Goal: Task Accomplishment & Management: Use online tool/utility

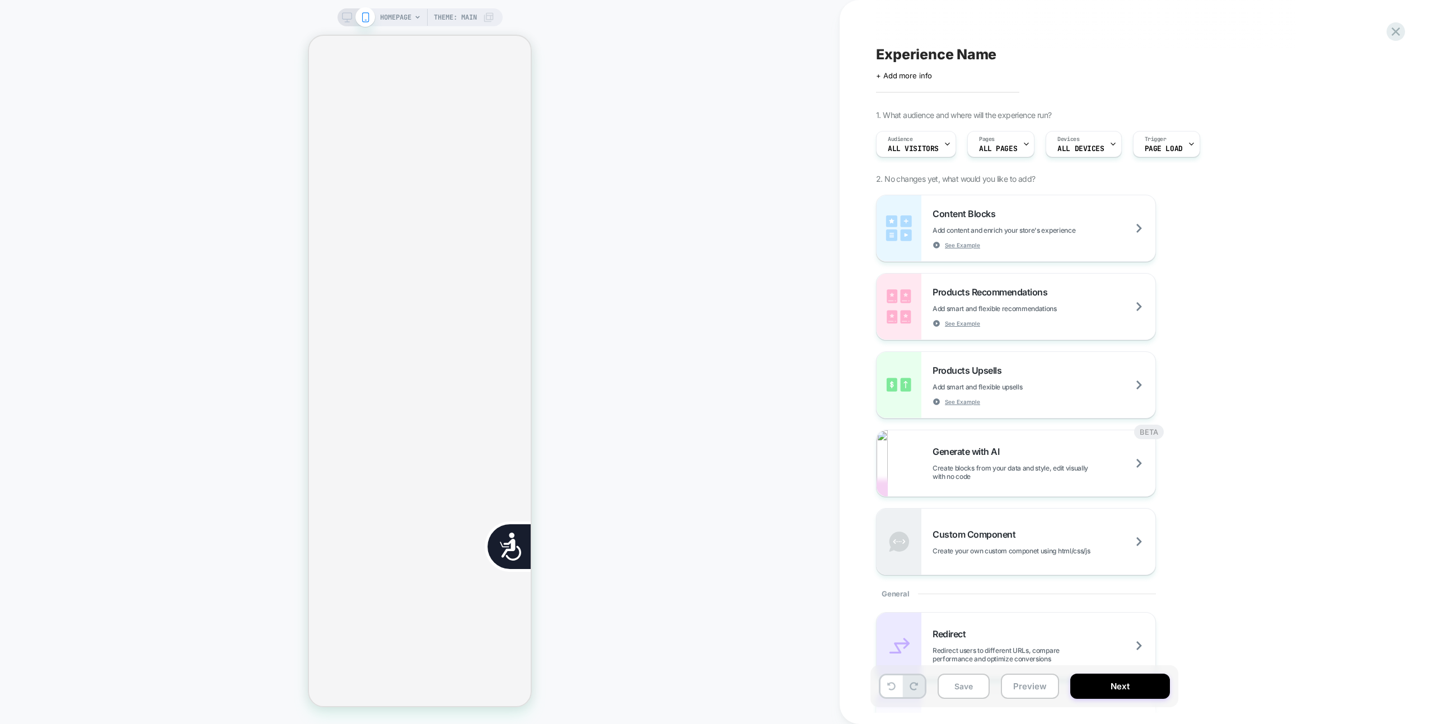
click at [396, 3] on div "HOMEPAGE Theme: MAIN" at bounding box center [420, 362] width 840 height 724
click at [397, 14] on span "HOMEPAGE" at bounding box center [395, 17] width 31 height 18
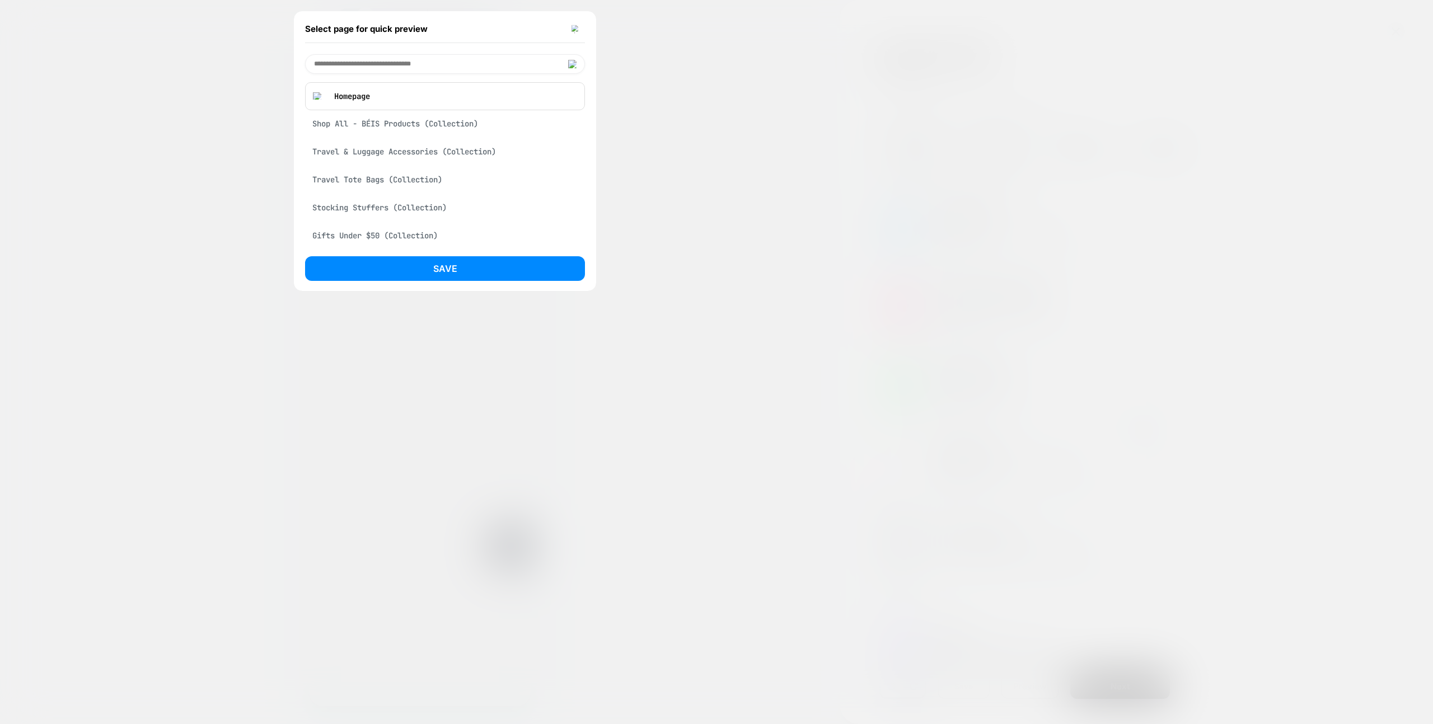
click at [575, 27] on img at bounding box center [576, 29] width 9 height 8
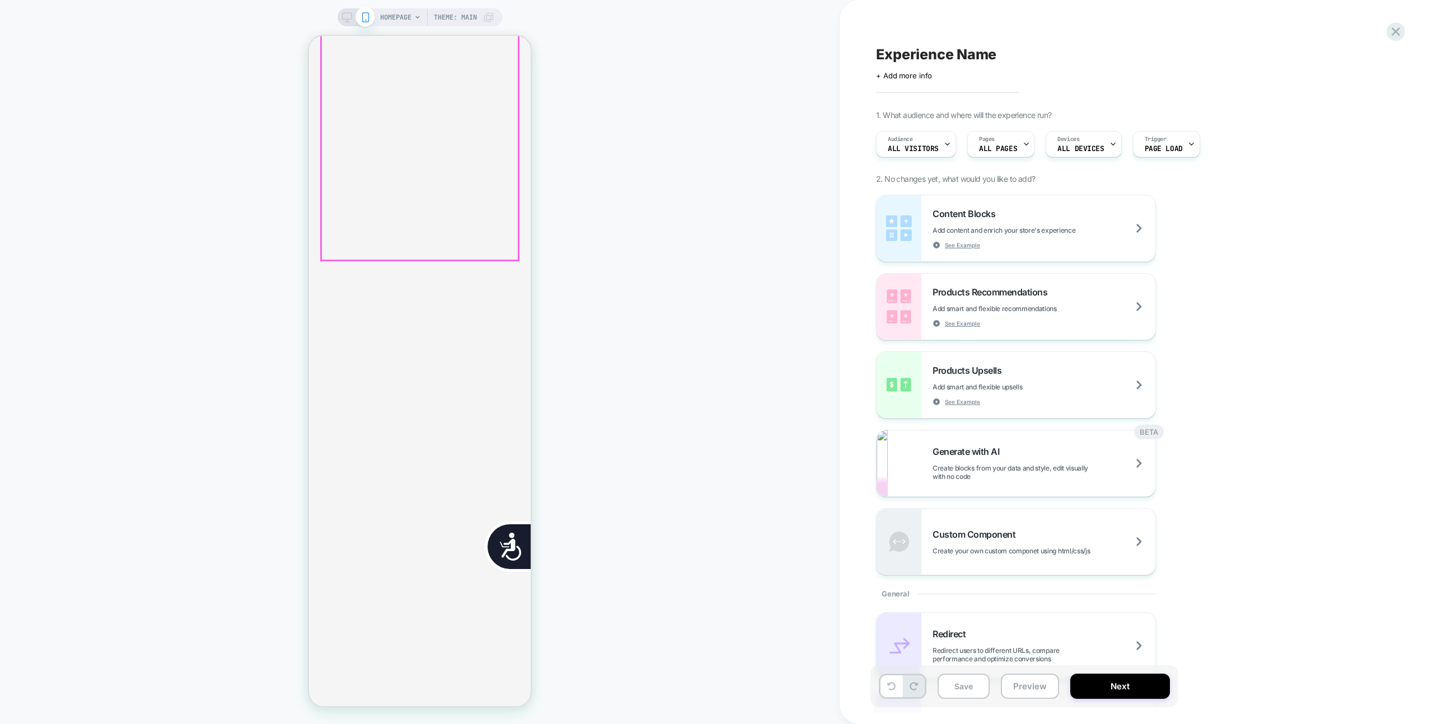
scroll to position [0, 226]
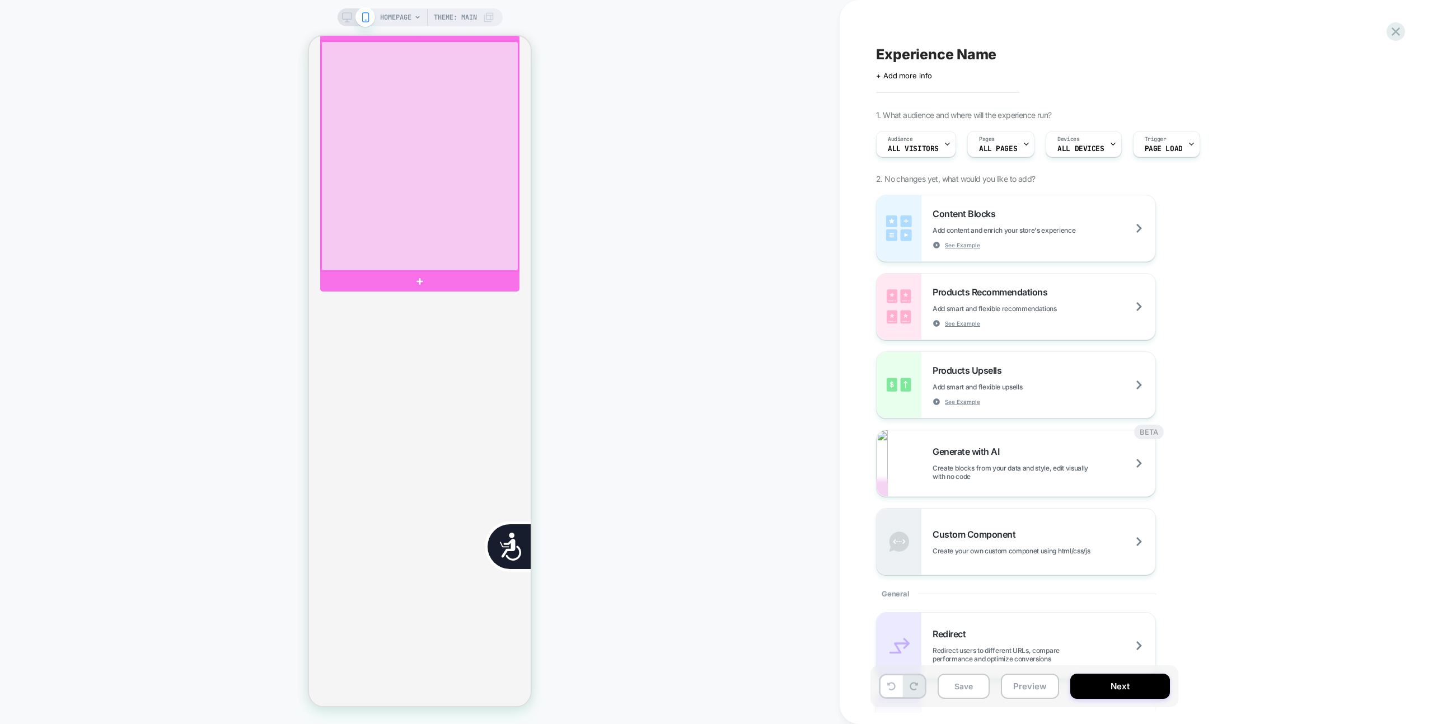
click at [423, 198] on div at bounding box center [419, 155] width 197 height 229
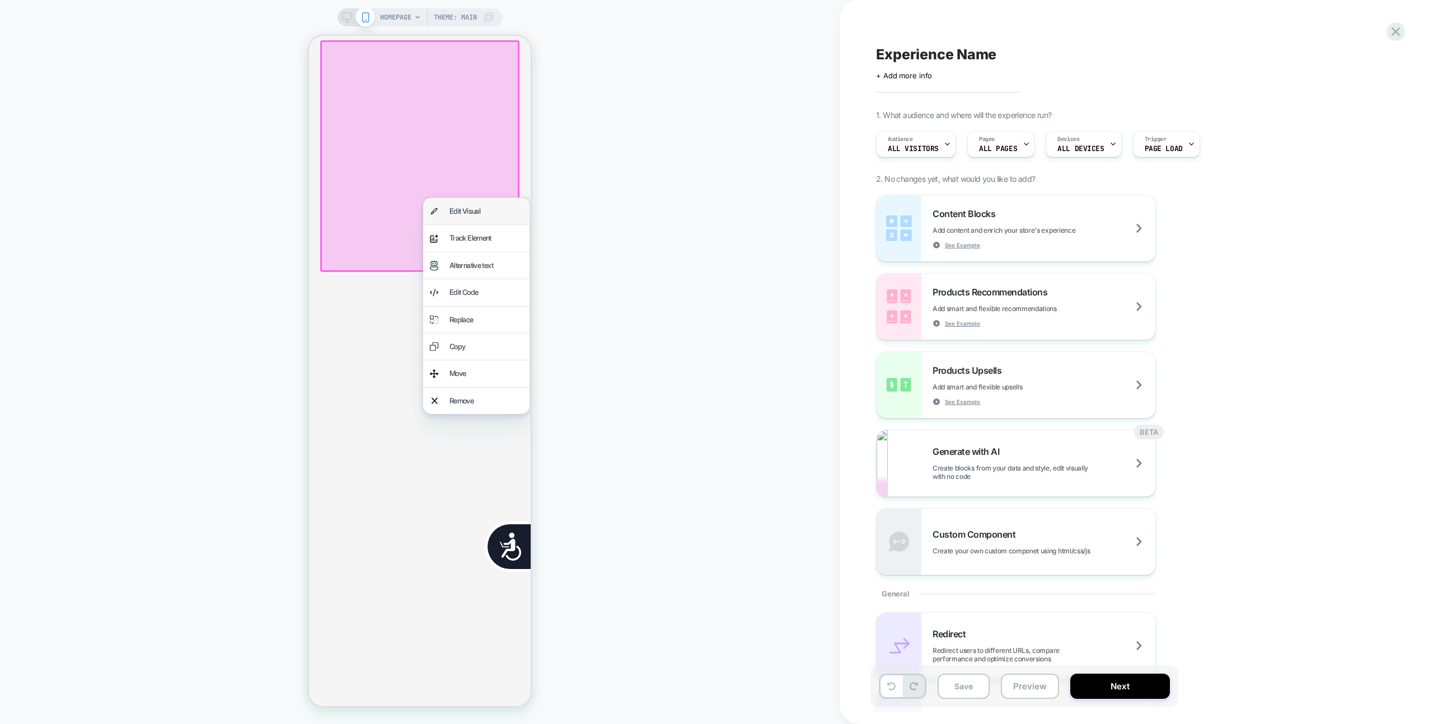
click at [467, 219] on div "Edit Visual" at bounding box center [476, 211] width 106 height 26
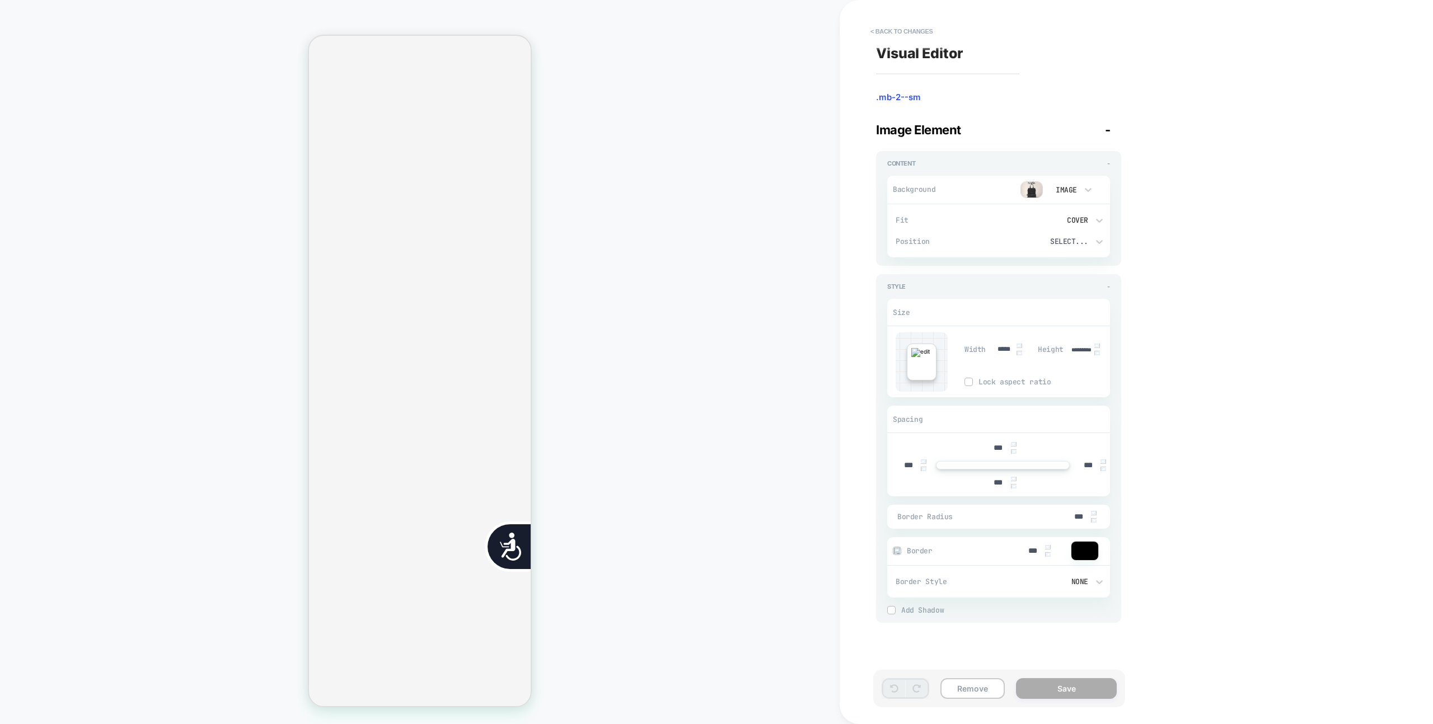
scroll to position [0, 452]
click at [1029, 189] on img at bounding box center [1031, 189] width 22 height 17
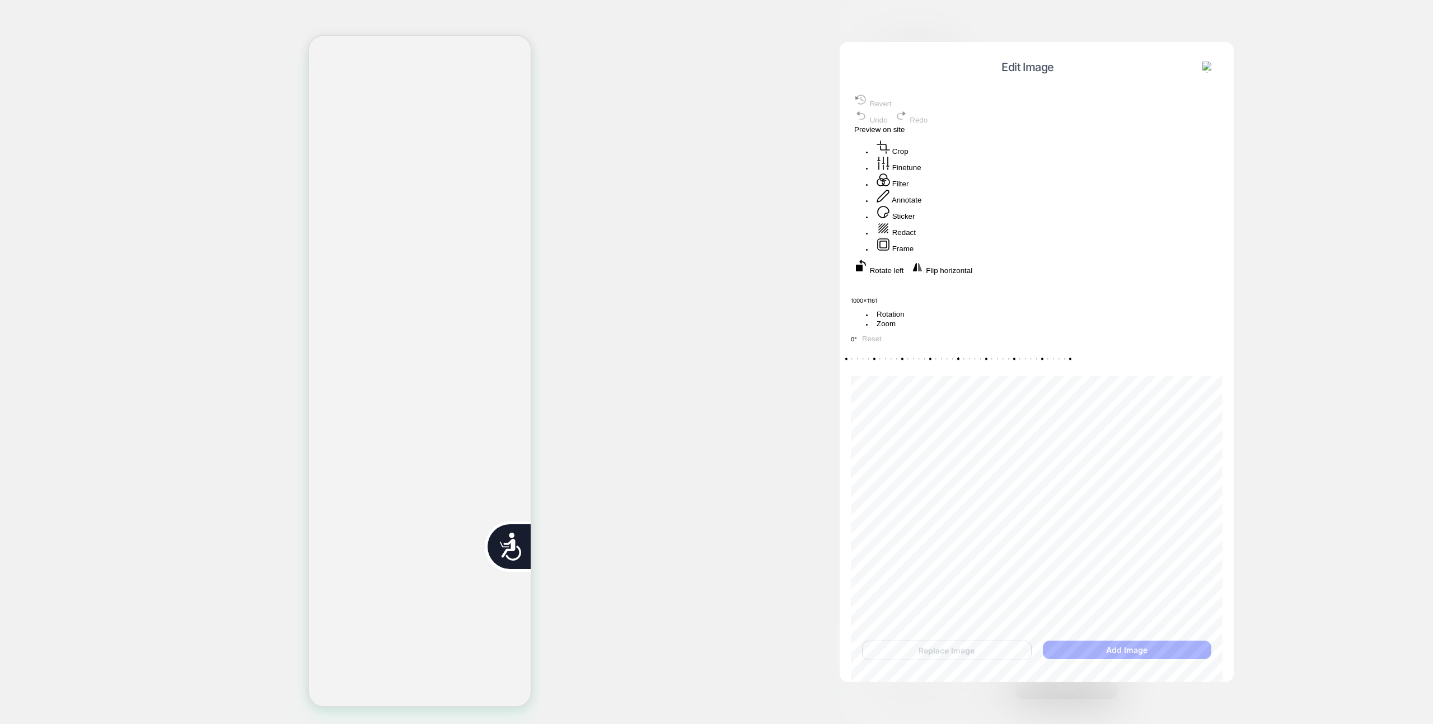
drag, startPoint x: 1045, startPoint y: 313, endPoint x: 1029, endPoint y: 354, distance: 43.8
click at [1029, 292] on div "Recenter" at bounding box center [1037, 283] width 372 height 16
click at [925, 205] on button "Annotate" at bounding box center [898, 197] width 51 height 16
drag, startPoint x: 1061, startPoint y: 185, endPoint x: 1253, endPoint y: 186, distance: 191.4
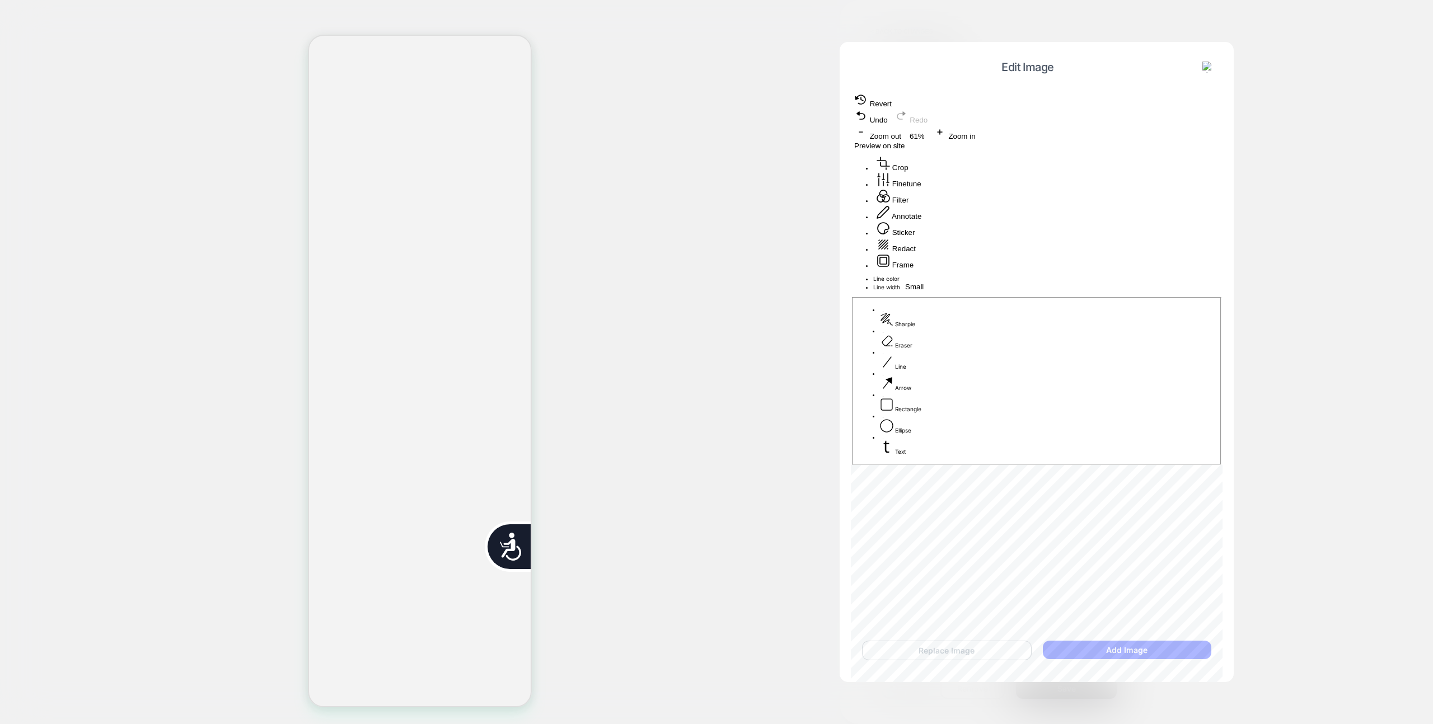
click at [1163, 275] on div at bounding box center [1037, 275] width 372 height 0
click at [905, 142] on span "Preview on site" at bounding box center [879, 146] width 50 height 8
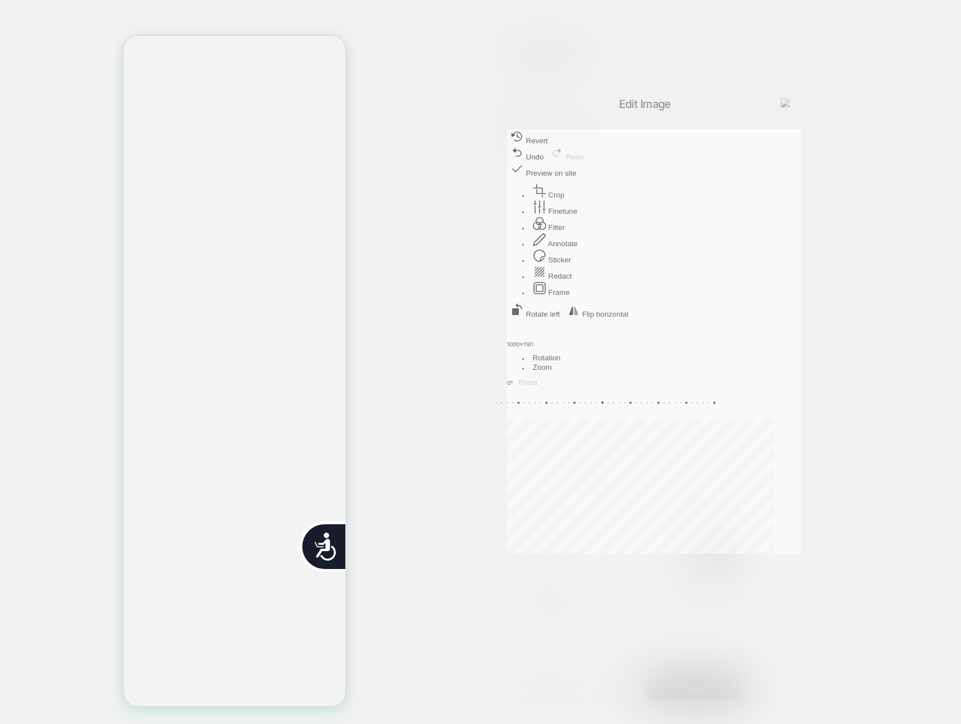
scroll to position [0, 226]
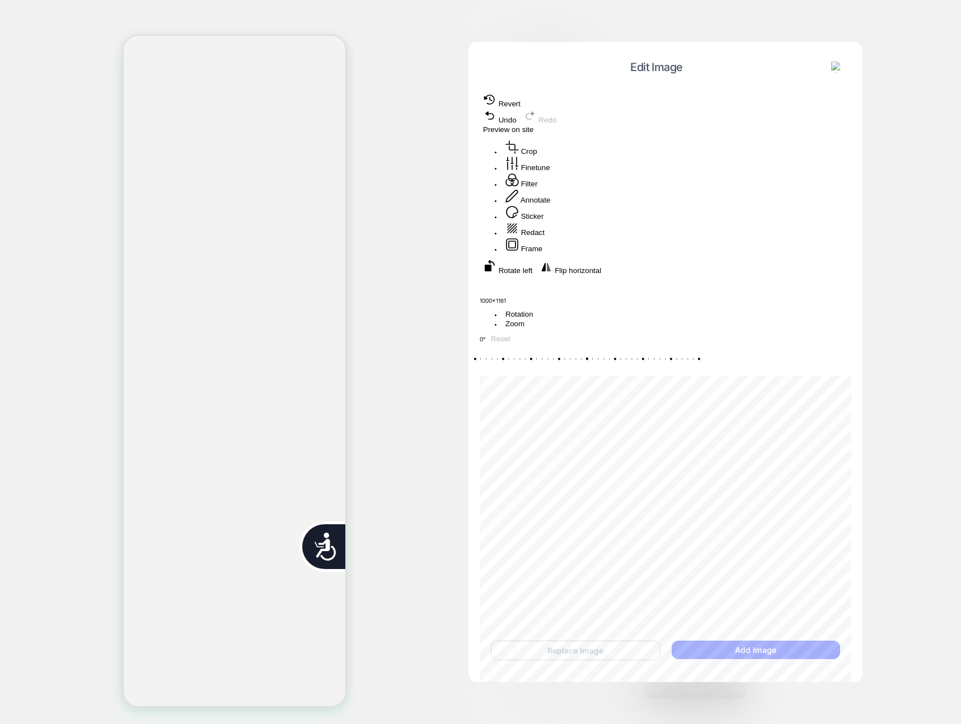
click at [844, 68] on button at bounding box center [837, 67] width 18 height 12
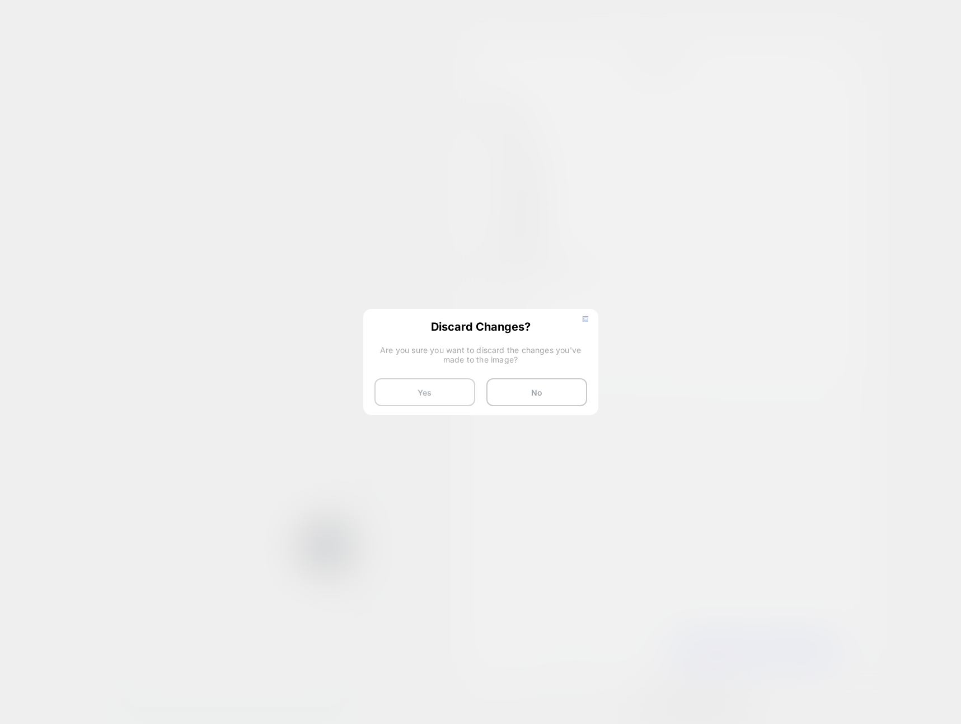
click at [441, 392] on button "Yes" at bounding box center [424, 392] width 101 height 28
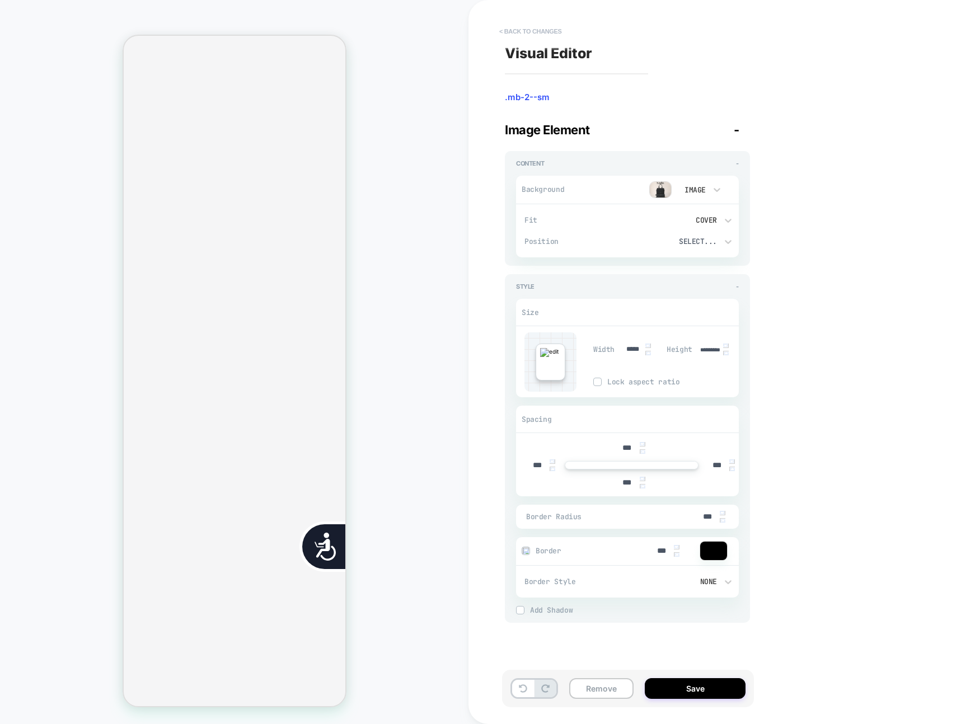
click at [508, 32] on button "< Back to changes" at bounding box center [531, 31] width 74 height 18
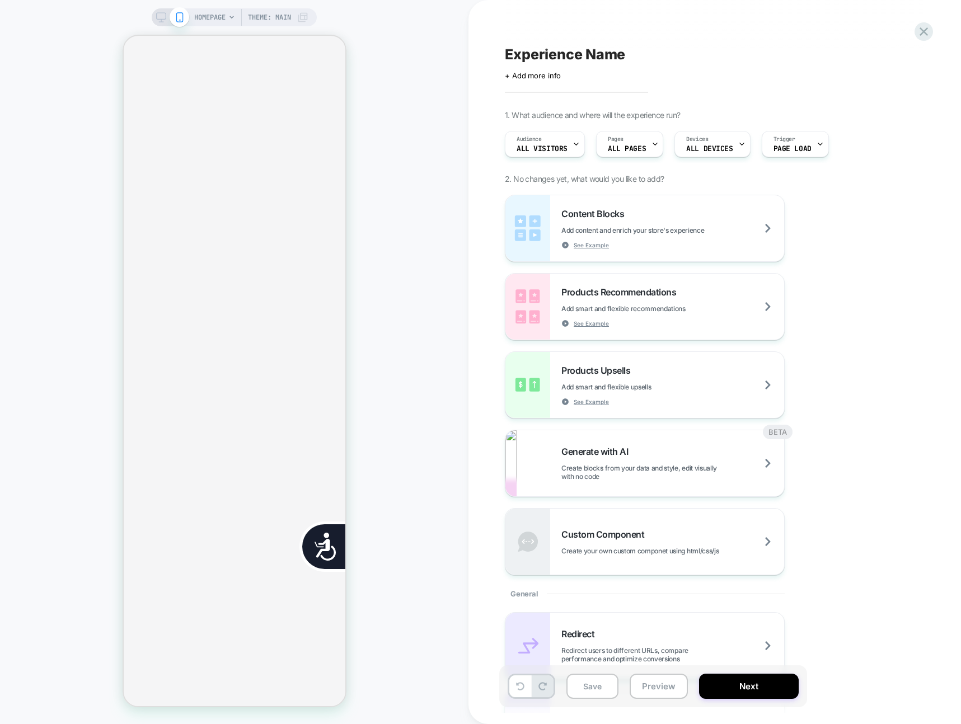
click at [223, 17] on span "HOMEPAGE" at bounding box center [209, 17] width 31 height 18
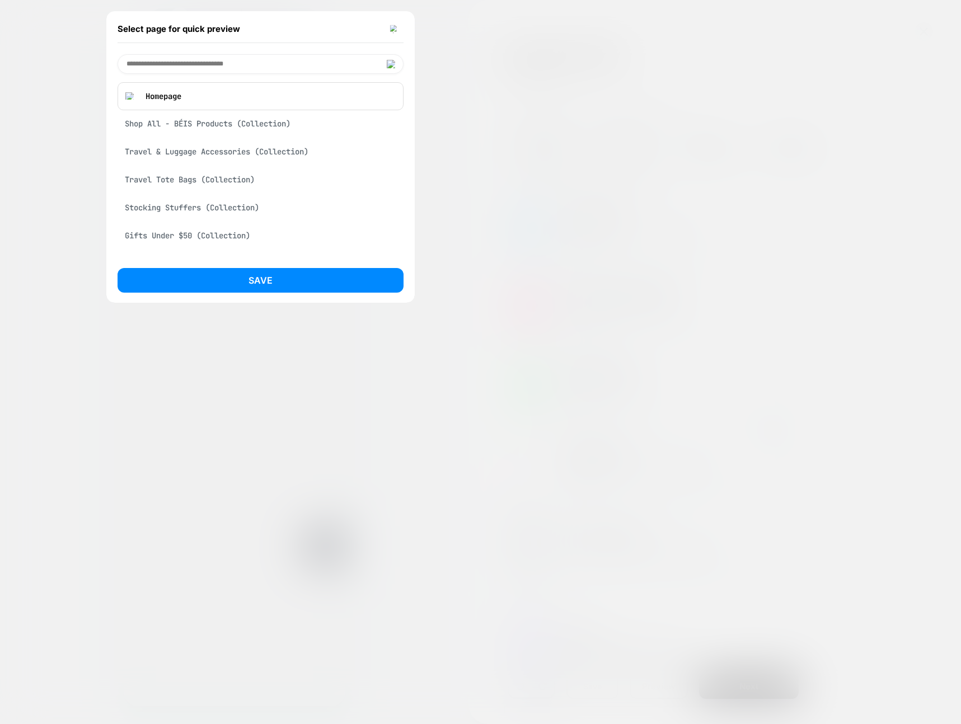
scroll to position [0, 452]
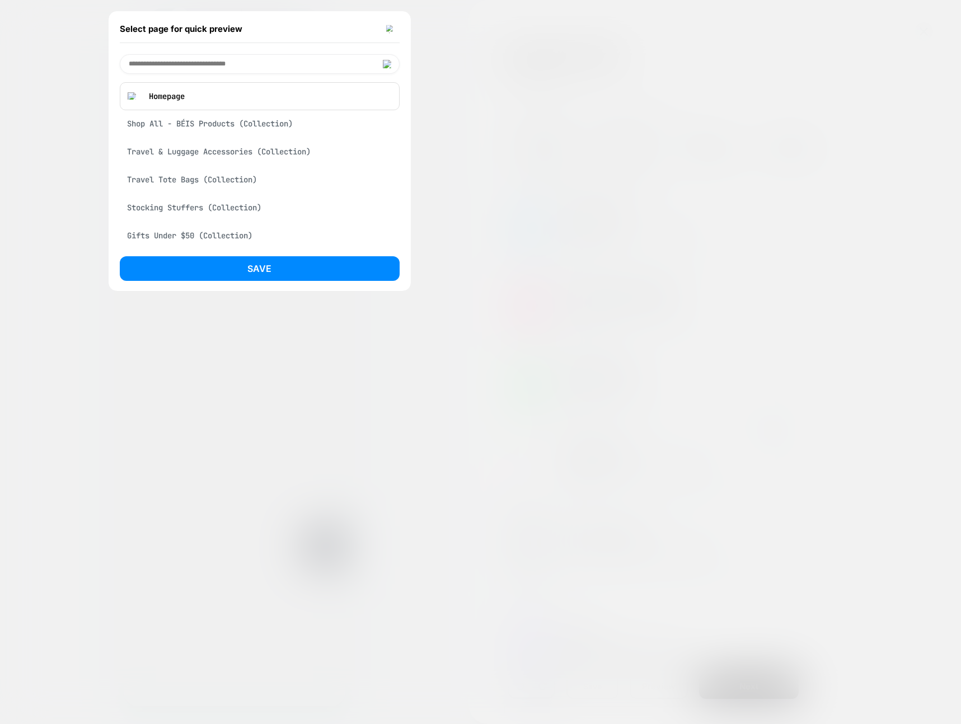
drag, startPoint x: 232, startPoint y: 133, endPoint x: 235, endPoint y: 193, distance: 60.0
click at [232, 133] on div "Shop All - BÉIS Products (Collection)" at bounding box center [260, 123] width 280 height 21
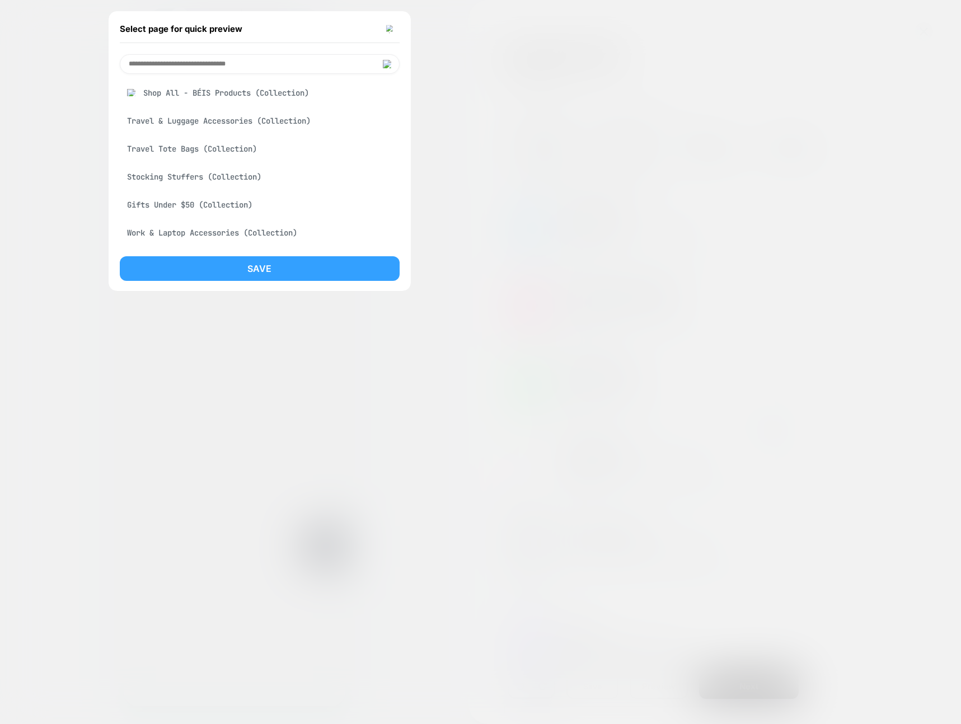
click at [271, 272] on button "Save" at bounding box center [260, 268] width 280 height 25
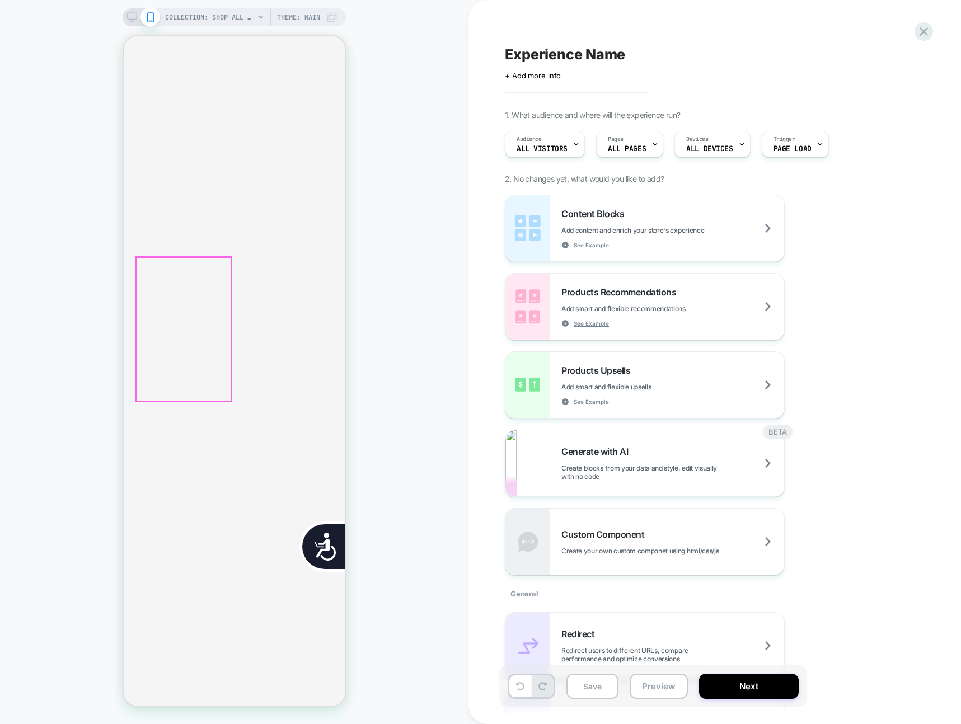
scroll to position [292, 0]
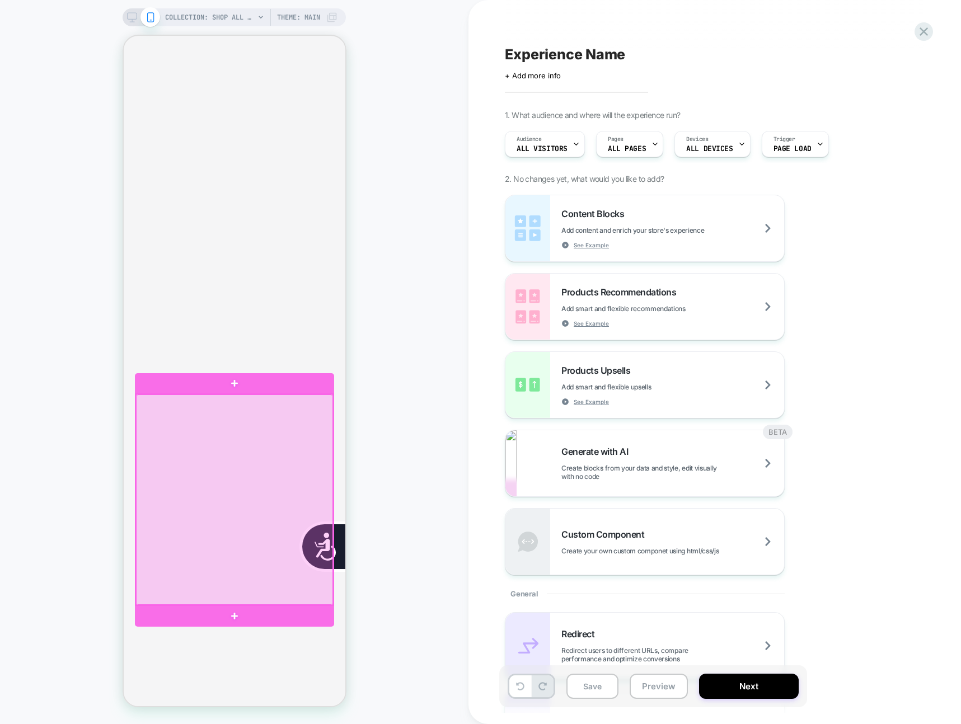
click at [221, 454] on div at bounding box center [233, 500] width 197 height 210
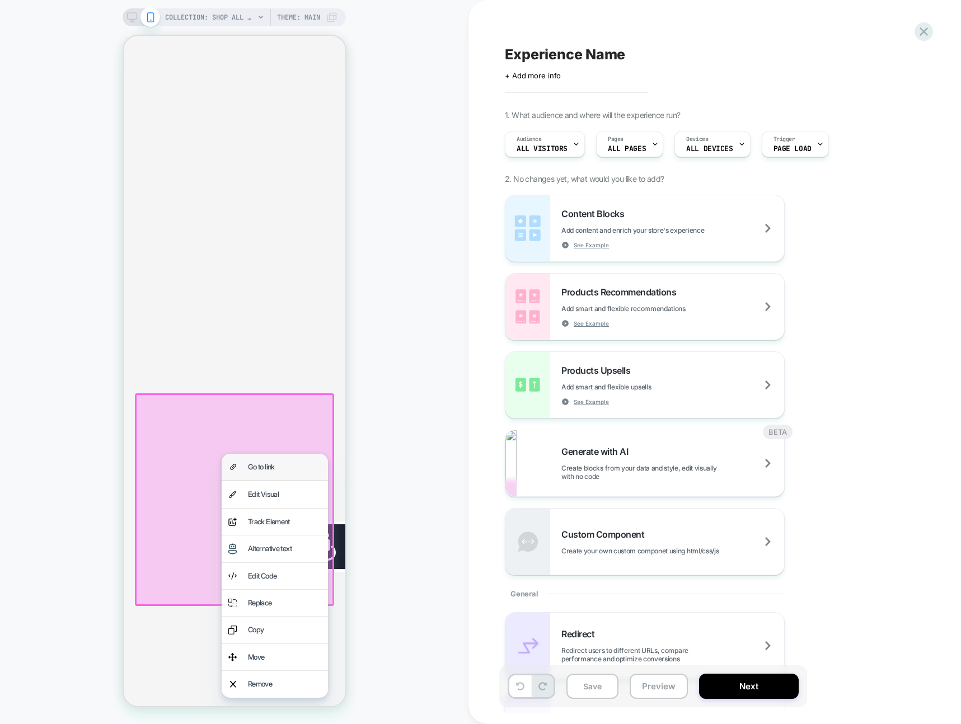
scroll to position [0, 452]
click at [252, 490] on div "Edit Visual" at bounding box center [283, 494] width 73 height 13
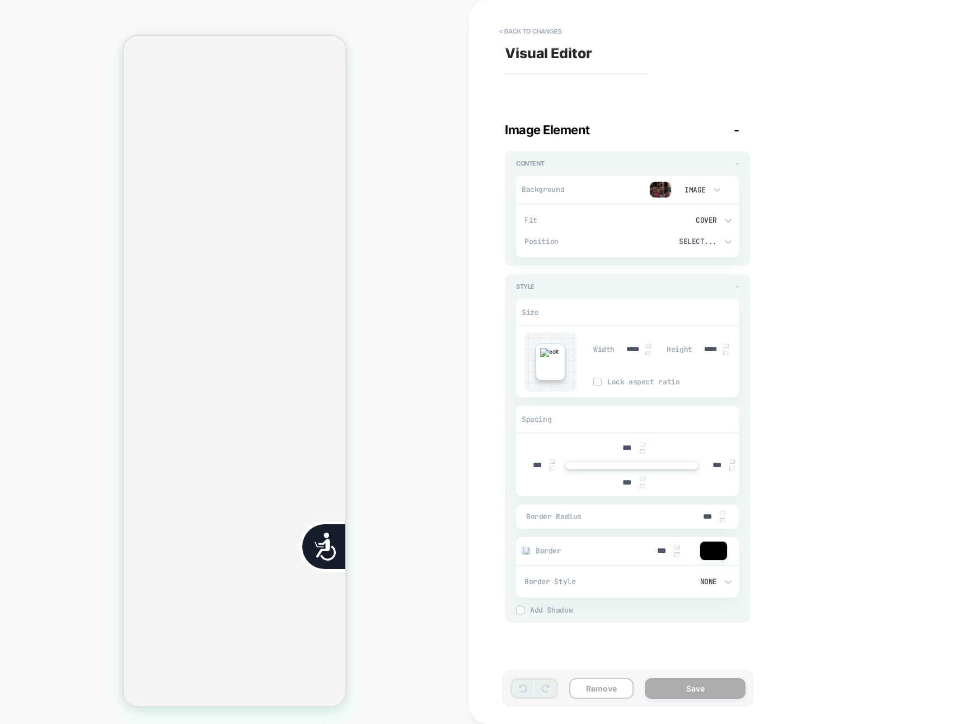
scroll to position [0, 0]
click at [530, 26] on button "< Back to changes" at bounding box center [531, 31] width 74 height 18
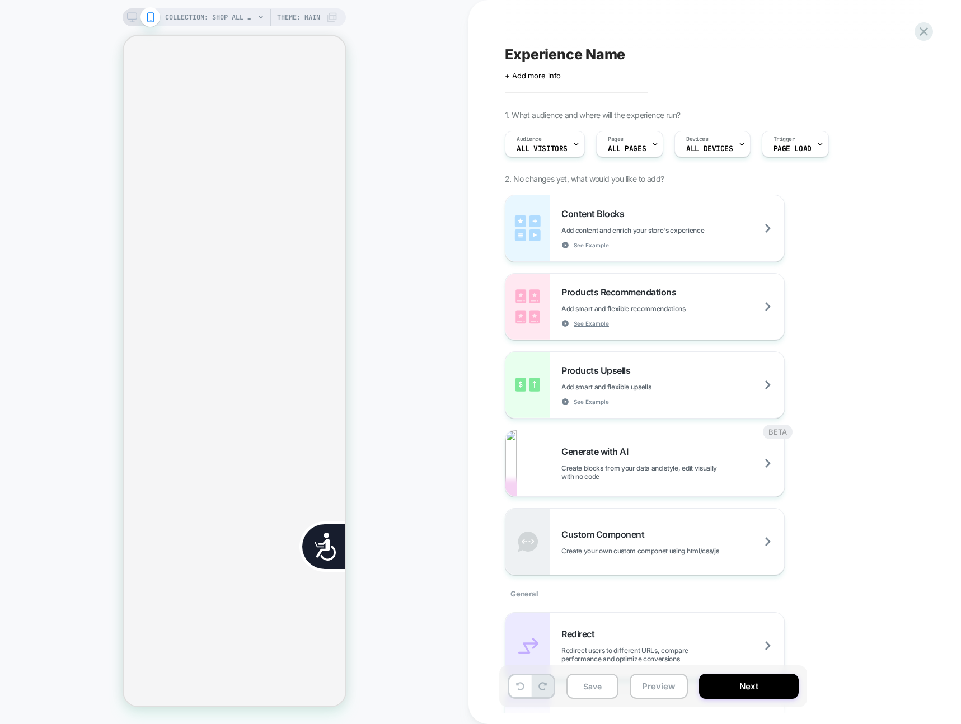
scroll to position [0, 226]
click at [390, 129] on div "COLLECTION: Shop All - BÉIS Products (Category) COLLECTION: Shop All - BÉIS Pro…" at bounding box center [234, 362] width 469 height 702
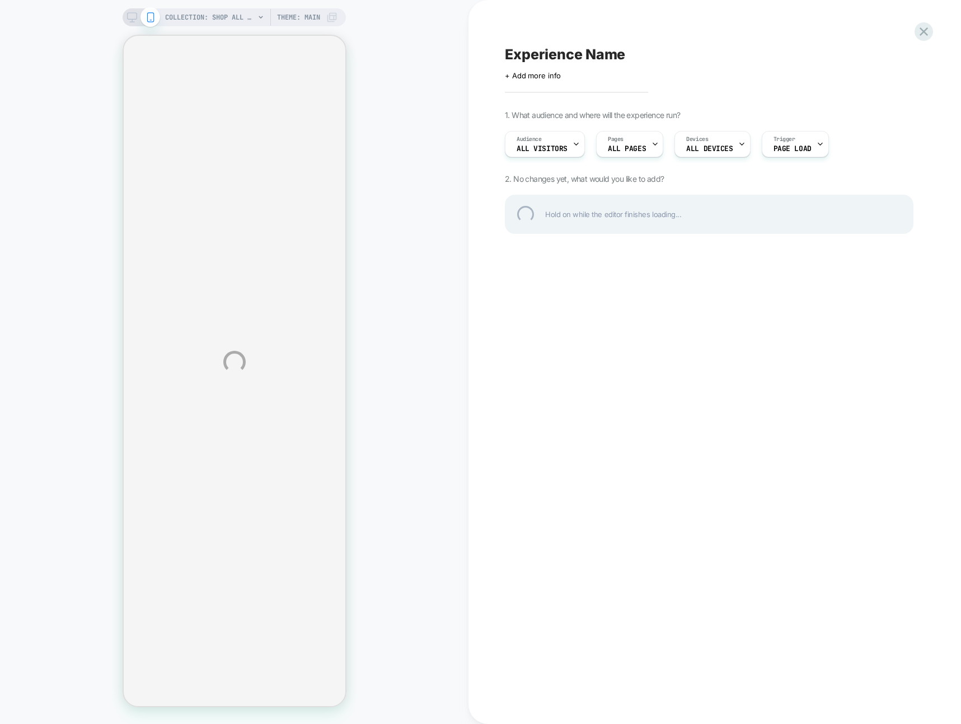
click at [881, 10] on div "COLLECTION: Shop All - BÉIS Products (Category) COLLECTION: Shop All - BÉIS Pro…" at bounding box center [480, 362] width 961 height 724
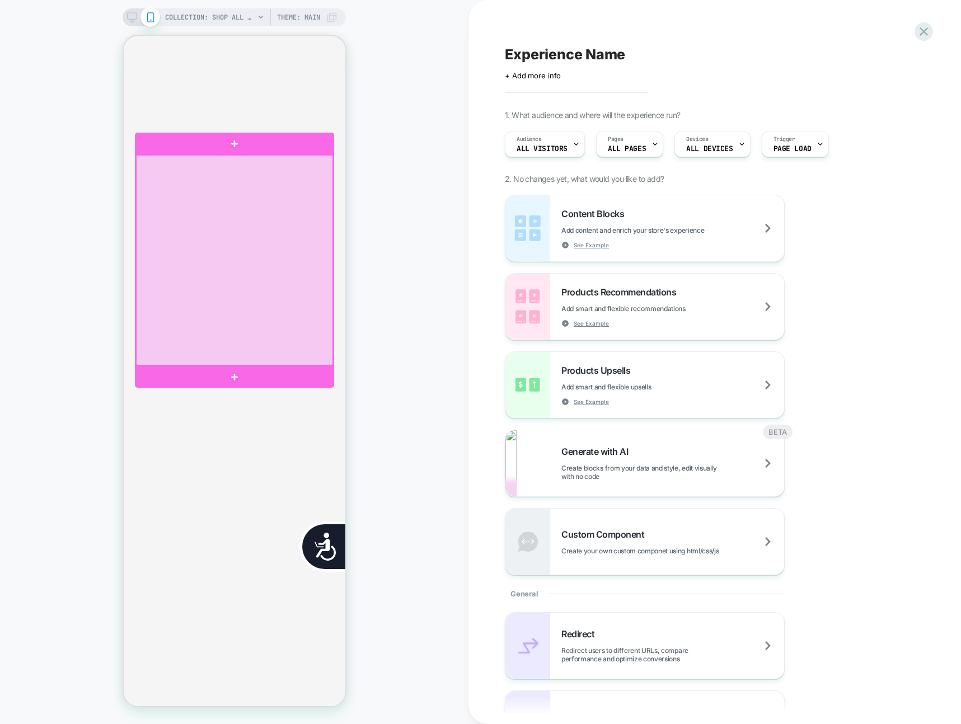
click at [286, 288] on div at bounding box center [233, 260] width 197 height 210
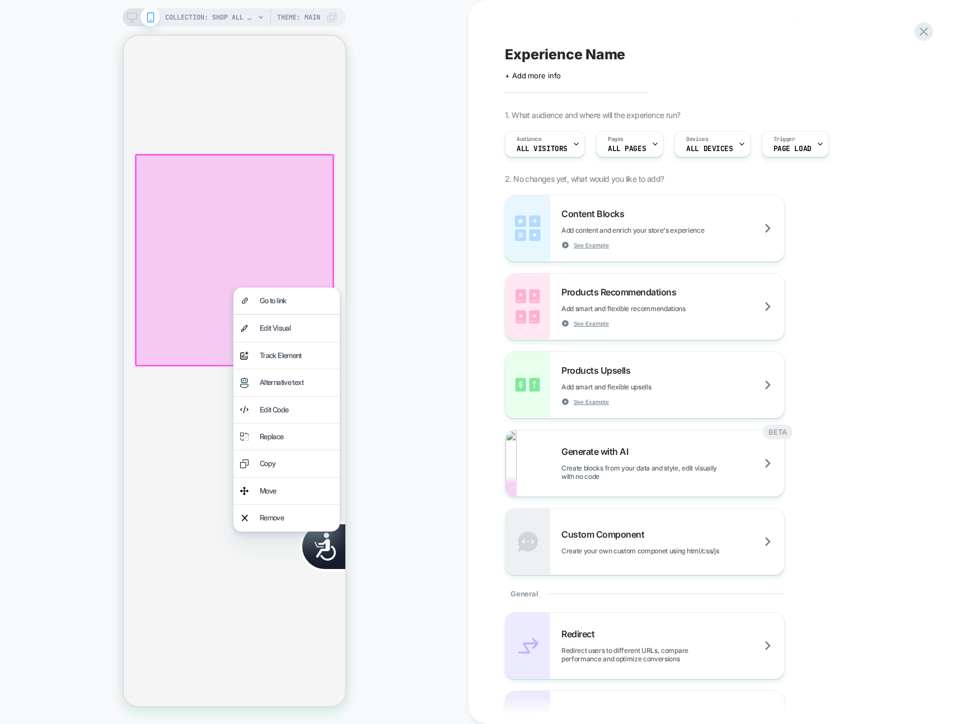
scroll to position [0, 452]
click at [281, 334] on div "Edit Visual" at bounding box center [295, 328] width 73 height 13
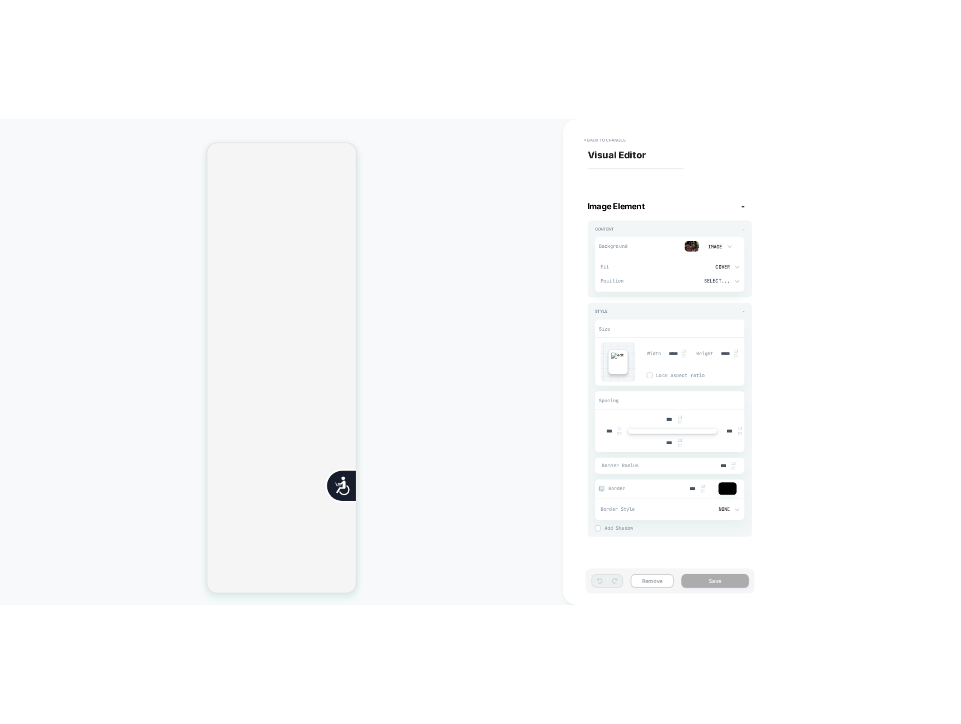
scroll to position [0, 226]
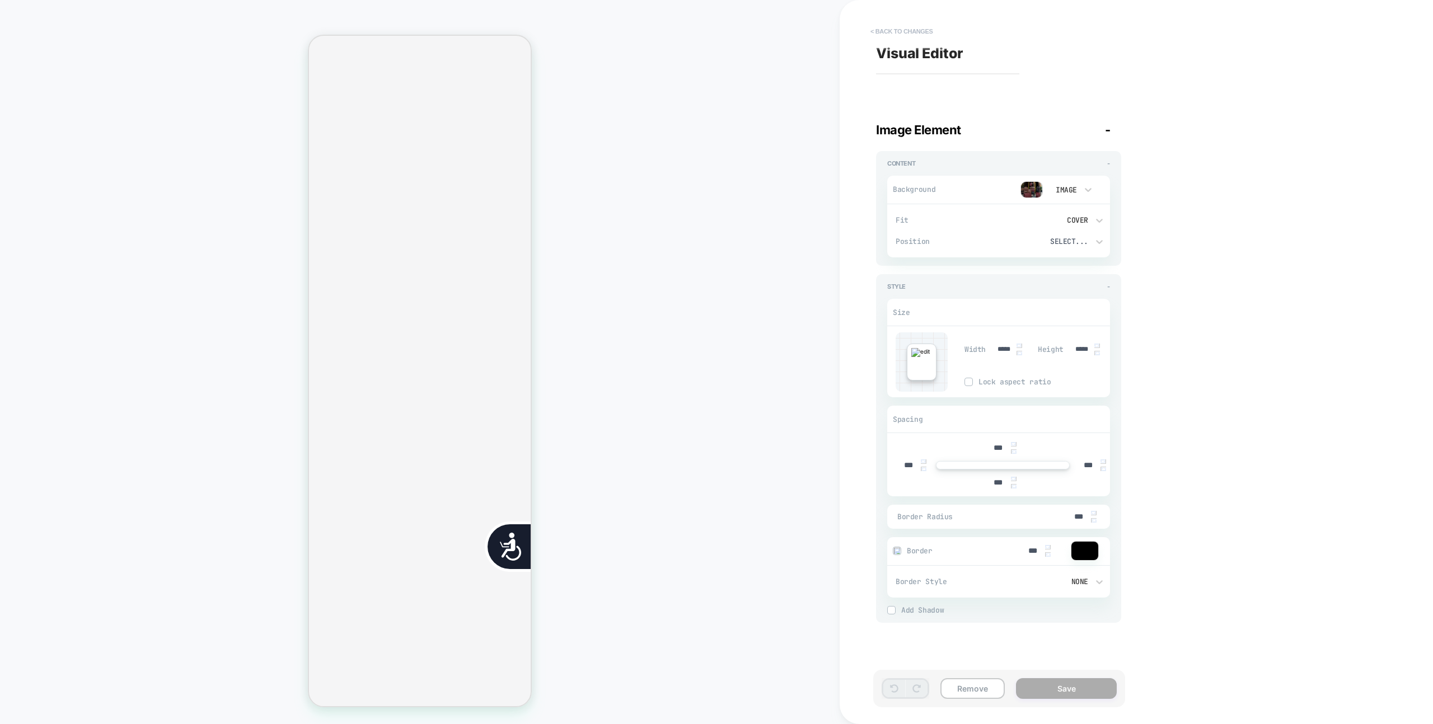
click at [886, 29] on button "< Back to changes" at bounding box center [902, 31] width 74 height 18
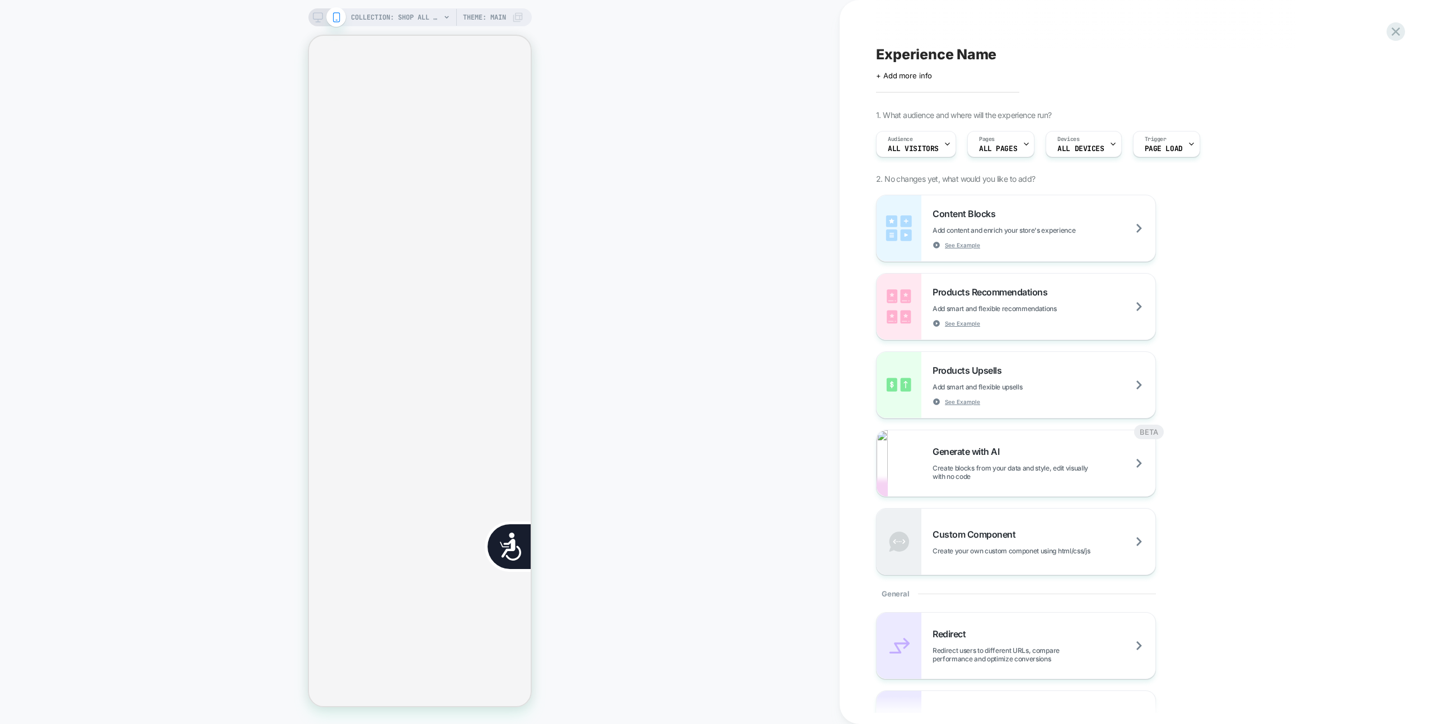
click at [814, 34] on div "COLLECTION: Shop All - BÉIS Products (Category) COLLECTION: Shop All - BÉIS Pro…" at bounding box center [420, 362] width 840 height 702
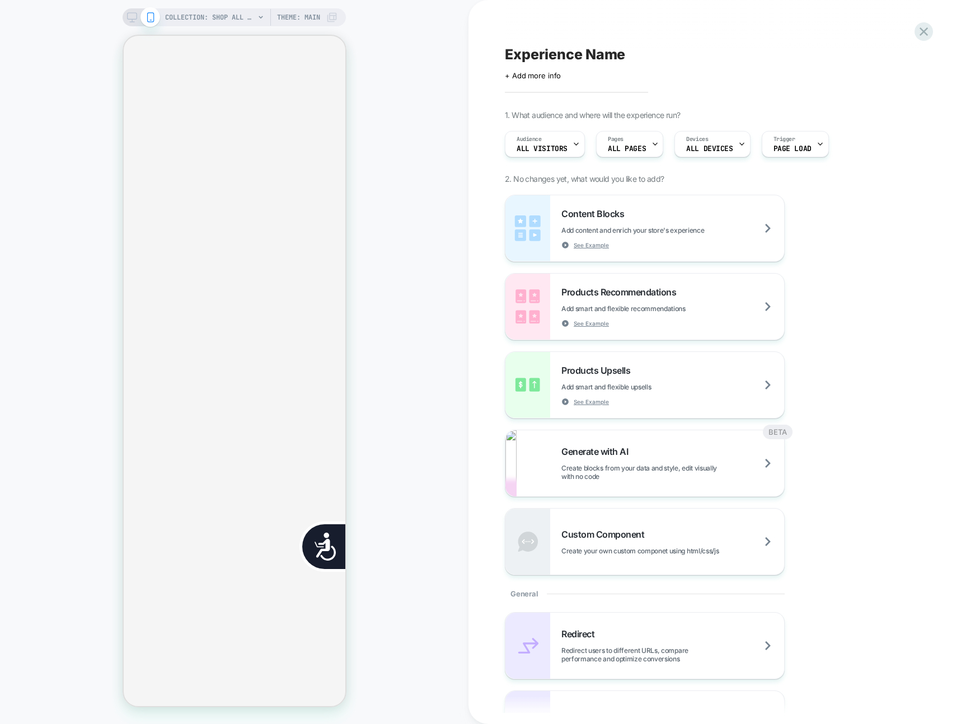
scroll to position [0, 452]
drag, startPoint x: 415, startPoint y: 229, endPoint x: 383, endPoint y: 230, distance: 32.5
click at [415, 229] on div "COLLECTION: Shop All - BÉIS Products (Category) COLLECTION: Shop All - BÉIS Pro…" at bounding box center [234, 362] width 469 height 702
click at [389, 211] on div "COLLECTION: Shop All - BÉIS Products (Category) COLLECTION: Shop All - BÉIS Pro…" at bounding box center [234, 362] width 469 height 702
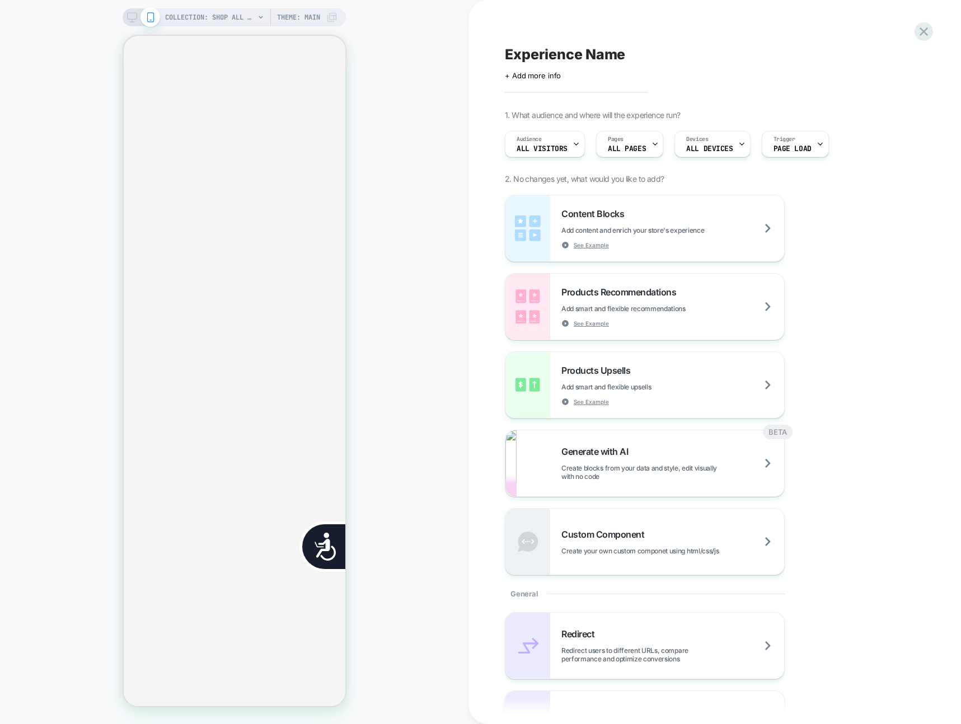
scroll to position [0, 226]
click at [443, 76] on div "COLLECTION: Shop All - BÉIS Products (Category) COLLECTION: Shop All - BÉIS Pro…" at bounding box center [234, 362] width 469 height 702
click at [442, 77] on div "COLLECTION: Shop All - BÉIS Products (Category) COLLECTION: Shop All - BÉIS Pro…" at bounding box center [234, 362] width 469 height 702
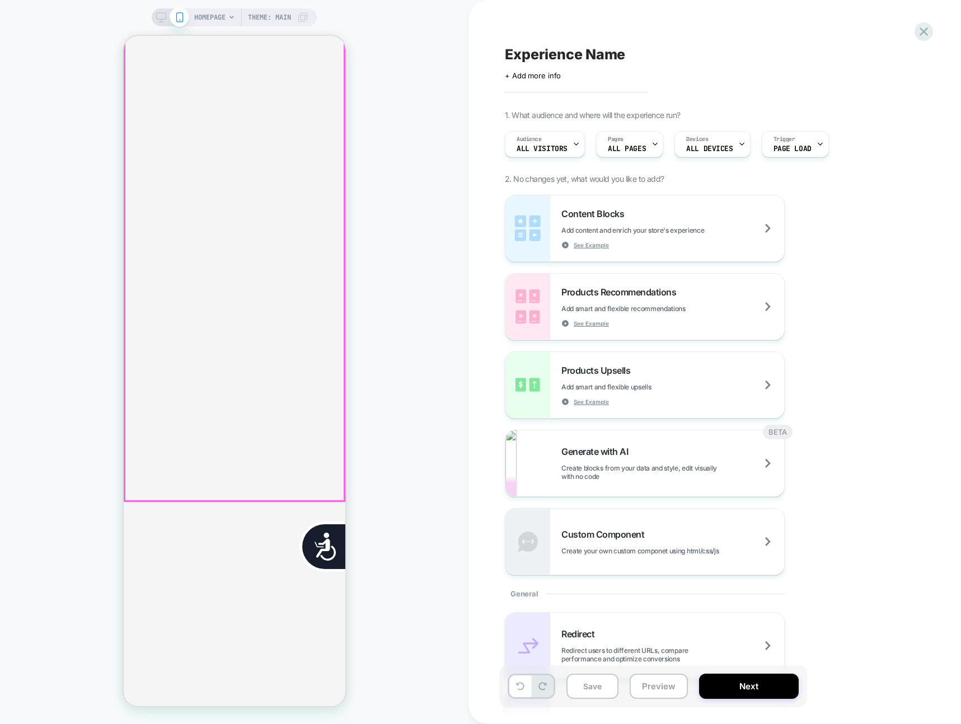
scroll to position [1900, 0]
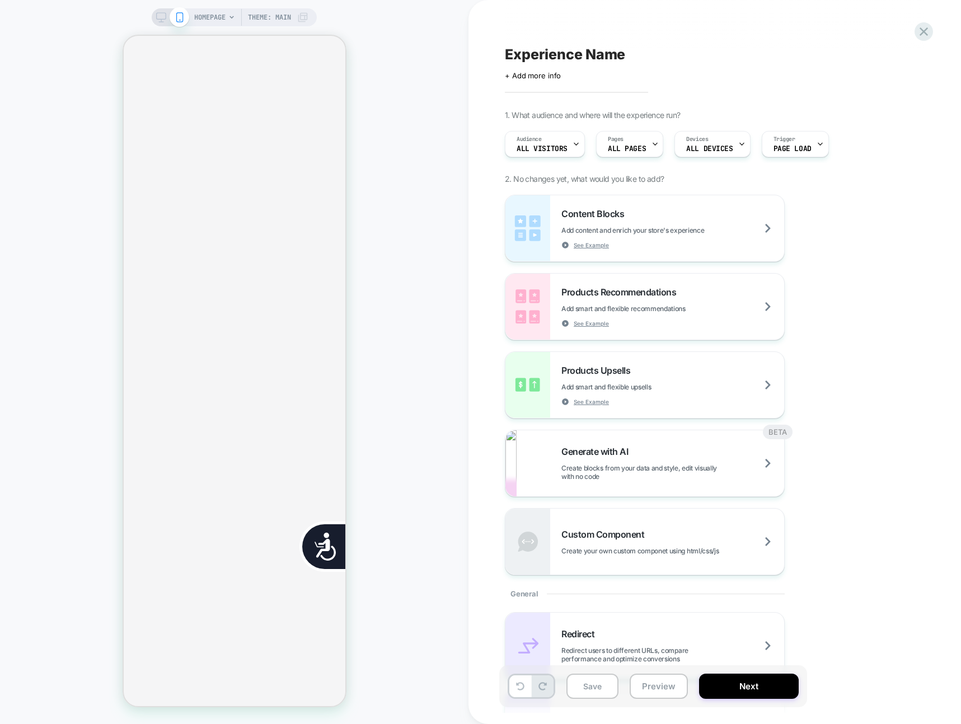
click at [222, 17] on span "HOMEPAGE" at bounding box center [209, 17] width 31 height 18
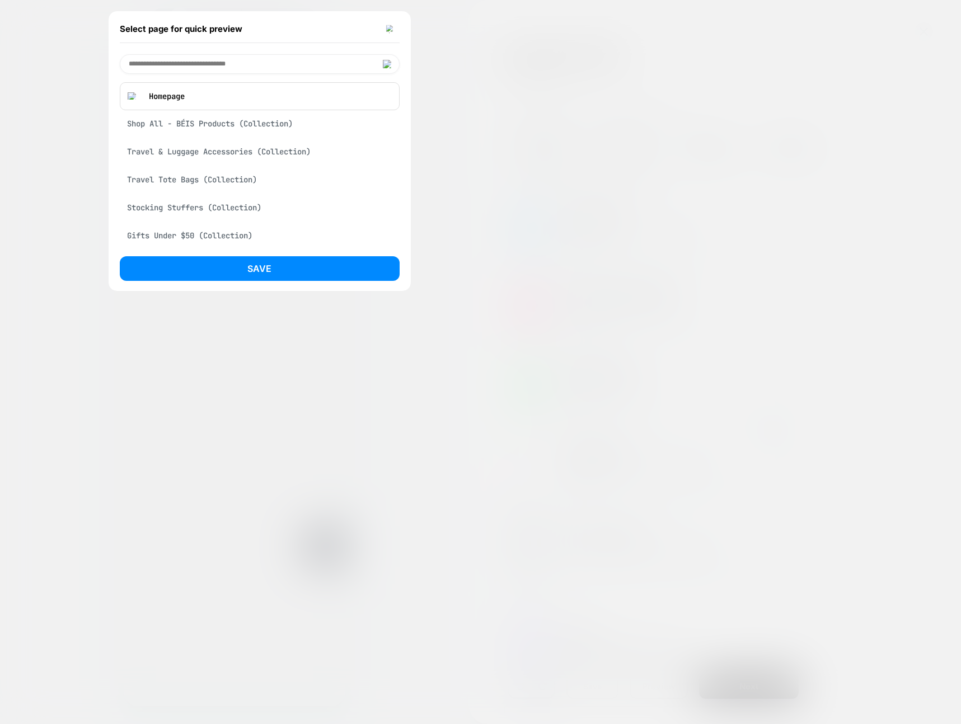
drag, startPoint x: 204, startPoint y: 119, endPoint x: 221, endPoint y: 174, distance: 56.7
click at [204, 119] on div "Shop All - BÉIS Products (Collection)" at bounding box center [260, 123] width 280 height 21
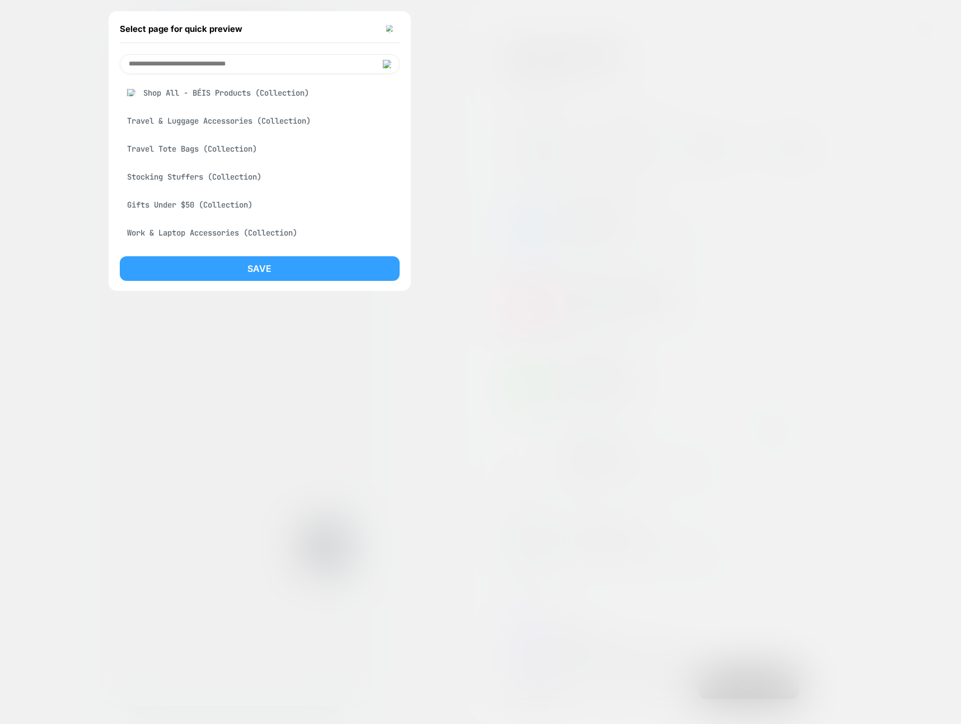
click at [288, 271] on button "Save" at bounding box center [260, 268] width 280 height 25
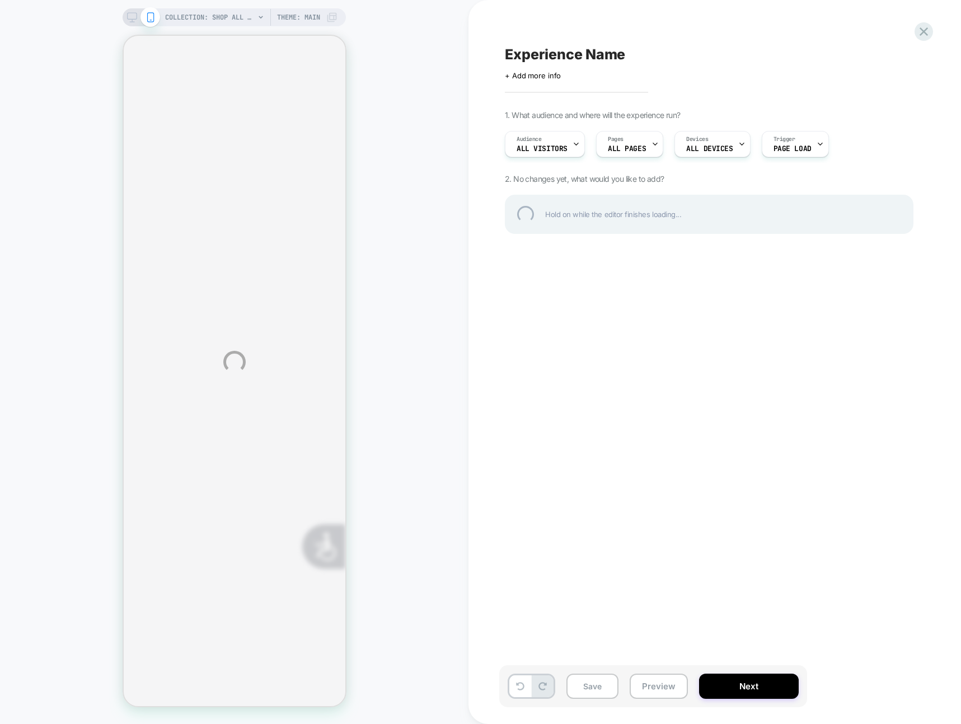
click at [404, 145] on div "COLLECTION: Shop All - BÉIS Products (Category) COLLECTION: Shop All - BÉIS Pro…" at bounding box center [480, 362] width 961 height 724
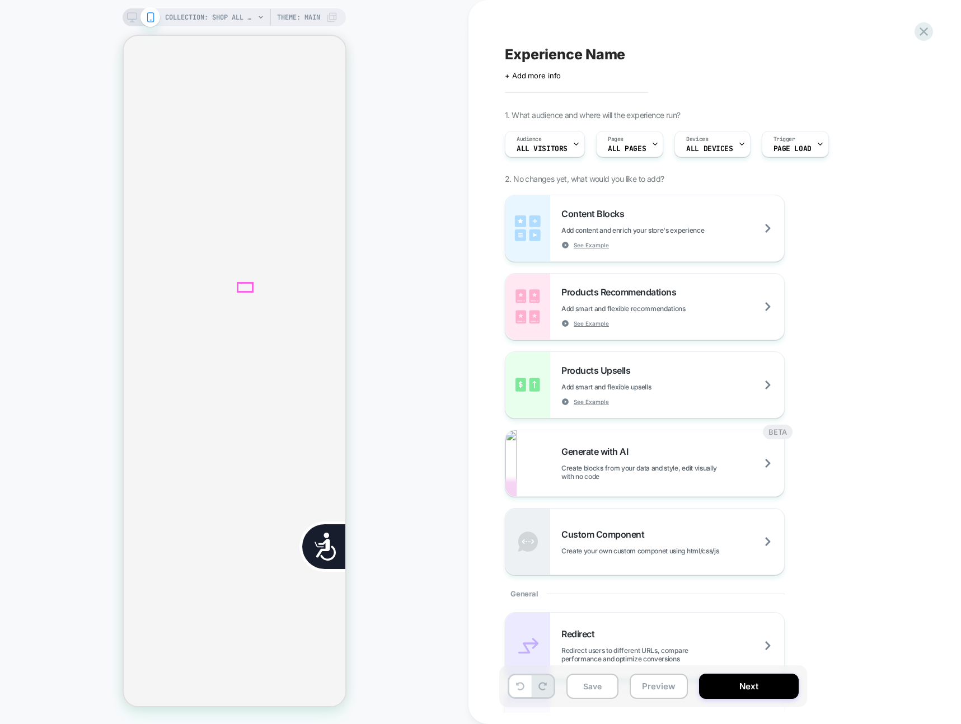
scroll to position [0, 0]
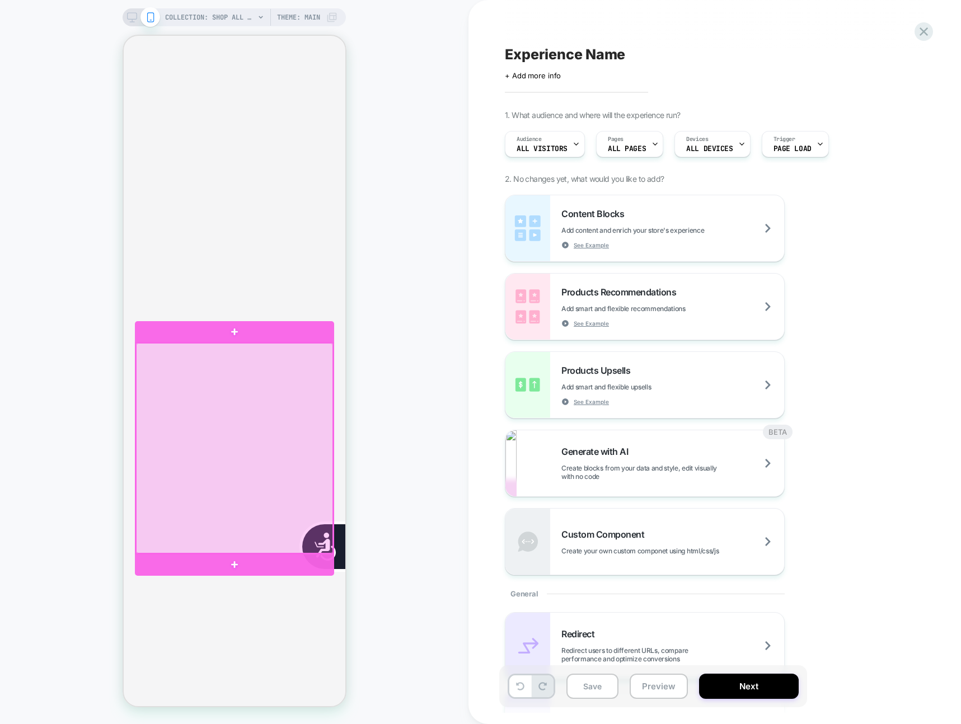
click at [248, 422] on div at bounding box center [233, 448] width 197 height 210
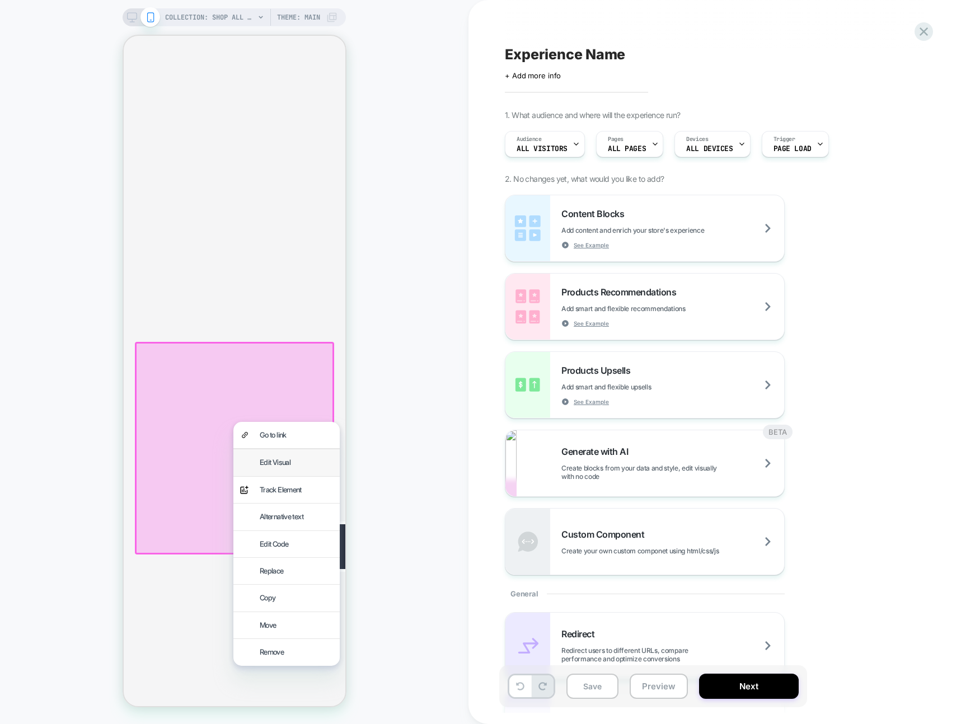
scroll to position [0, 443]
click at [274, 457] on div "Edit Visual" at bounding box center [295, 462] width 73 height 13
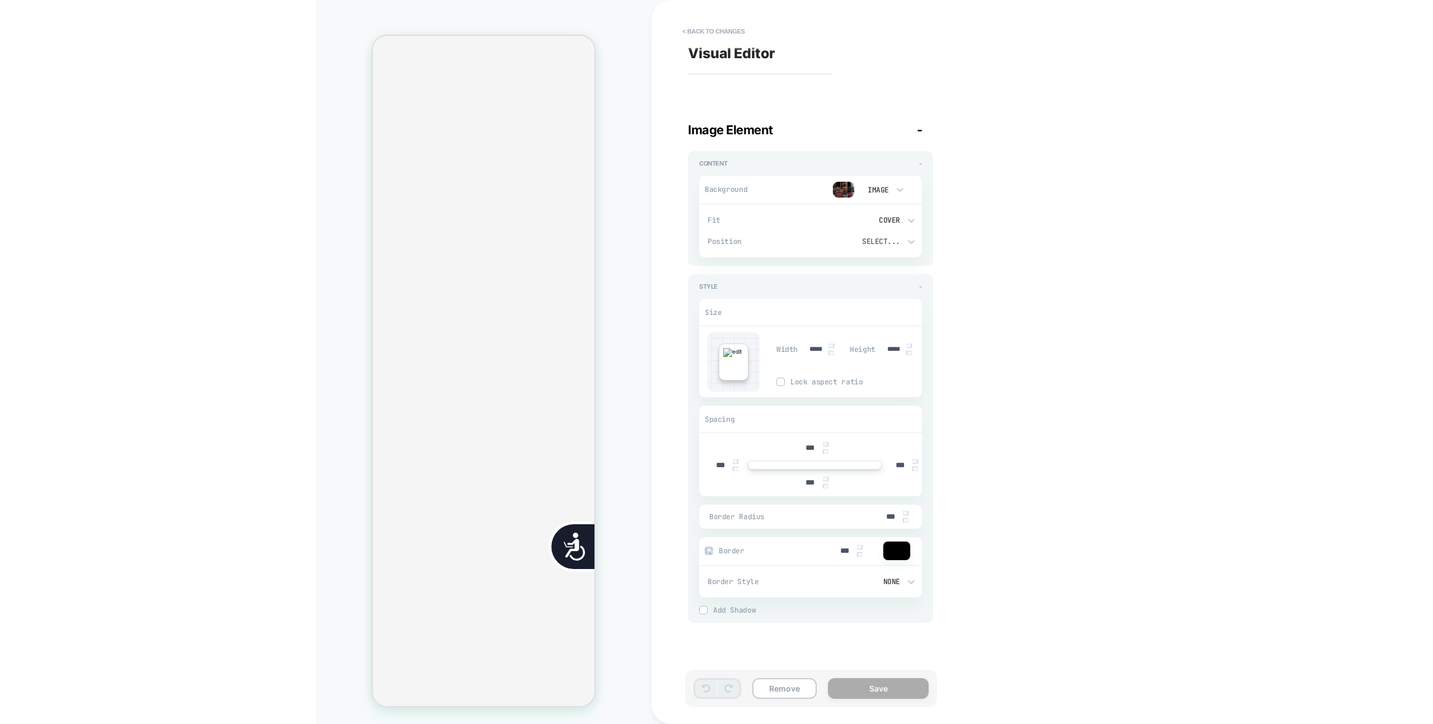
scroll to position [0, 226]
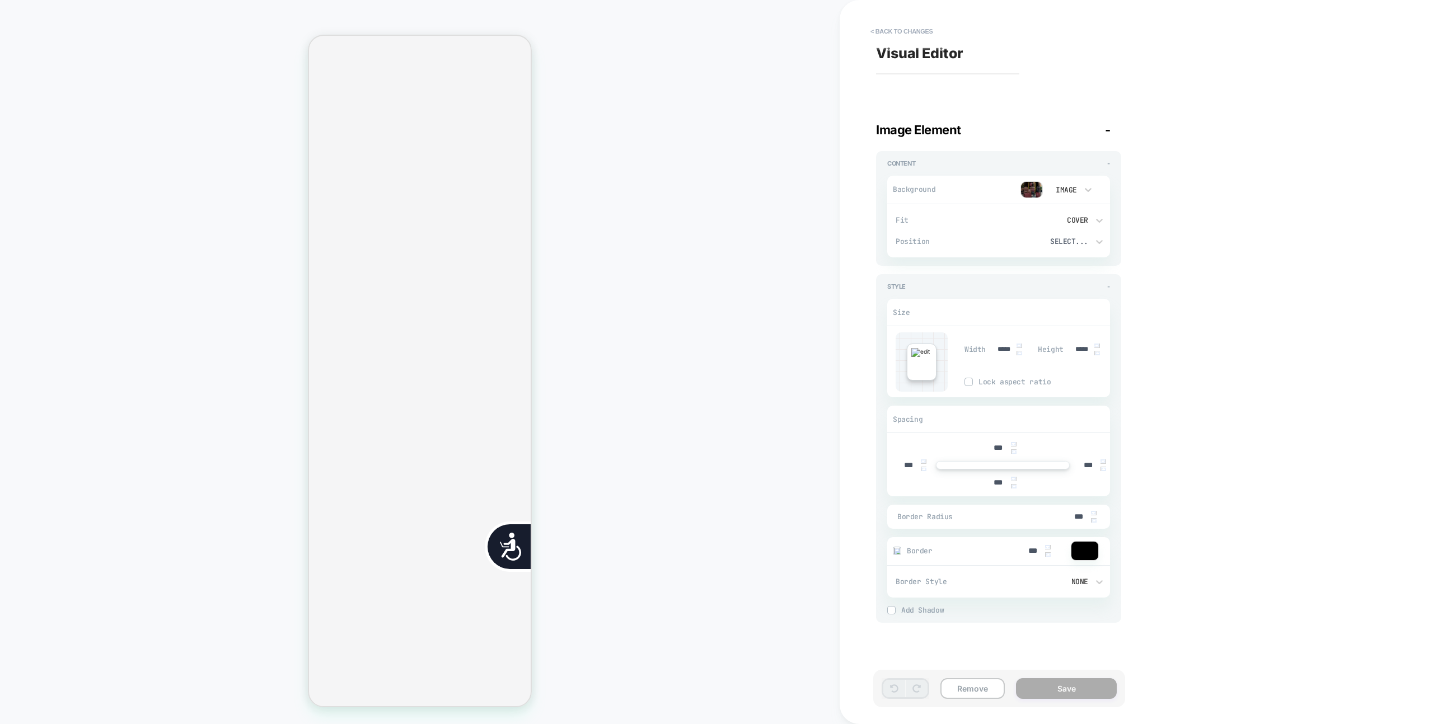
click at [1185, 435] on div "Visual Editor Image Element - Content - Background Image Fit Cover Position Sel…" at bounding box center [1080, 362] width 420 height 702
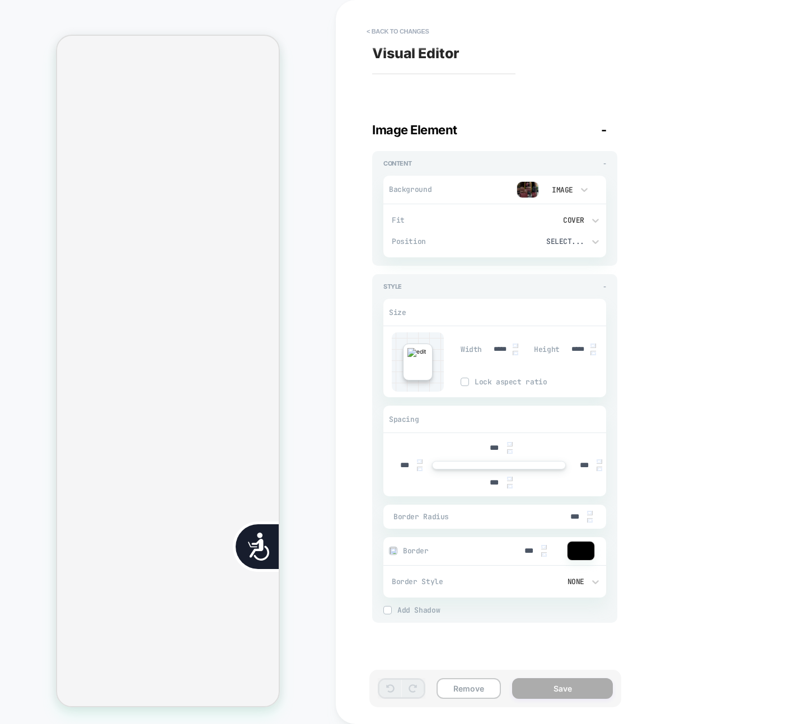
scroll to position [0, 0]
click at [417, 32] on button "< Back to changes" at bounding box center [398, 31] width 74 height 18
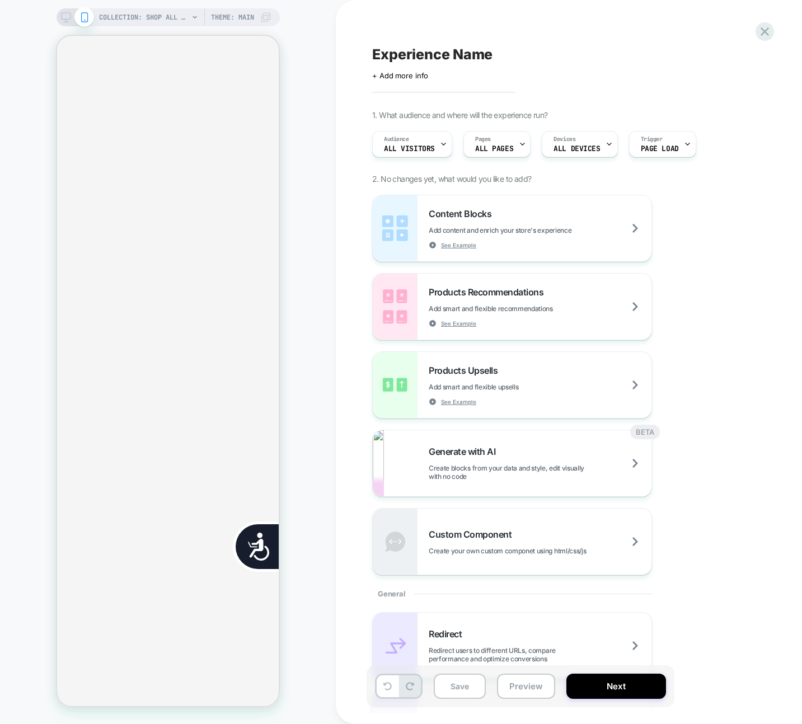
click at [532, 687] on button "Preview" at bounding box center [526, 686] width 58 height 25
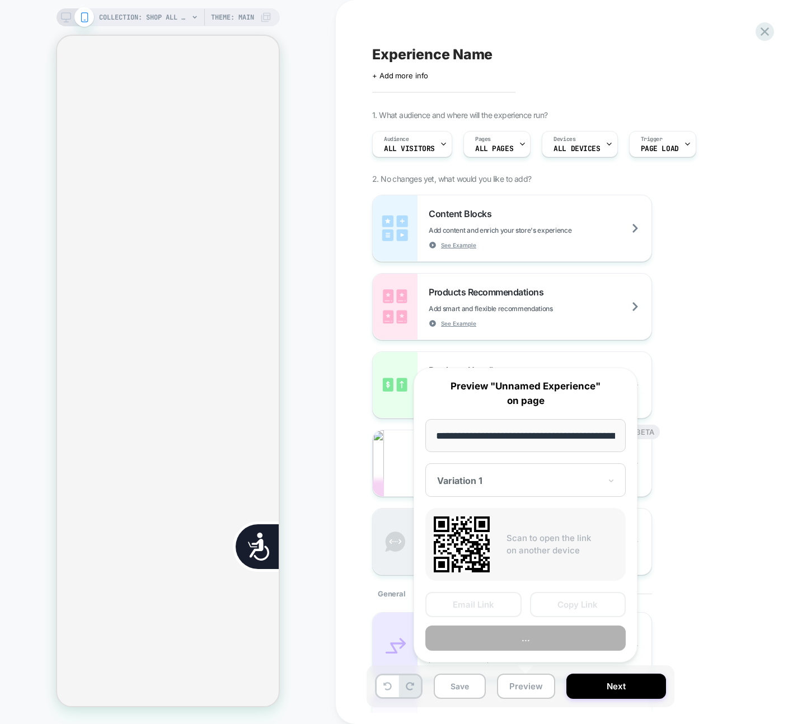
scroll to position [0, 226]
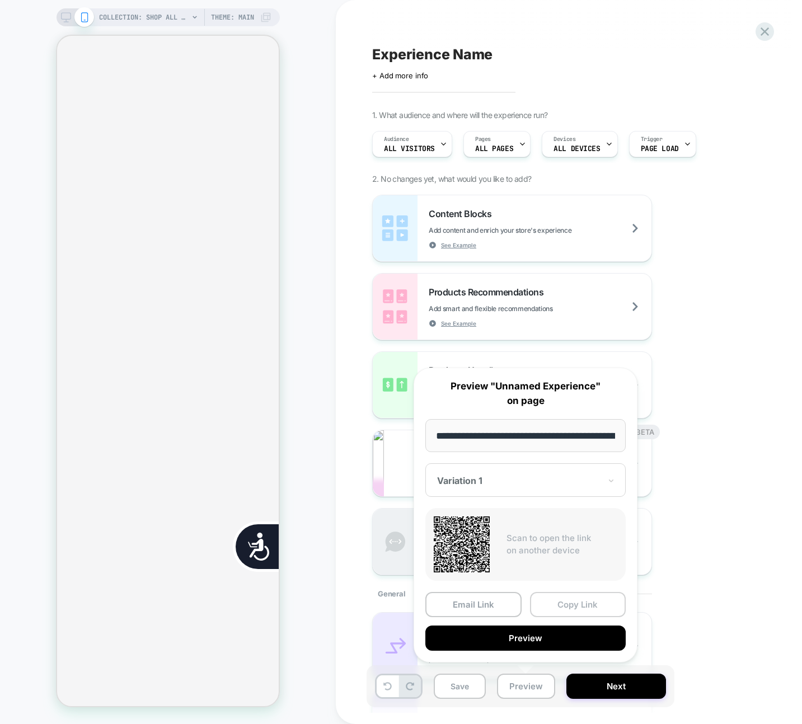
click at [567, 611] on button "Copy Link" at bounding box center [578, 604] width 96 height 25
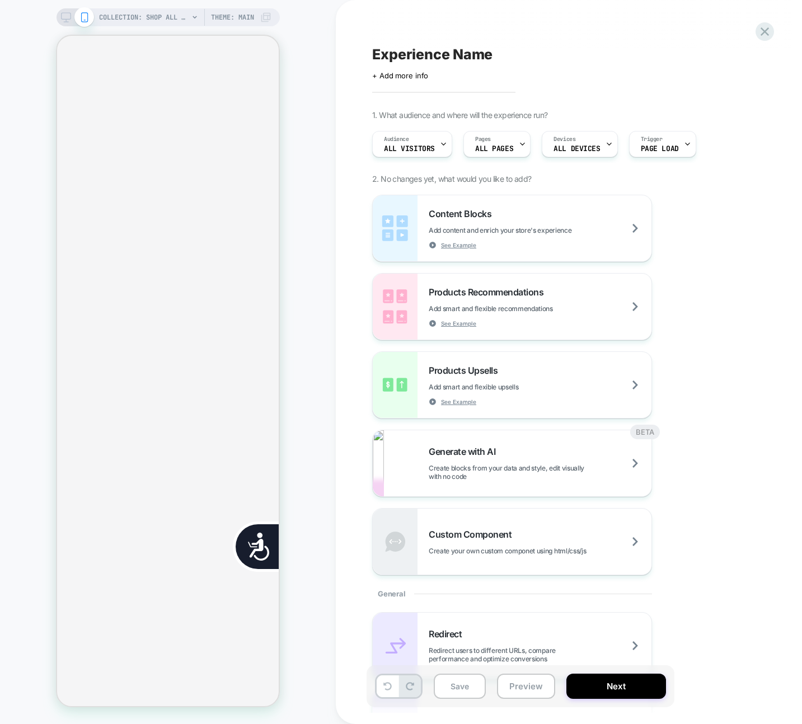
scroll to position [0, 452]
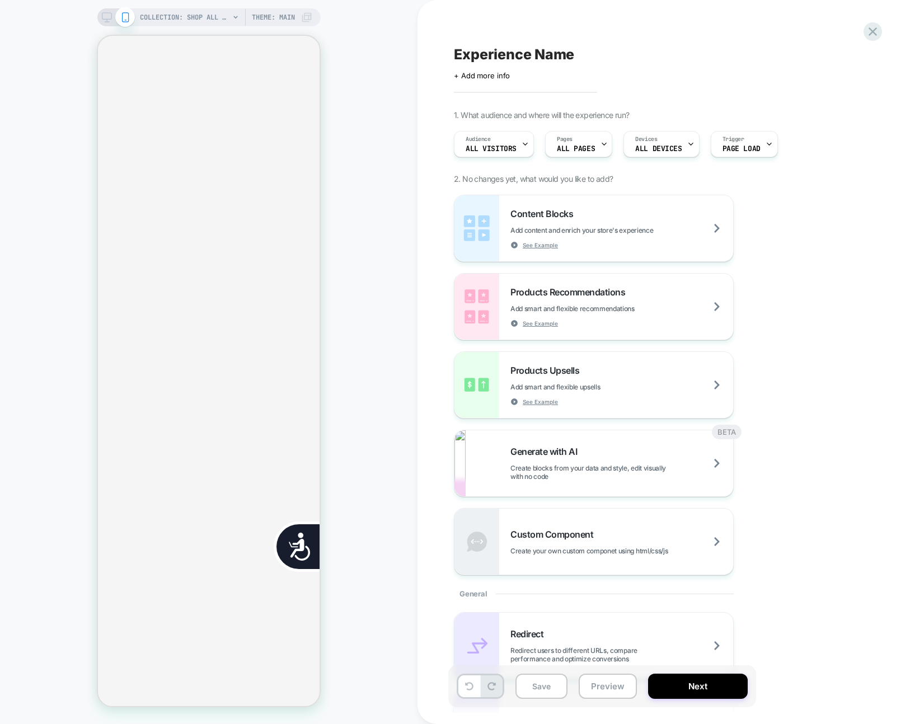
scroll to position [0, 226]
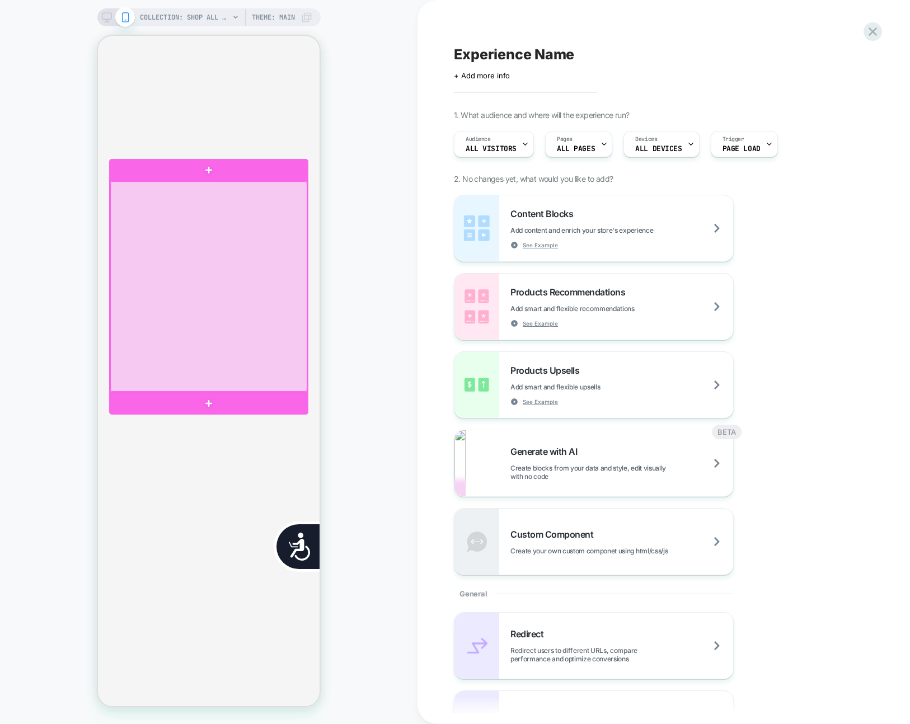
click at [188, 283] on div at bounding box center [208, 286] width 197 height 210
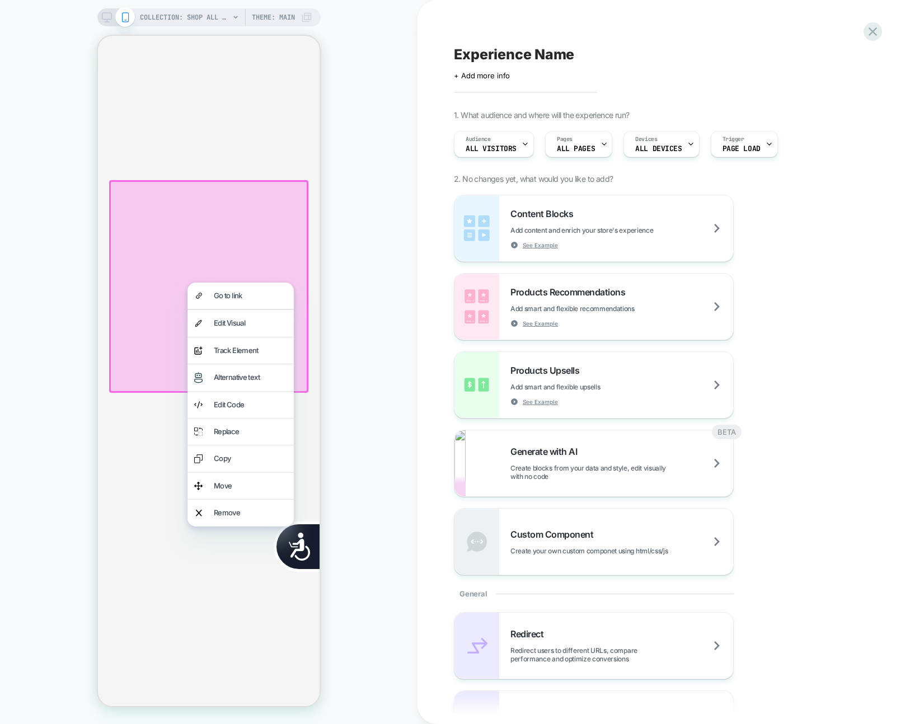
scroll to position [0, 452]
click at [209, 327] on div "Edit Visual" at bounding box center [241, 323] width 106 height 26
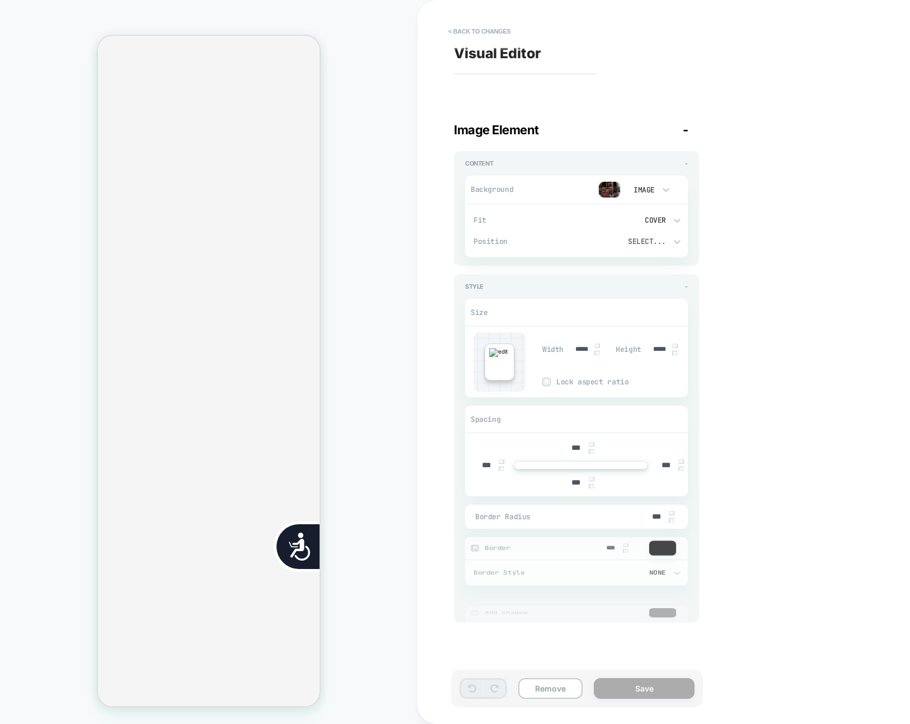
scroll to position [0, 0]
click at [613, 193] on img at bounding box center [609, 189] width 22 height 17
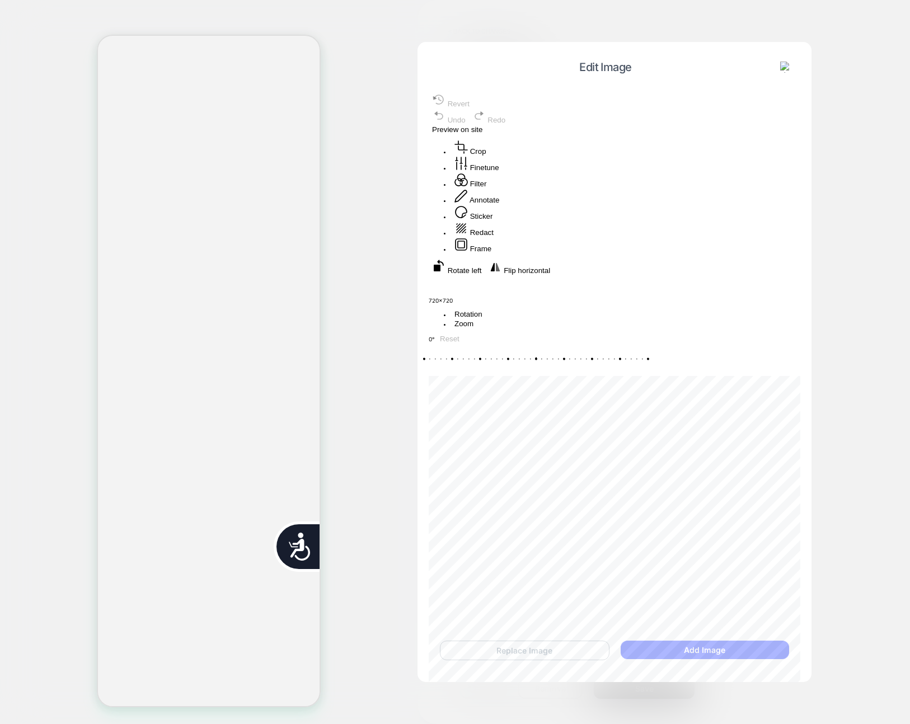
click at [503, 205] on button "Annotate" at bounding box center [476, 197] width 51 height 16
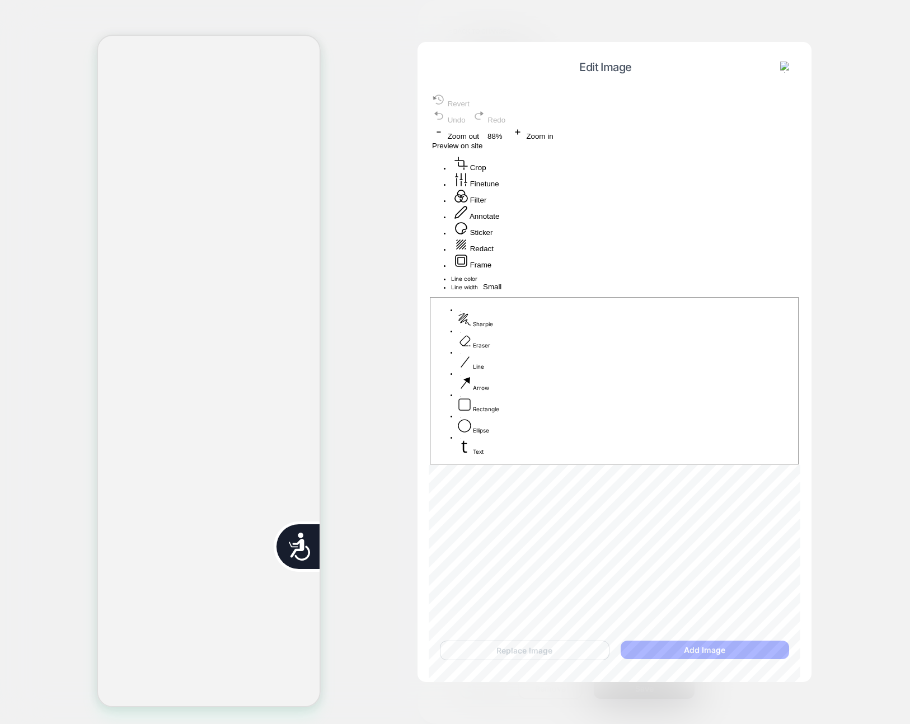
drag, startPoint x: 630, startPoint y: 296, endPoint x: 627, endPoint y: 341, distance: 45.4
click at [652, 275] on div at bounding box center [615, 275] width 372 height 0
click at [483, 142] on span "Preview on site" at bounding box center [457, 146] width 50 height 8
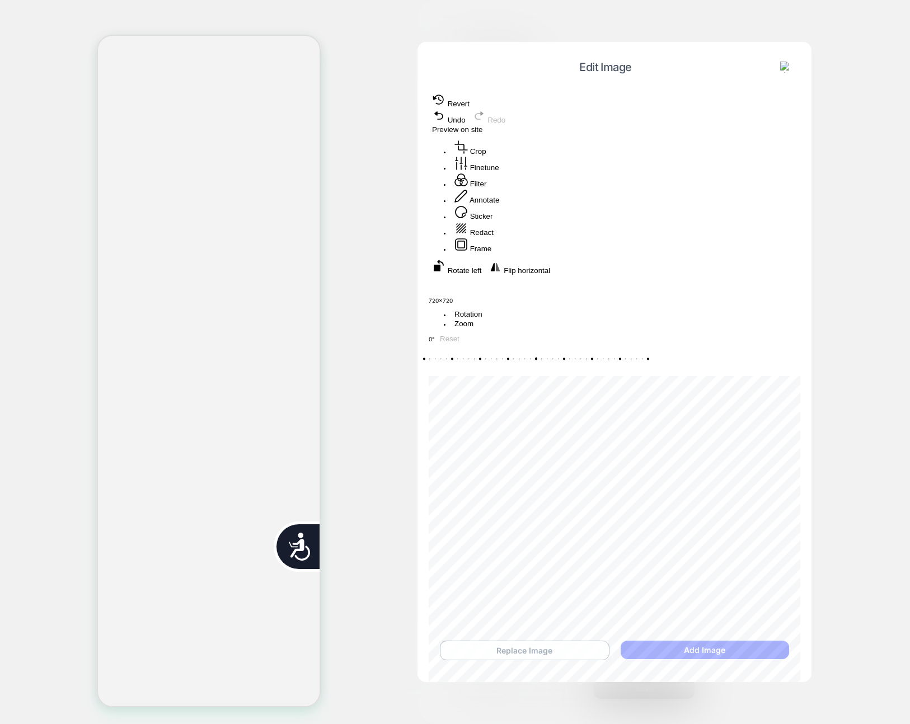
scroll to position [0, 226]
click at [583, 659] on button "Replace Image" at bounding box center [525, 651] width 170 height 20
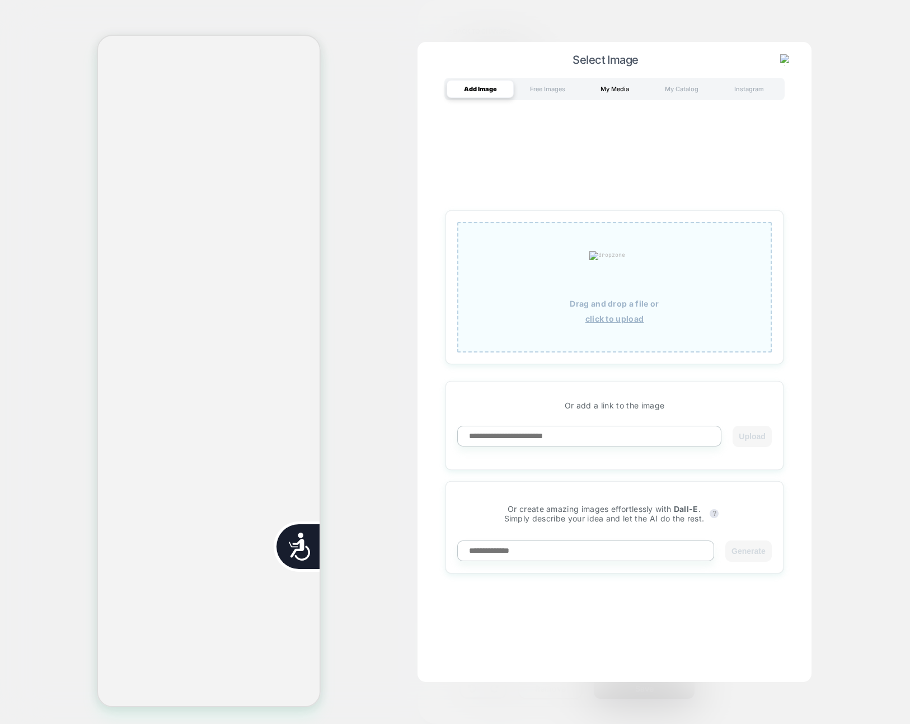
click at [593, 81] on div "My Media" at bounding box center [614, 89] width 67 height 18
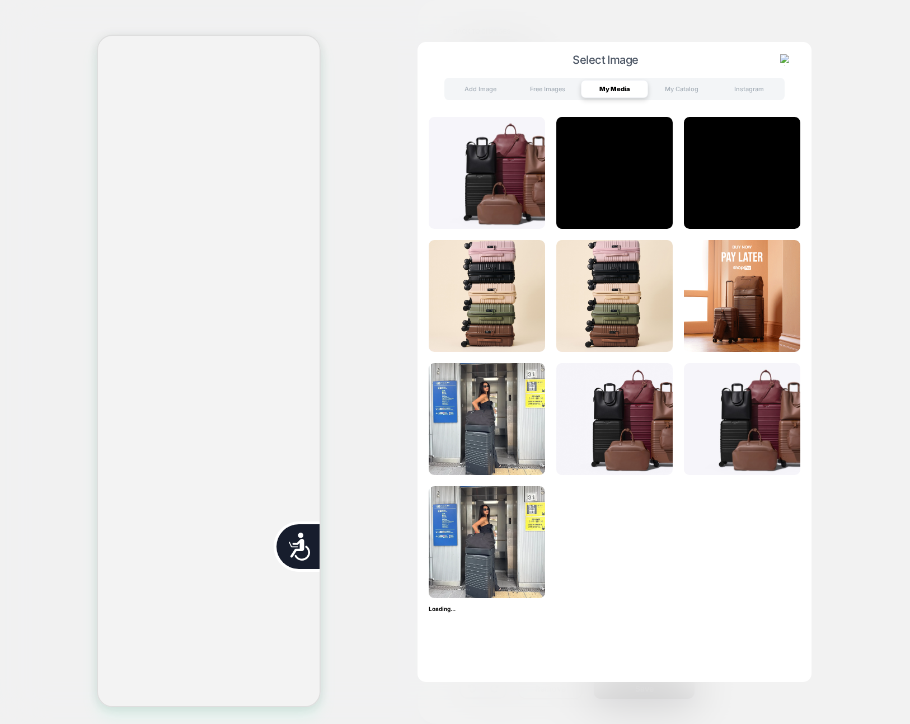
scroll to position [0, 452]
click at [729, 314] on img at bounding box center [742, 296] width 116 height 112
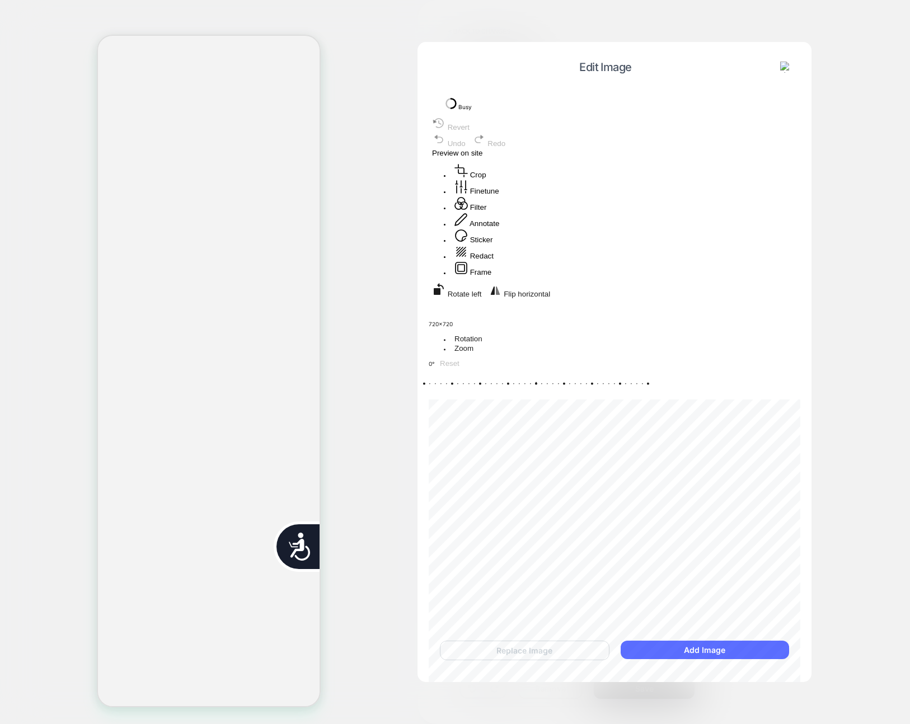
click at [653, 651] on button "Add Image" at bounding box center [705, 650] width 168 height 18
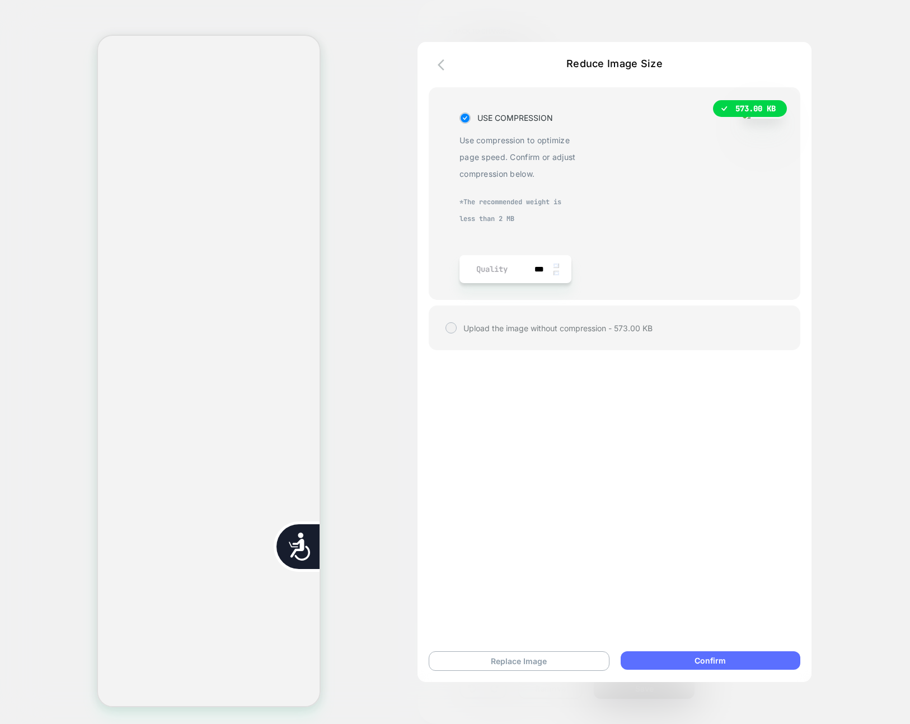
click at [745, 660] on button "Confirm" at bounding box center [711, 661] width 180 height 18
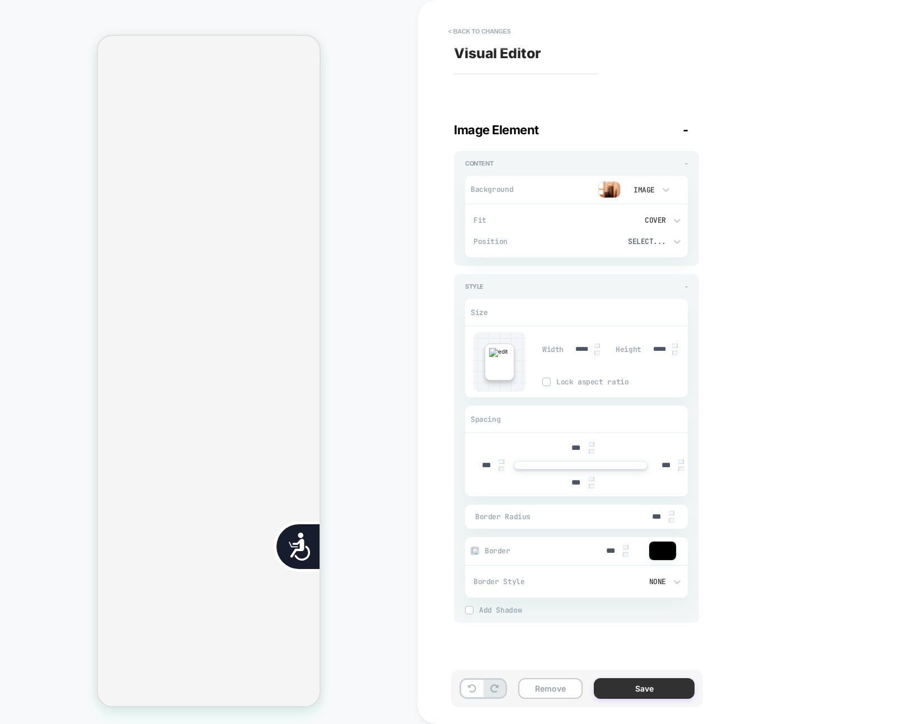
click at [648, 696] on button "Save" at bounding box center [644, 688] width 101 height 21
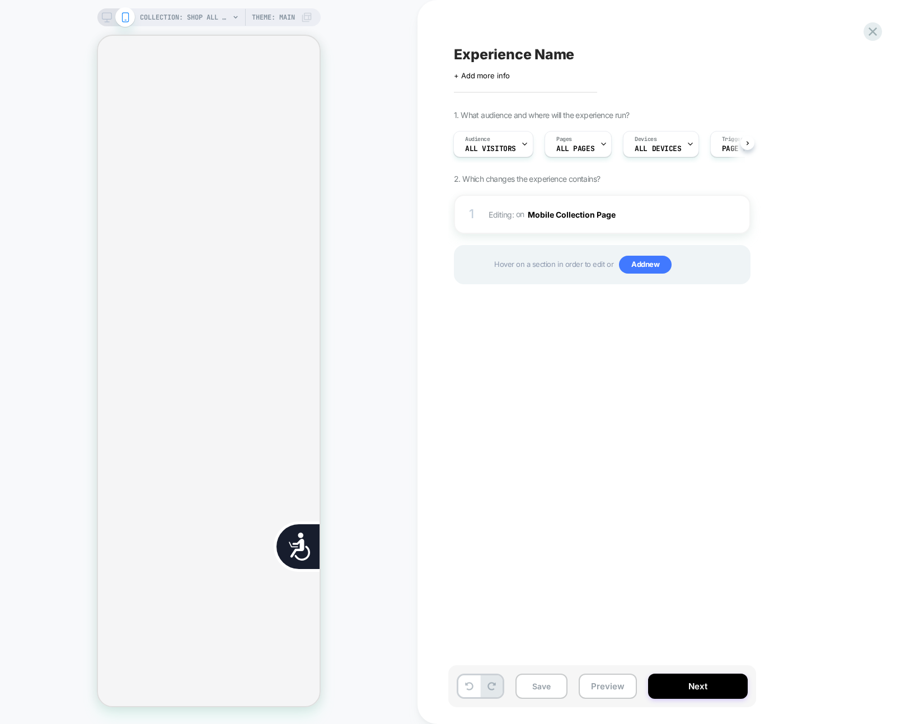
scroll to position [0, 226]
click at [743, 210] on div at bounding box center [741, 214] width 18 height 12
click at [735, 299] on div "1 Editing : on Mobile Collection Page Add Before Add After Delete Hover on a se…" at bounding box center [602, 254] width 297 height 118
click at [738, 213] on img at bounding box center [739, 214] width 2 height 12
click at [725, 297] on div "Delete" at bounding box center [740, 304] width 100 height 30
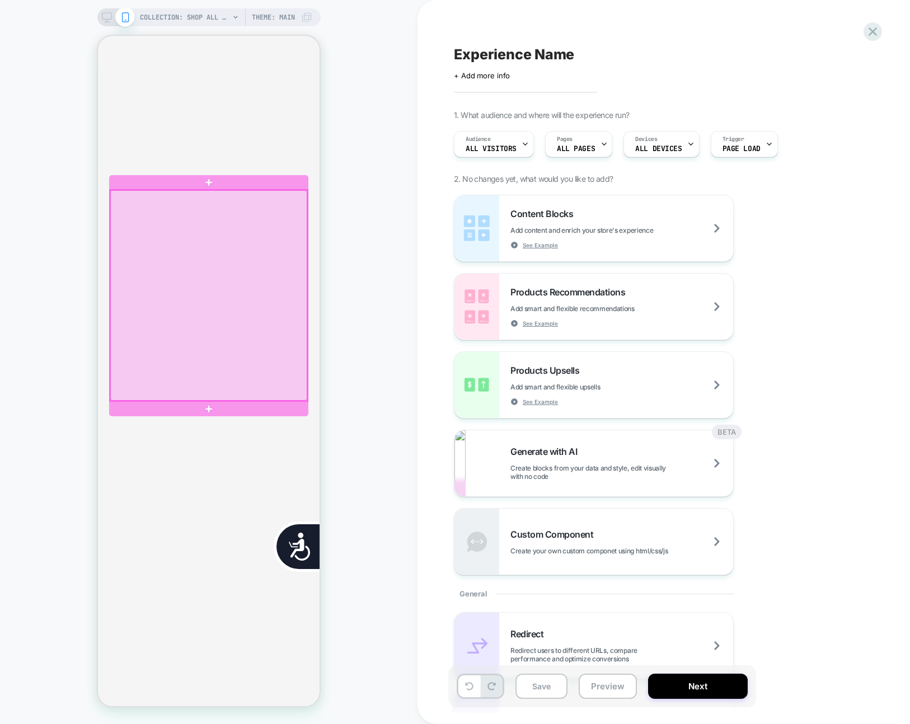
scroll to position [487, 0]
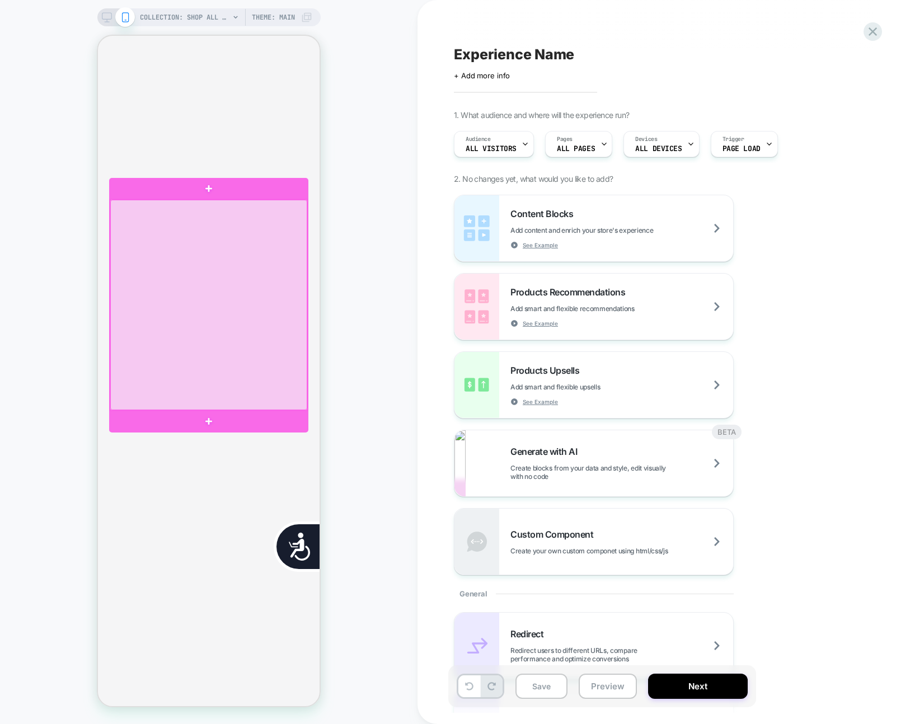
click at [251, 340] on div at bounding box center [208, 305] width 197 height 210
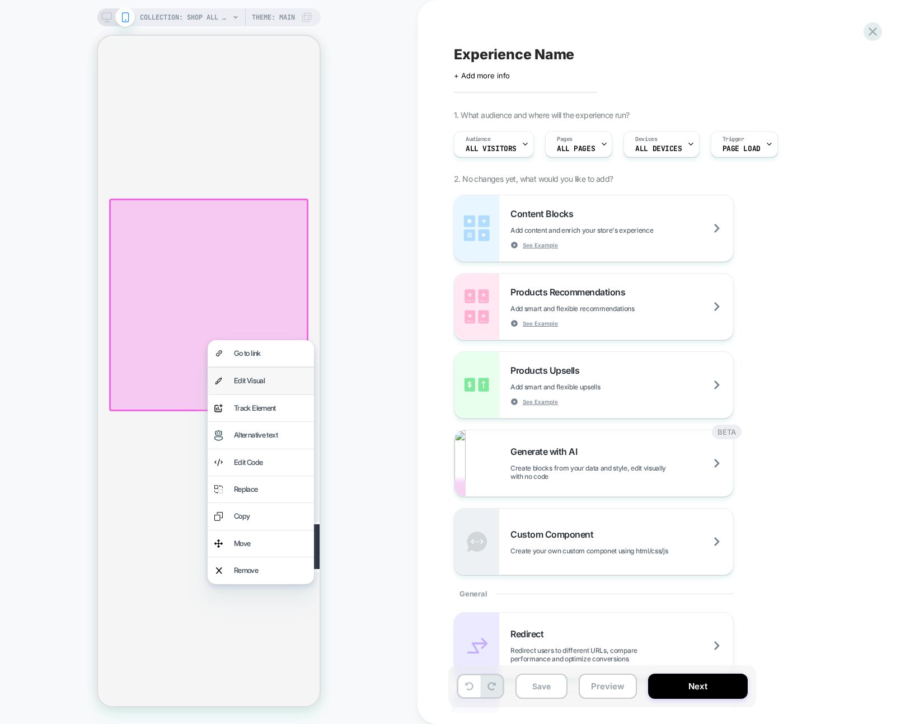
click at [255, 373] on div "Edit Visual" at bounding box center [261, 381] width 106 height 26
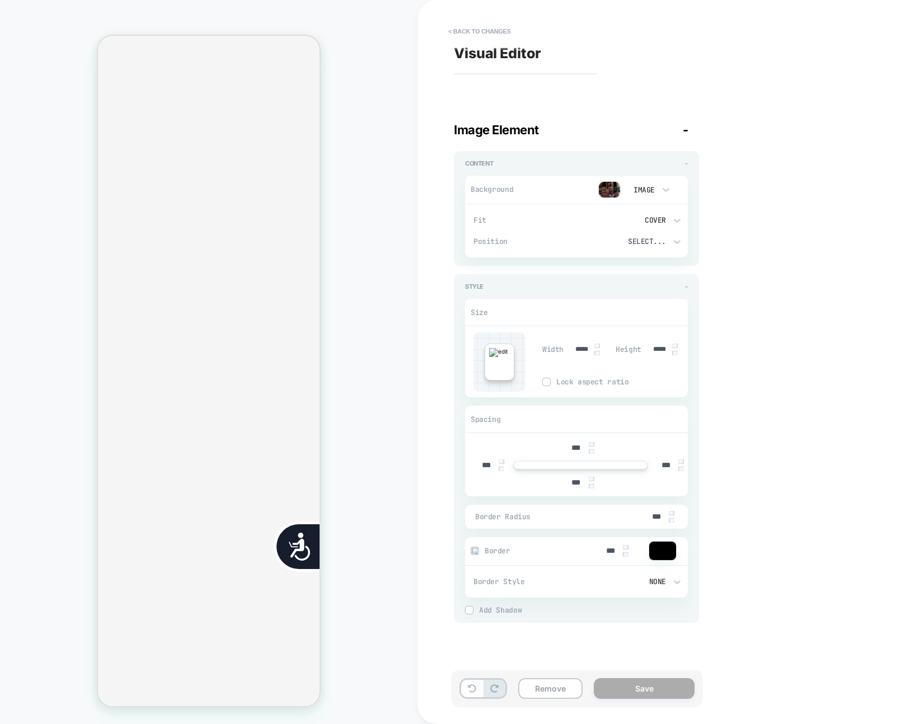
scroll to position [0, 452]
click at [784, 106] on div "Visual Editor Image Element - Content - Background Image Fit Cover Position Sel…" at bounding box center [658, 362] width 420 height 702
click at [821, 119] on div "Visual Editor Image Element - Content - Background Image Fit Cover Position Sel…" at bounding box center [658, 362] width 420 height 702
click at [488, 45] on span "Visual Editor" at bounding box center [497, 53] width 87 height 17
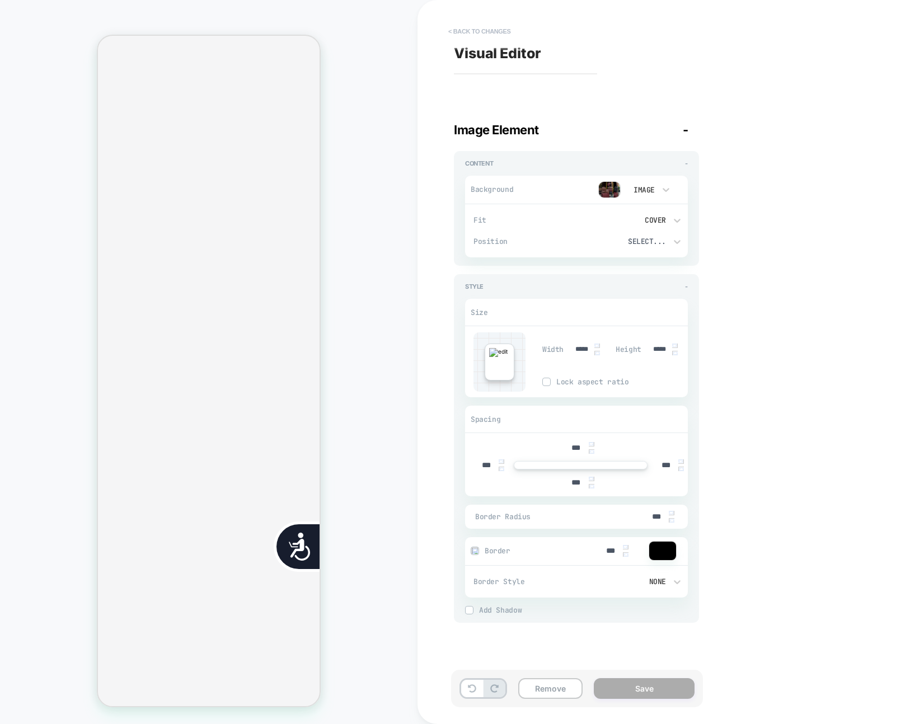
click at [488, 36] on button "< Back to changes" at bounding box center [480, 31] width 74 height 18
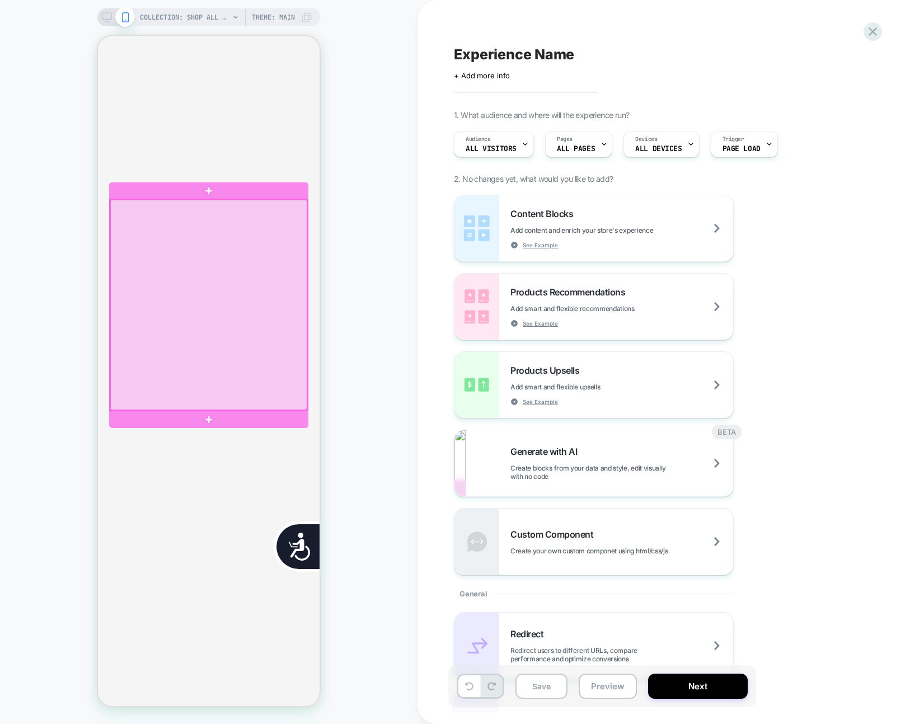
scroll to position [0, 452]
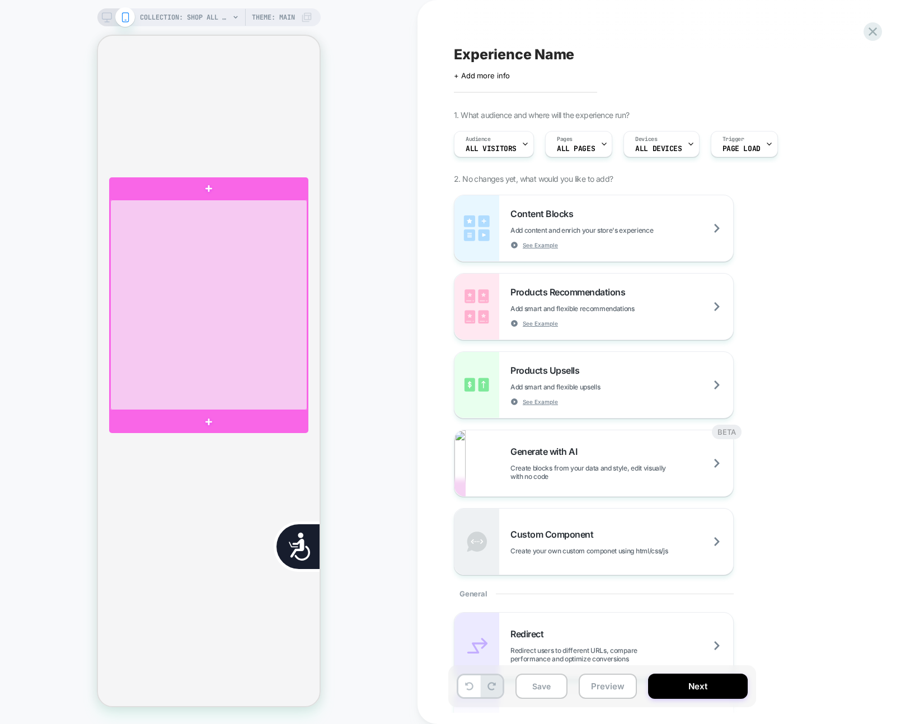
click at [287, 372] on div at bounding box center [208, 305] width 197 height 210
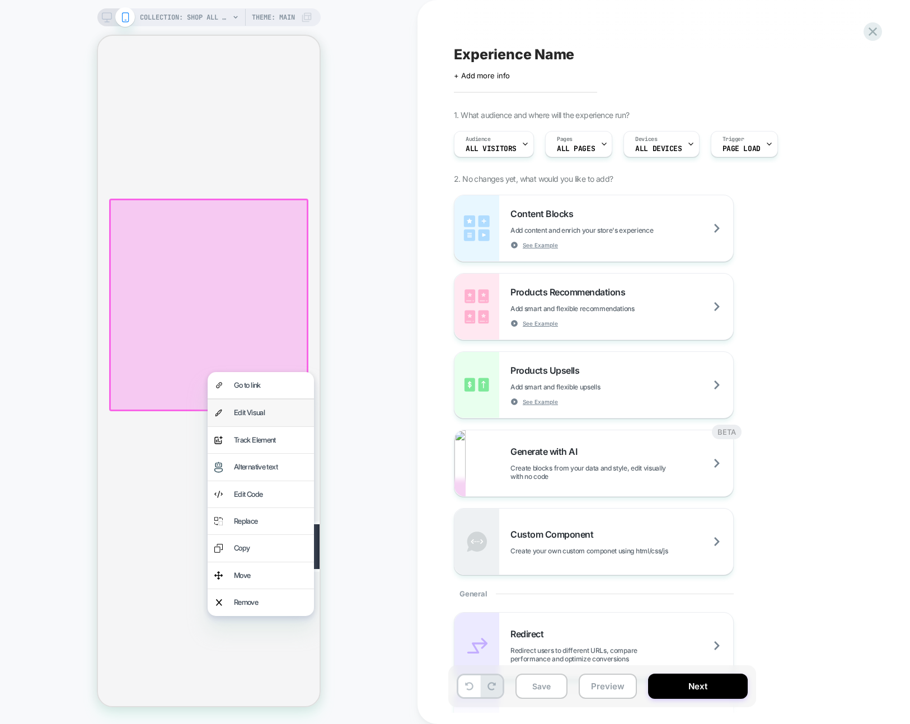
click at [284, 405] on div "Edit Visual" at bounding box center [261, 413] width 106 height 26
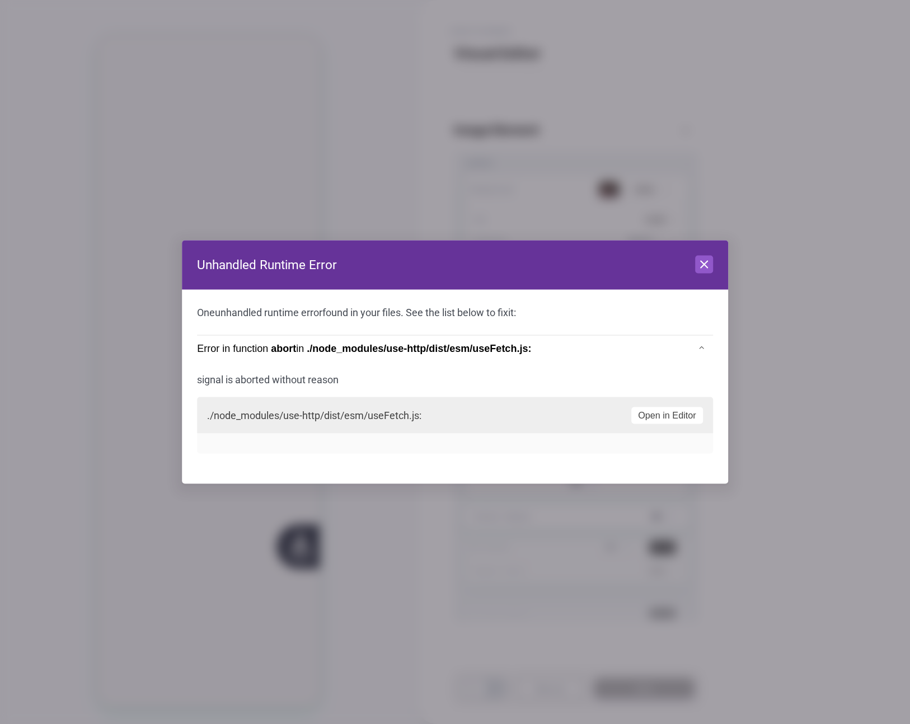
scroll to position [0, 0]
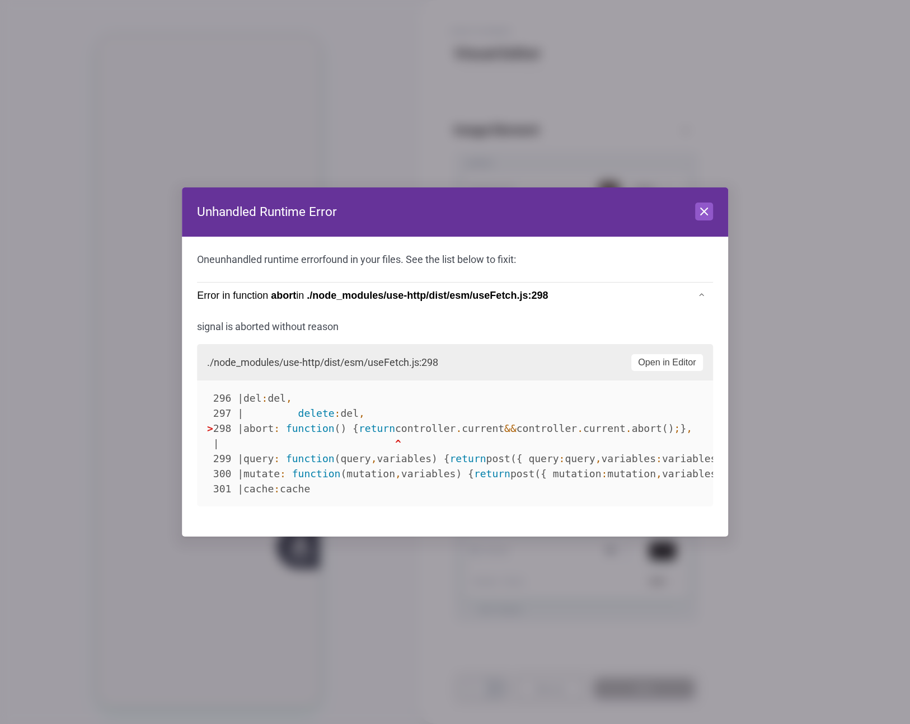
click at [821, 126] on div at bounding box center [455, 362] width 910 height 724
click at [713, 208] on header "Unhandled Runtime Error Close" at bounding box center [455, 212] width 546 height 49
click at [702, 211] on icon at bounding box center [703, 211] width 13 height 13
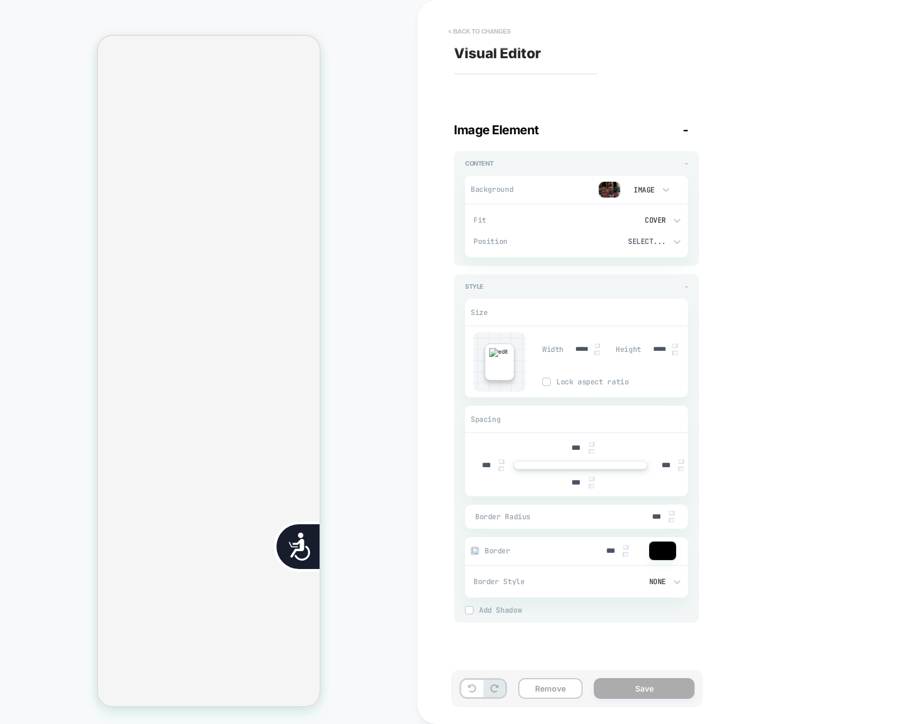
click at [482, 40] on button "< Back to changes" at bounding box center [480, 31] width 74 height 18
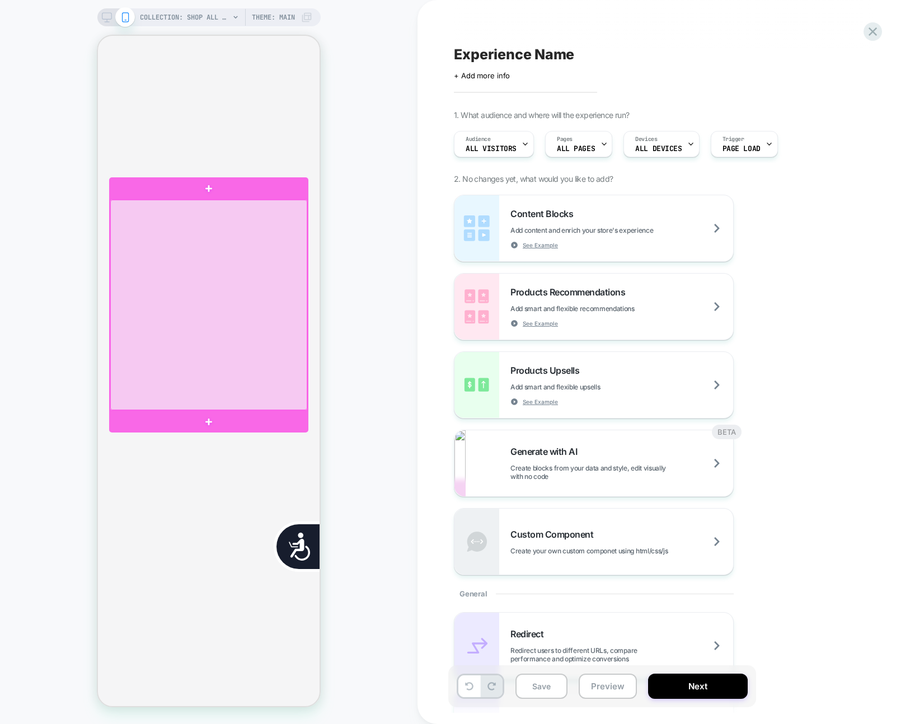
click at [227, 382] on div at bounding box center [208, 305] width 197 height 210
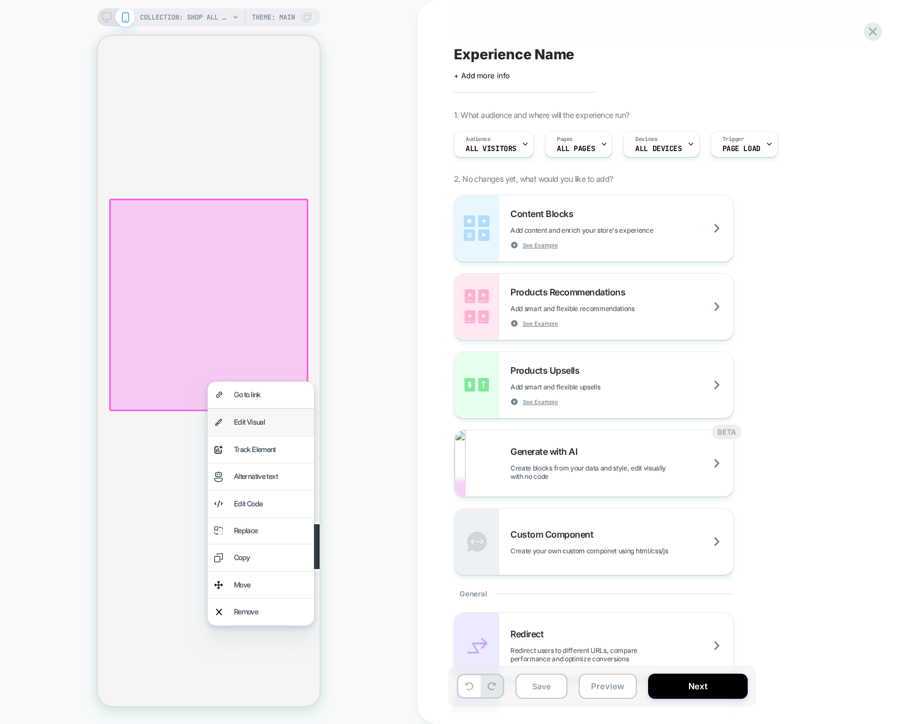
click at [241, 413] on div "Edit Visual" at bounding box center [261, 422] width 106 height 26
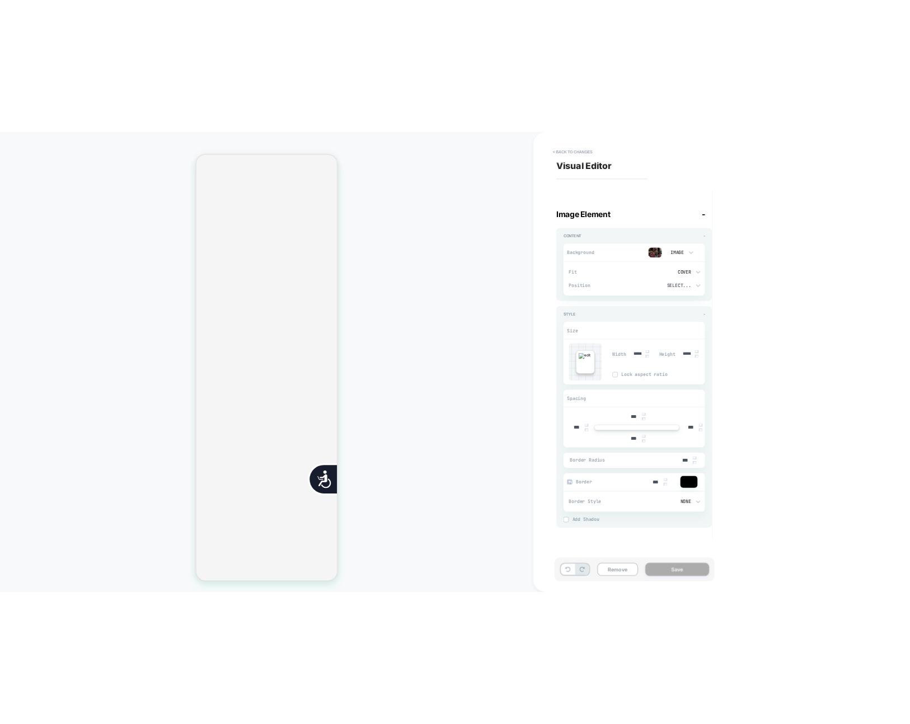
scroll to position [0, 452]
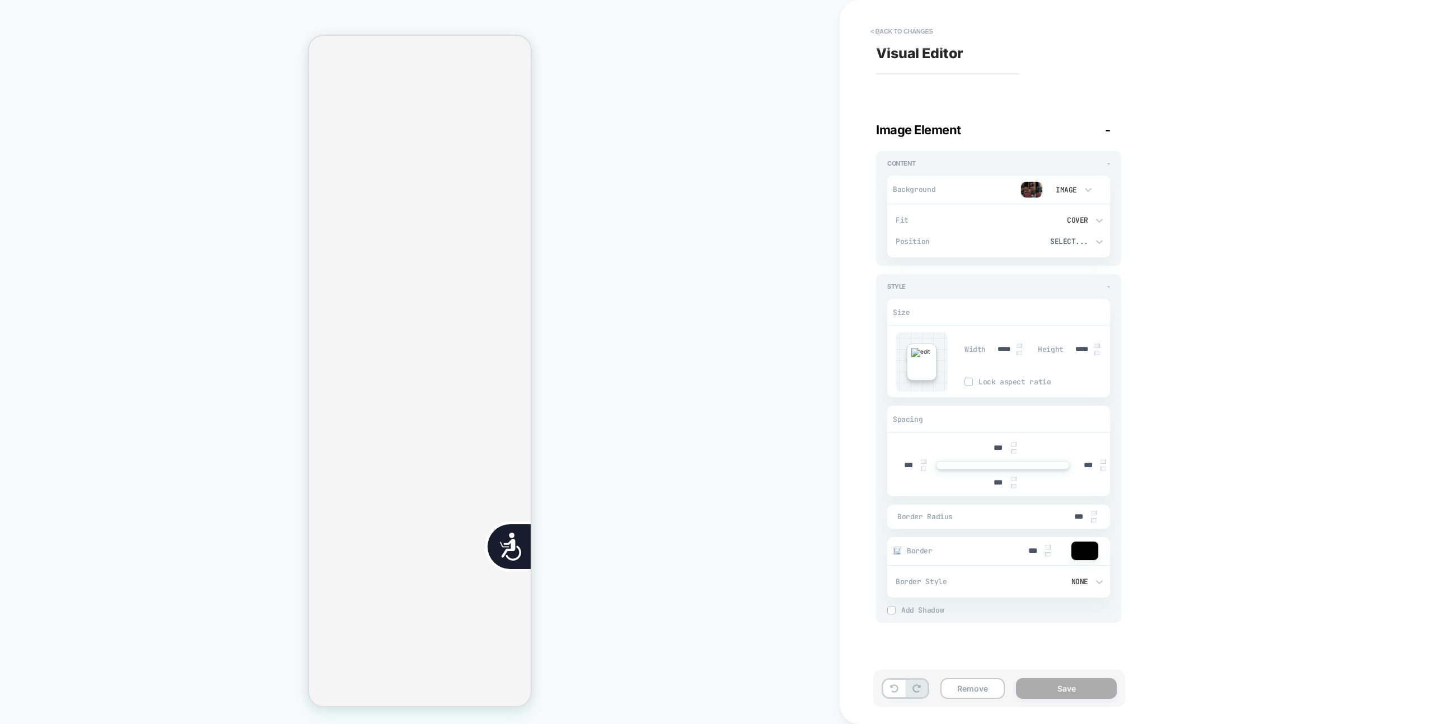
click at [652, 99] on div "COLLECTION: Shop All - BÉIS Products (Category) COLLECTION: Shop All - BÉIS Pro…" at bounding box center [420, 362] width 840 height 702
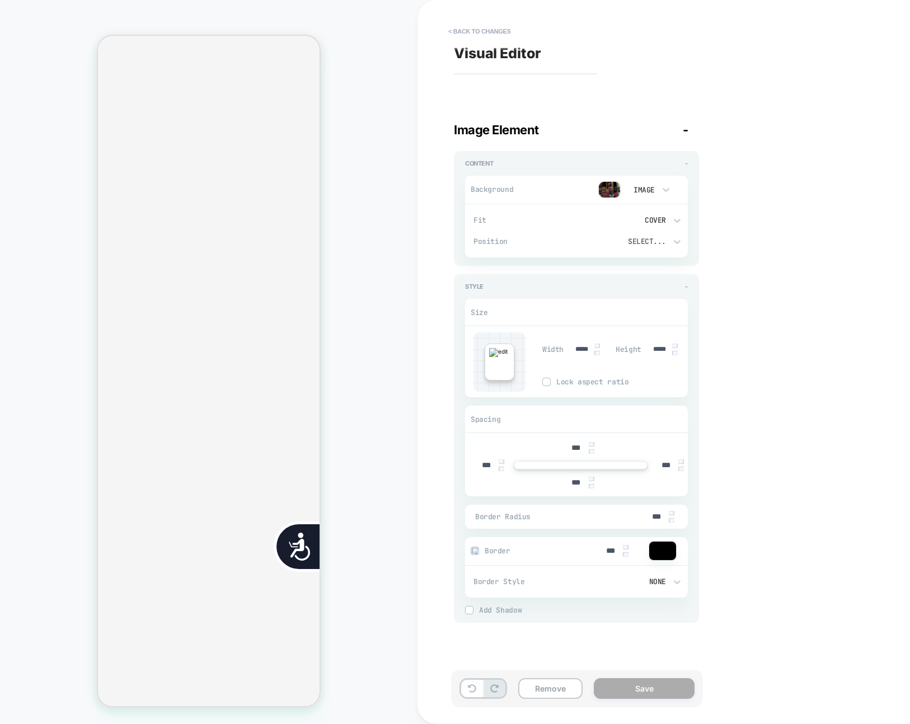
scroll to position [0, 0]
drag, startPoint x: 776, startPoint y: 167, endPoint x: 867, endPoint y: 123, distance: 101.1
click at [776, 167] on div "Visual Editor Image Element - Content - Background Image Fit Cover Position Sel…" at bounding box center [658, 362] width 420 height 702
drag, startPoint x: 894, startPoint y: 59, endPoint x: 624, endPoint y: 32, distance: 272.3
click at [894, 59] on div "< Back to changes Visual Editor Image Element - Content - Background Image Fit …" at bounding box center [664, 362] width 493 height 724
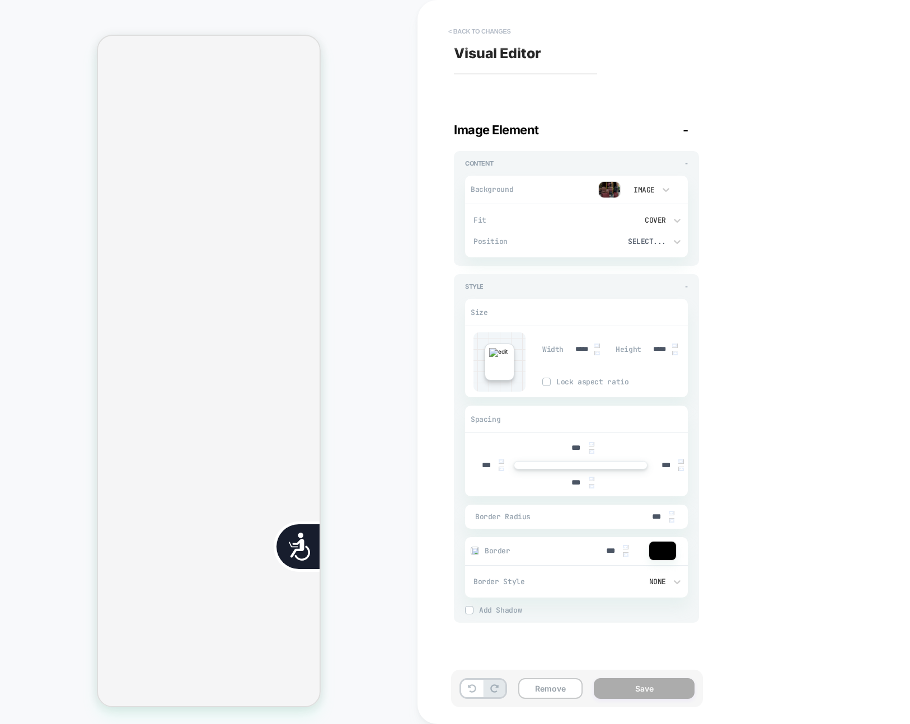
click at [502, 27] on button "< Back to changes" at bounding box center [480, 31] width 74 height 18
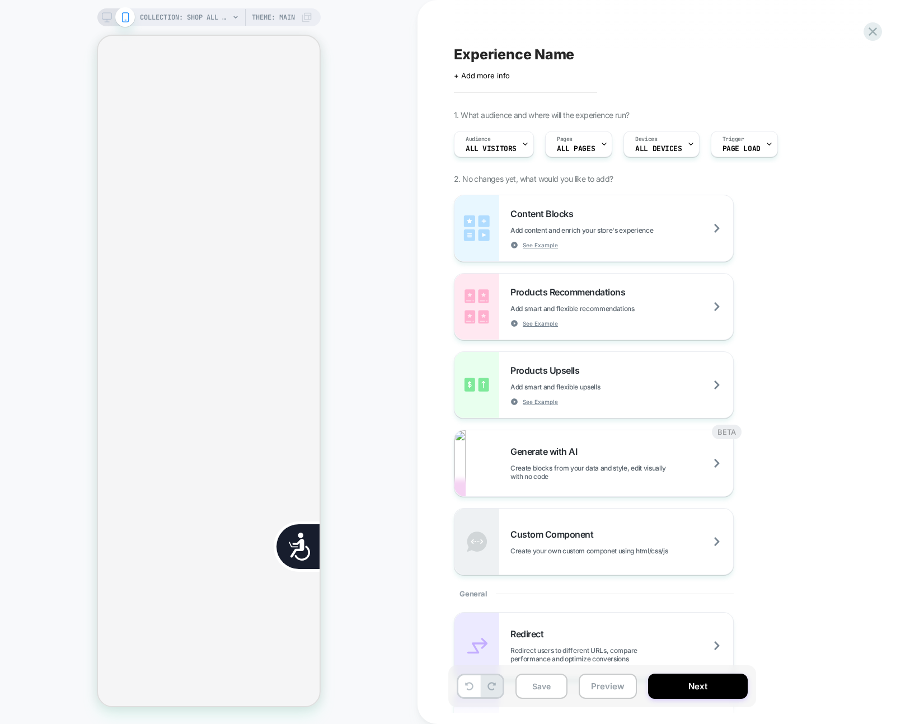
scroll to position [0, 226]
drag, startPoint x: 500, startPoint y: 28, endPoint x: 456, endPoint y: 26, distance: 44.3
click at [493, 28] on div "Experience Name Click to edit experience details + Add more info 1. What audien…" at bounding box center [658, 362] width 420 height 702
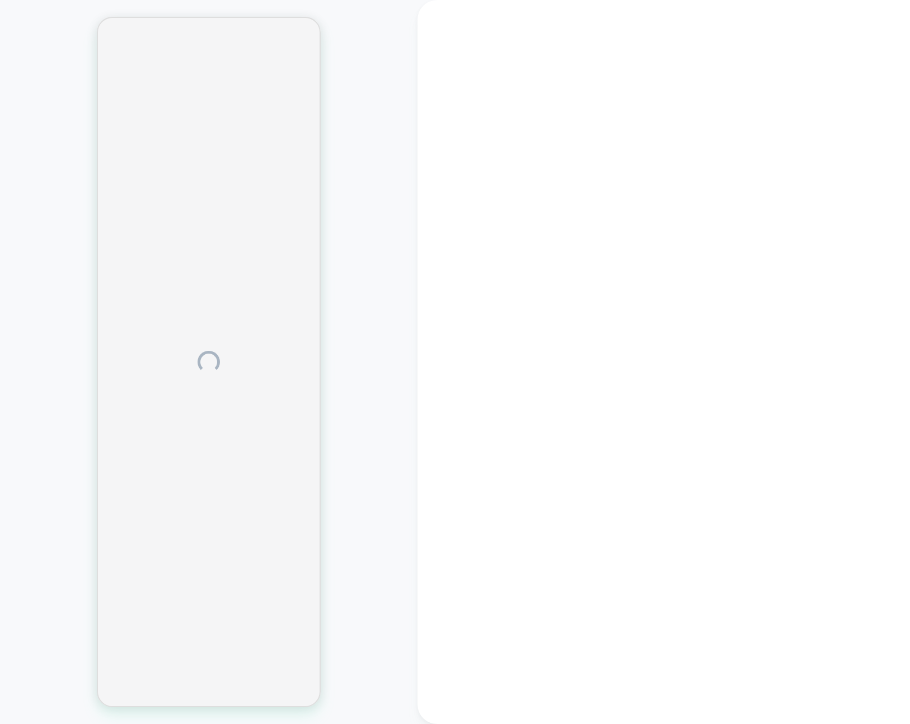
click at [348, 22] on div at bounding box center [209, 362] width 418 height 702
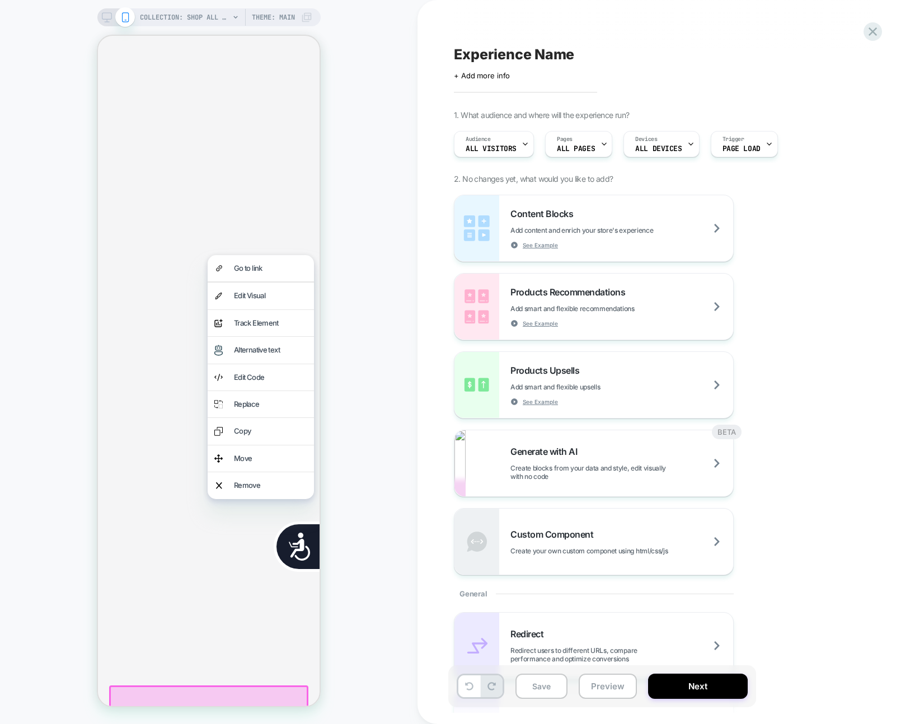
click at [230, 303] on div "Edit Visual" at bounding box center [261, 296] width 106 height 26
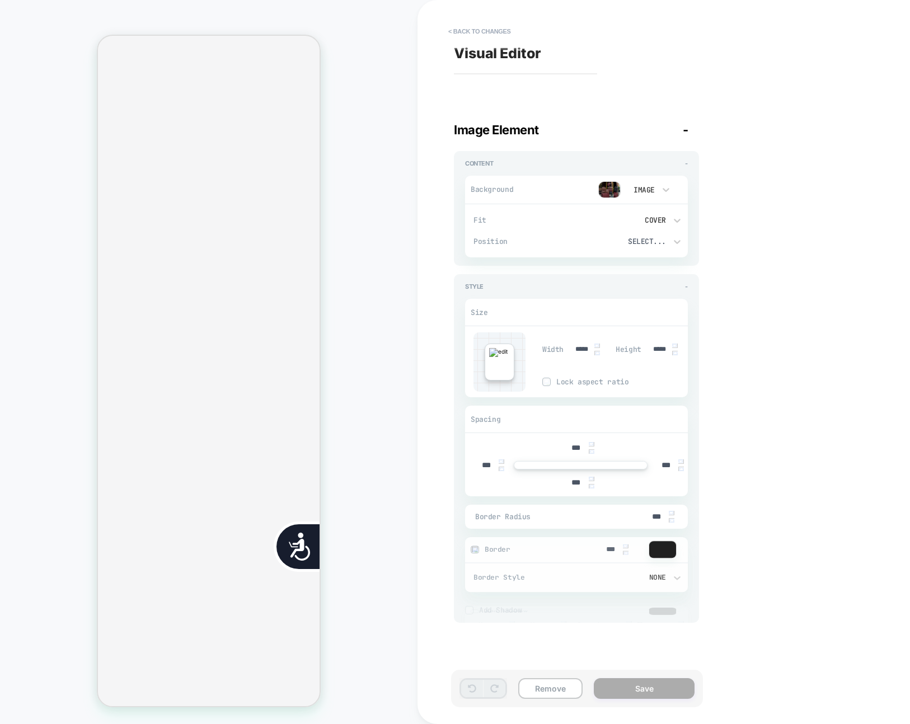
scroll to position [0, 452]
click at [611, 197] on img at bounding box center [609, 189] width 22 height 17
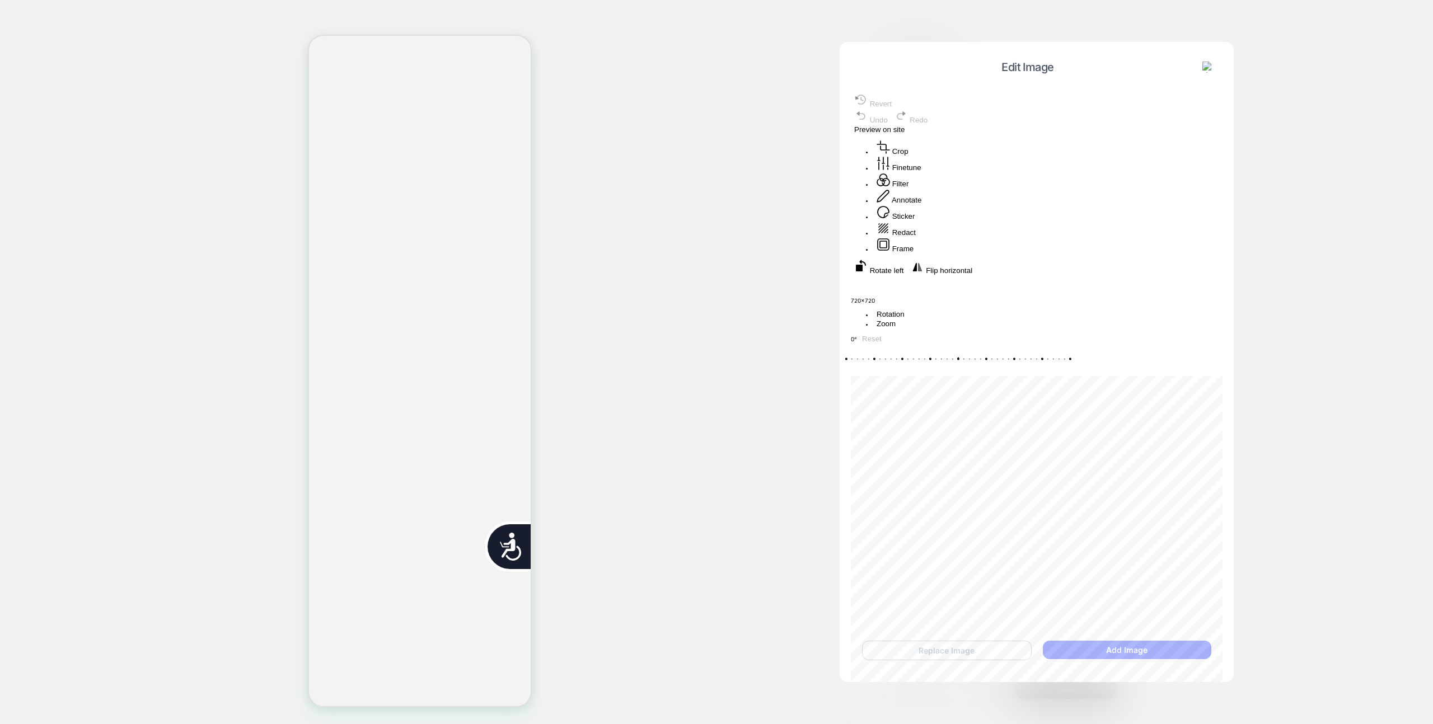
drag, startPoint x: 1034, startPoint y: 598, endPoint x: 1036, endPoint y: 593, distance: 5.8
click at [910, 205] on button "Annotate" at bounding box center [898, 197] width 51 height 16
drag, startPoint x: 981, startPoint y: 264, endPoint x: 1063, endPoint y: 291, distance: 86.0
click at [910, 275] on div at bounding box center [1037, 275] width 372 height 0
click at [908, 141] on button "Preview on site" at bounding box center [879, 146] width 57 height 10
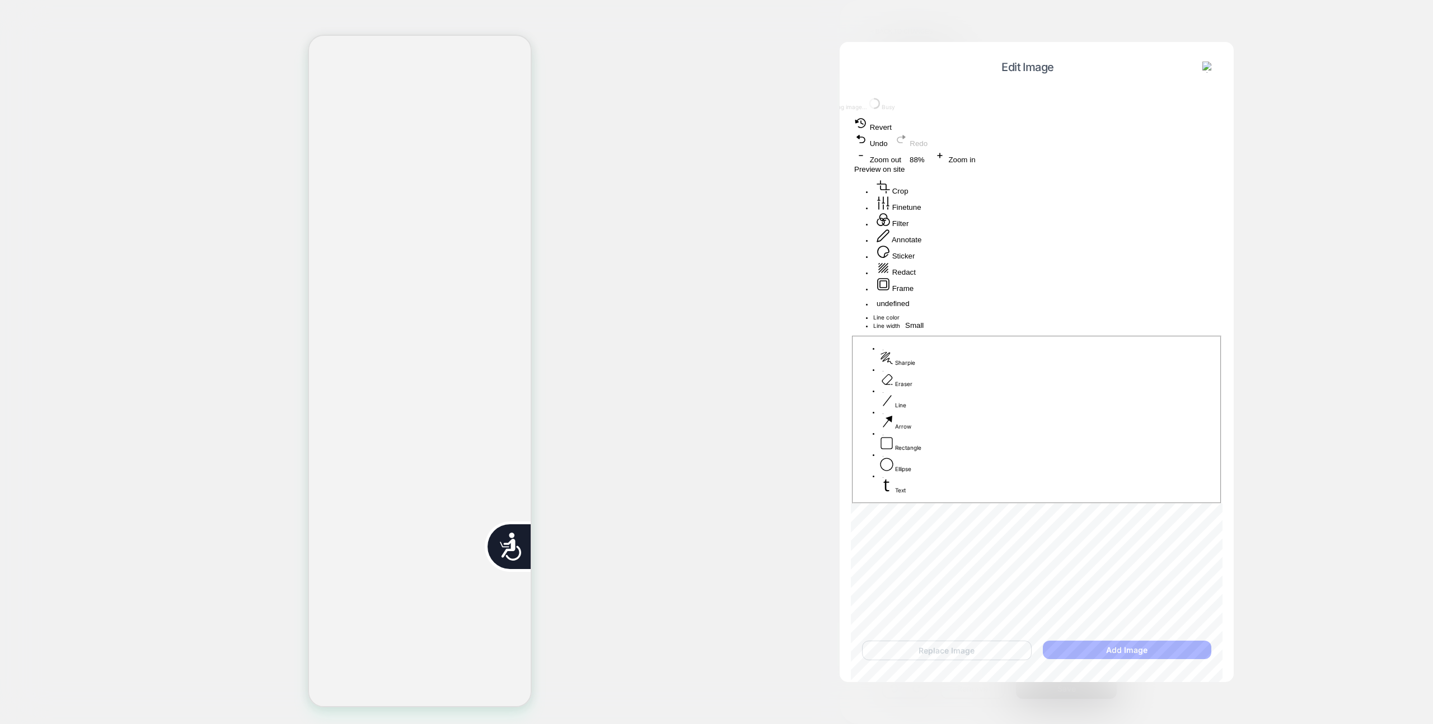
scroll to position [0, 0]
click at [910, 65] on img at bounding box center [1207, 67] width 11 height 11
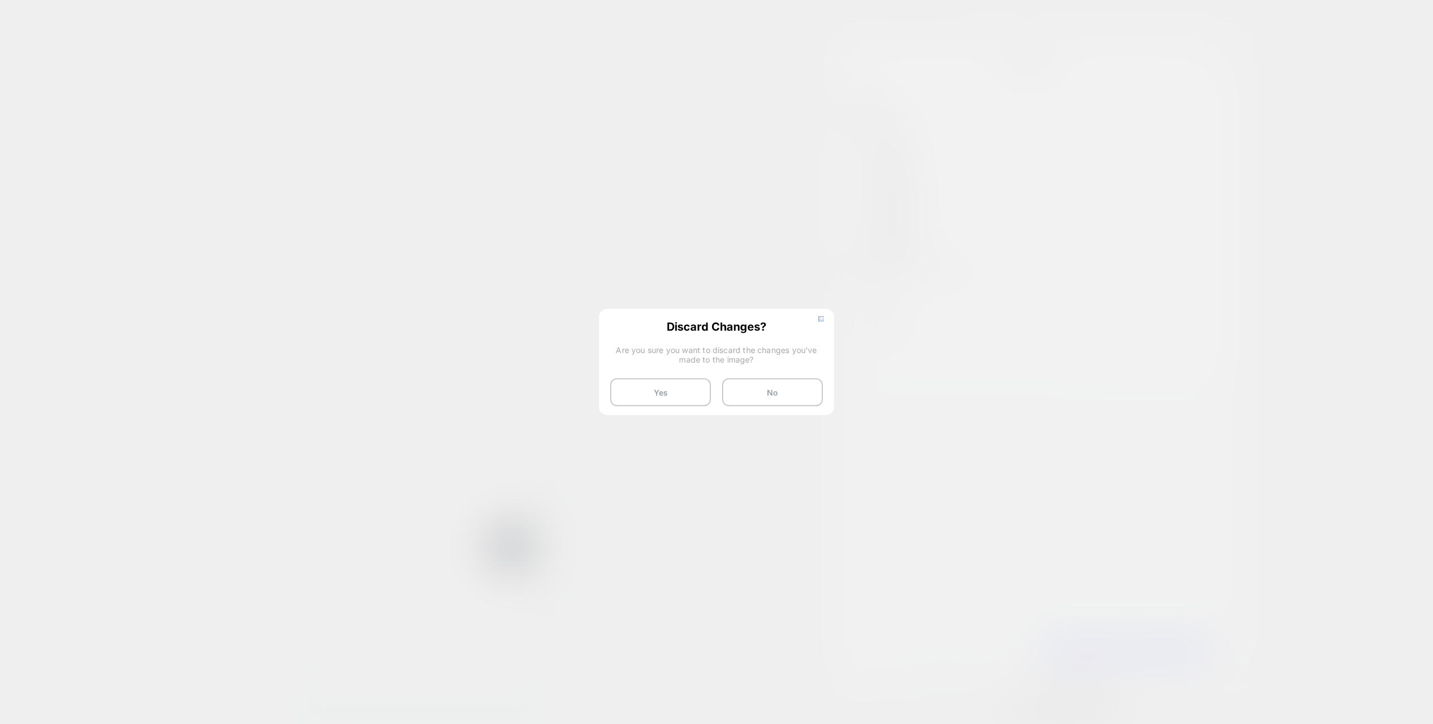
click at [676, 399] on button "Yes" at bounding box center [660, 392] width 101 height 28
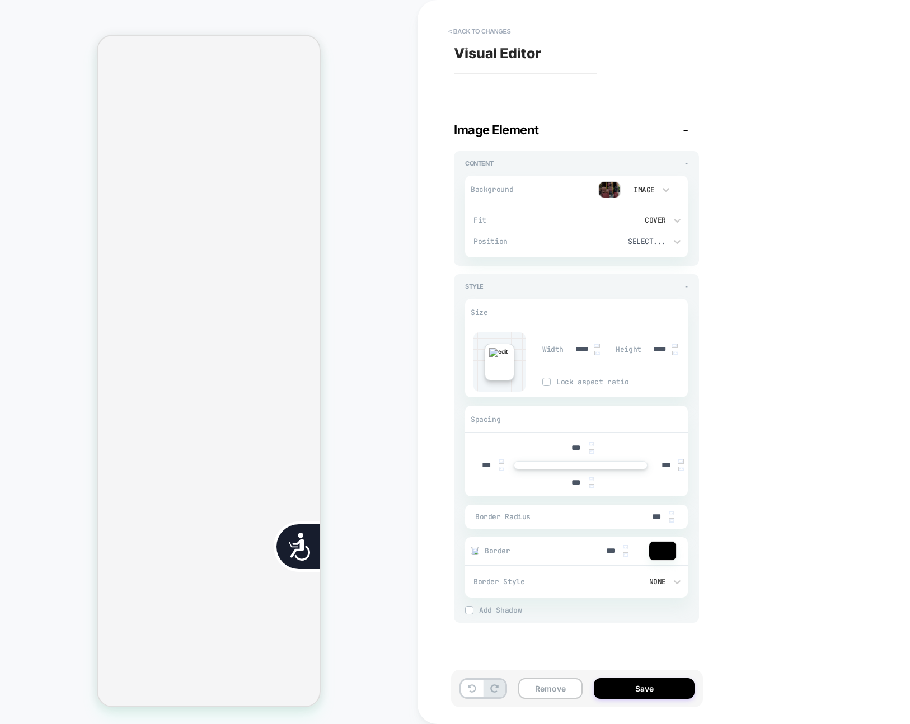
scroll to position [0, 452]
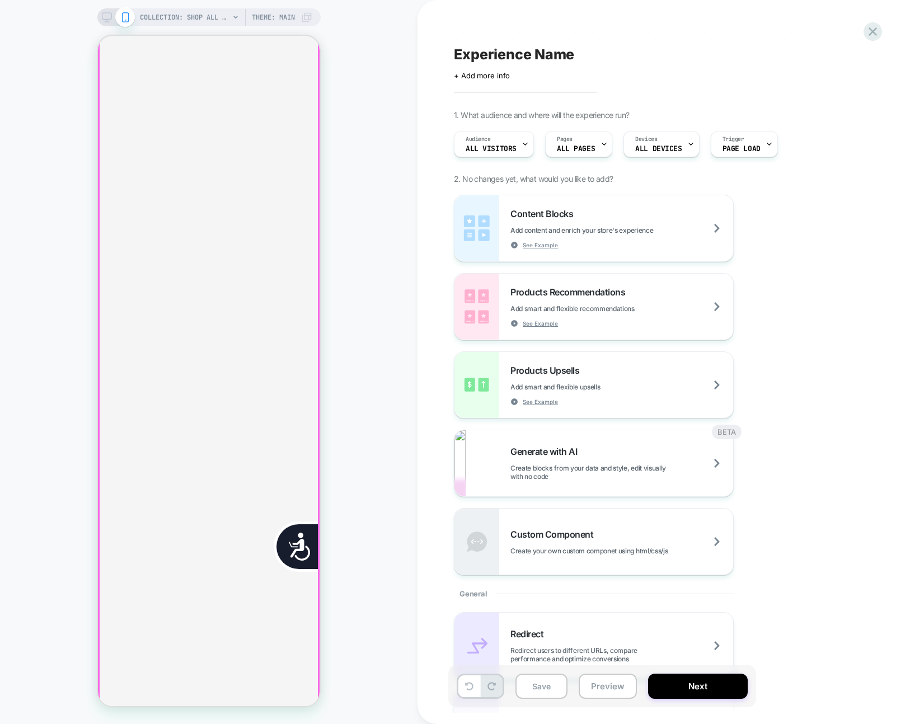
scroll to position [715, 0]
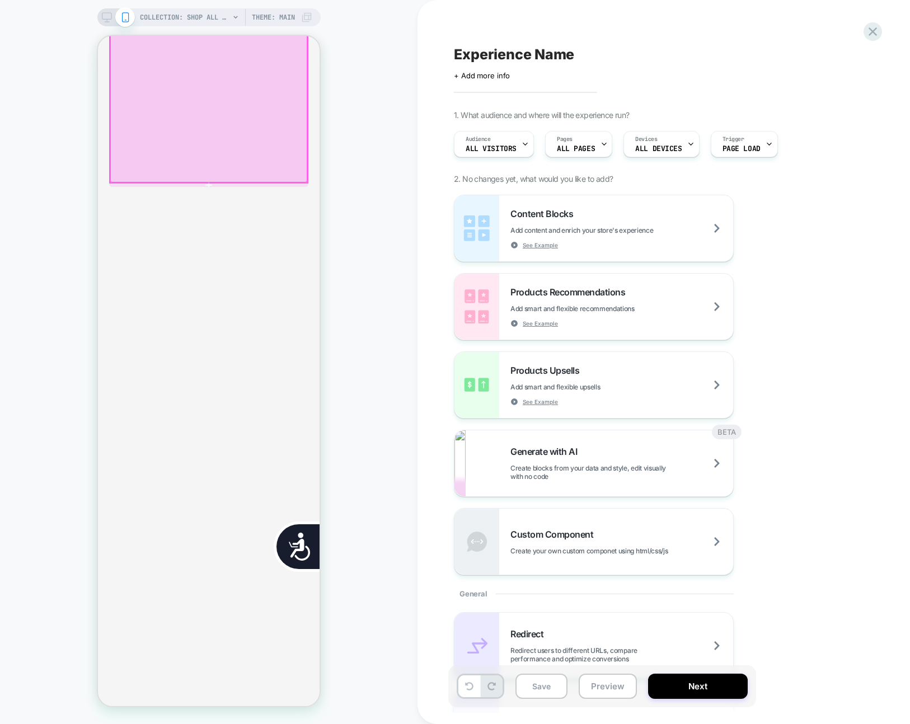
click at [269, 105] on div at bounding box center [208, 77] width 197 height 210
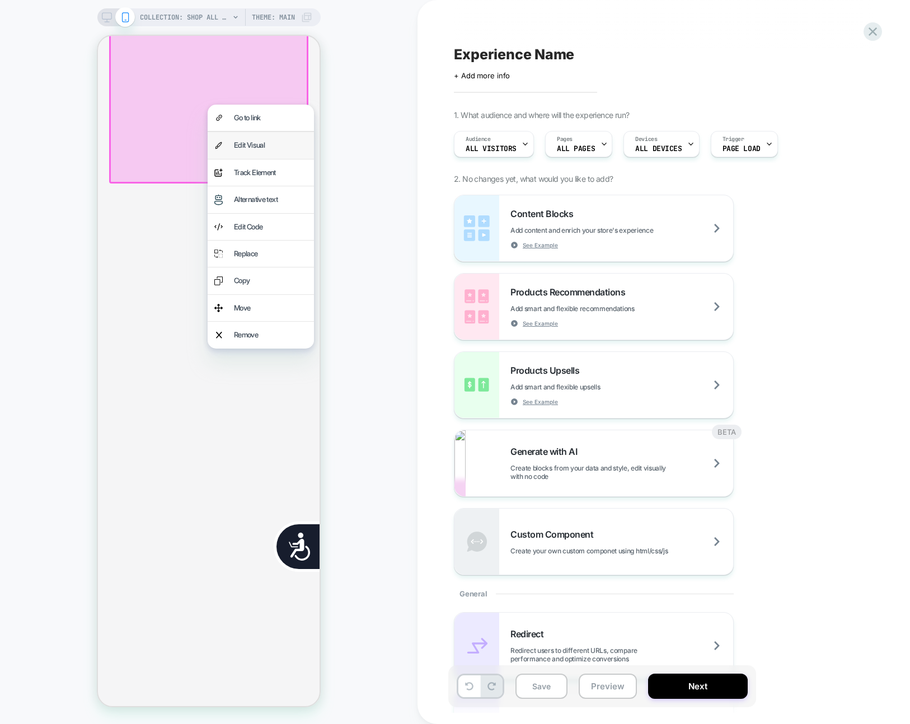
drag, startPoint x: 948, startPoint y: 195, endPoint x: 295, endPoint y: 147, distance: 655.0
click at [295, 147] on div "Edit Visual" at bounding box center [270, 145] width 73 height 13
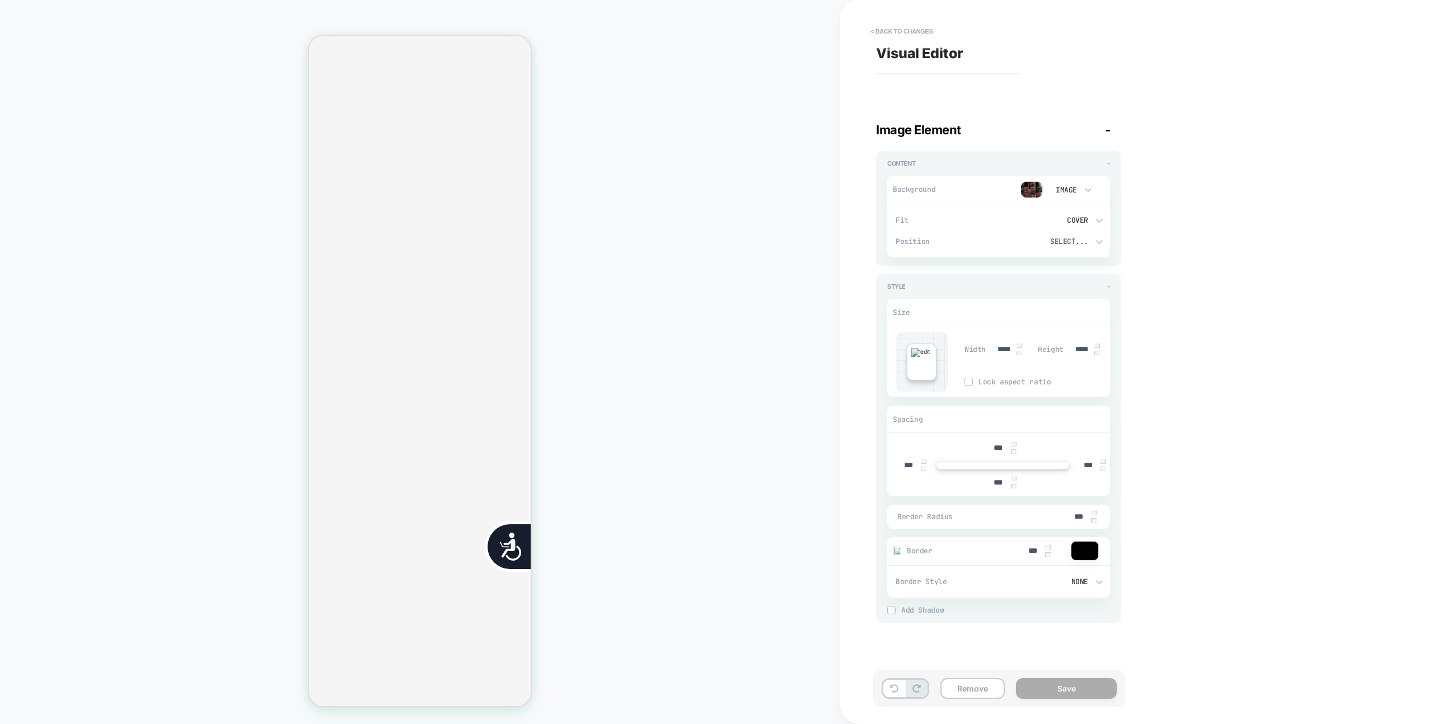
scroll to position [0, 452]
click at [760, 131] on div "COLLECTION: Shop All - BÉIS Products (Category) COLLECTION: Shop All - BÉIS Pro…" at bounding box center [420, 362] width 840 height 702
click at [766, 136] on div "COLLECTION: Shop All - BÉIS Products (Category) COLLECTION: Shop All - BÉIS Pro…" at bounding box center [420, 362] width 840 height 702
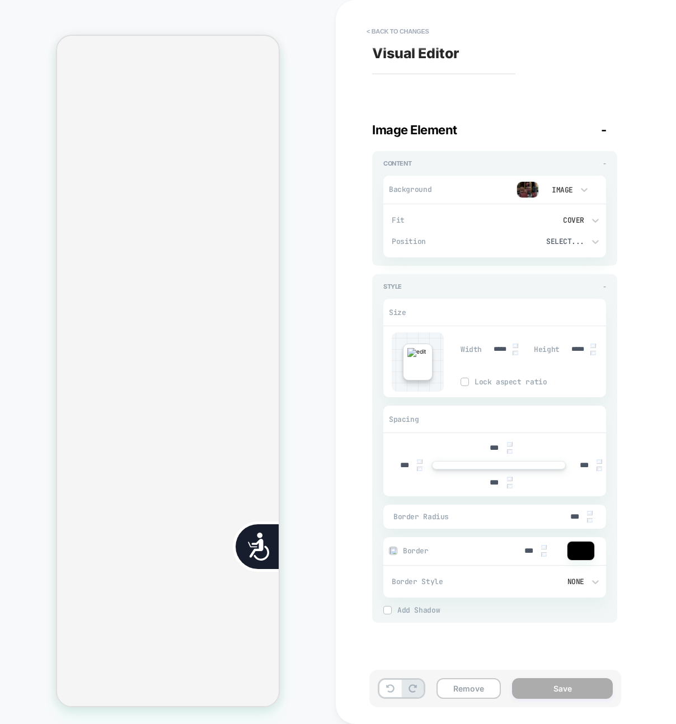
click at [662, 134] on div "Visual Editor Image Element - Content - Background Image Fit Cover Position Sel…" at bounding box center [577, 362] width 420 height 702
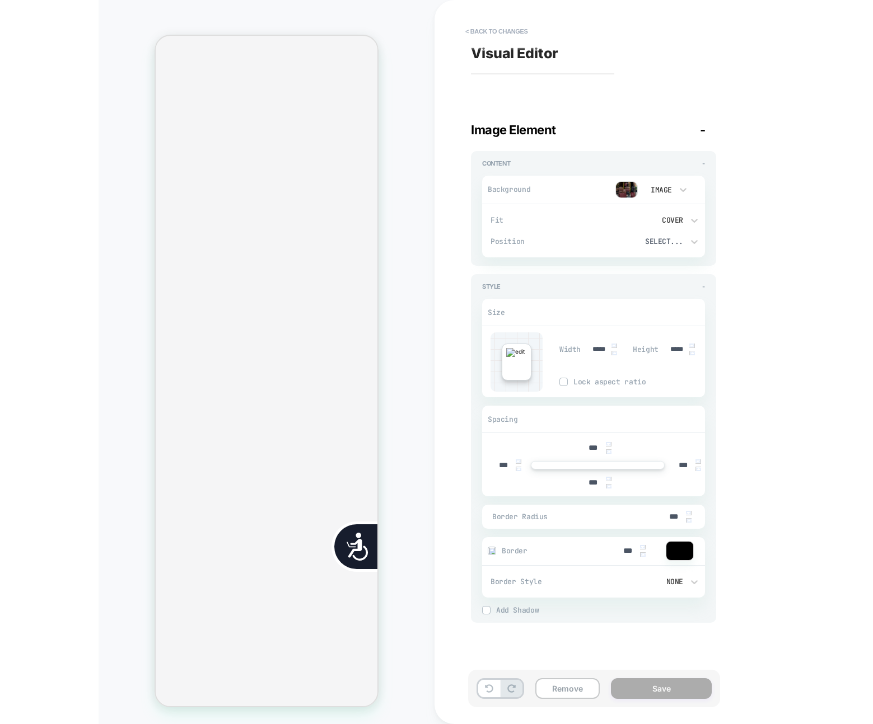
scroll to position [0, 0]
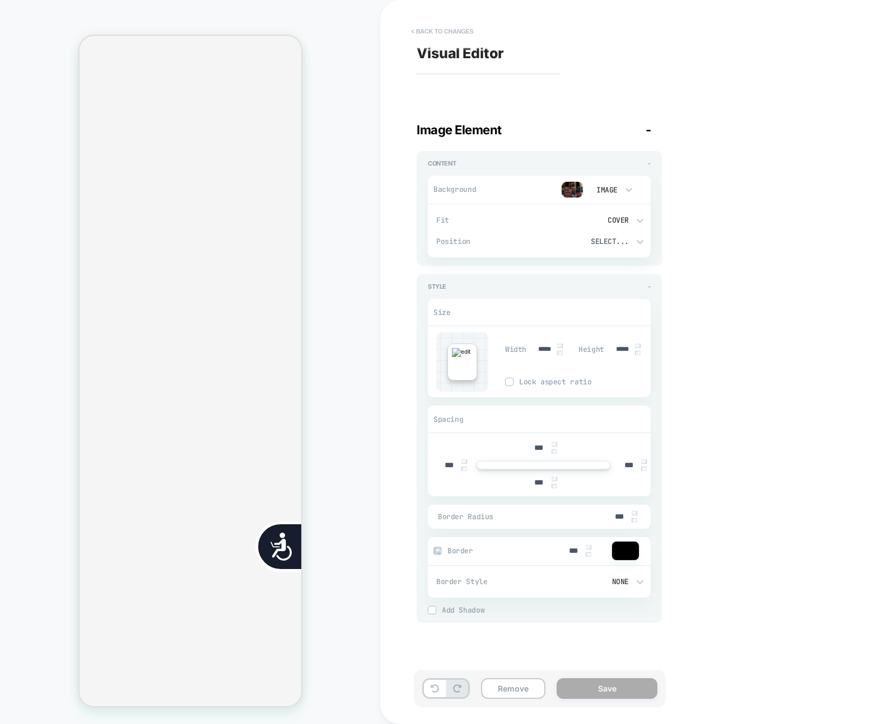
click at [436, 29] on button "< Back to changes" at bounding box center [442, 31] width 74 height 18
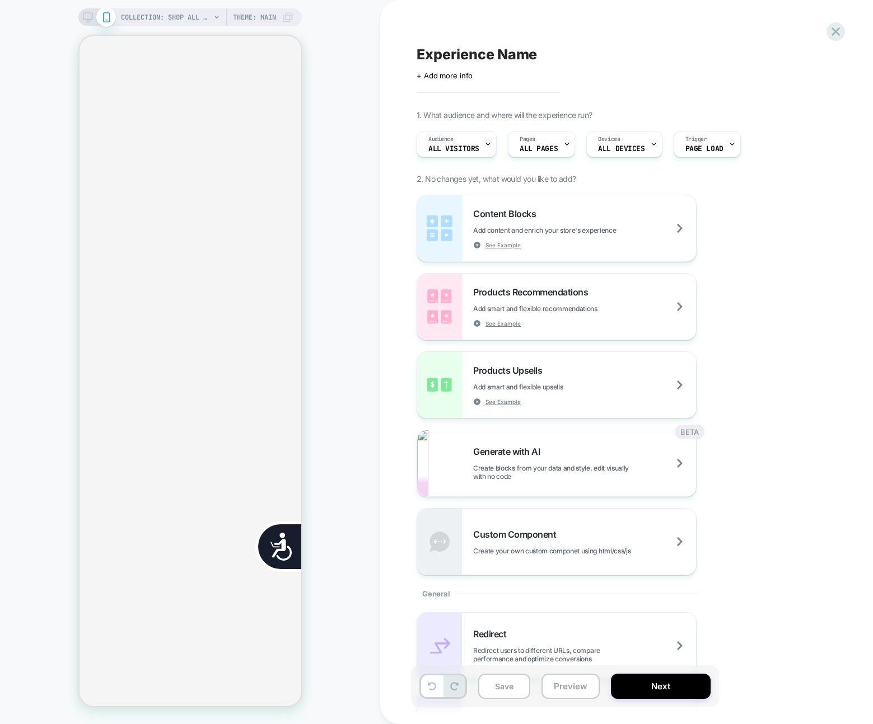
click at [451, 27] on div "Experience Name Click to edit experience details + Add more info 1. What audien…" at bounding box center [621, 362] width 420 height 702
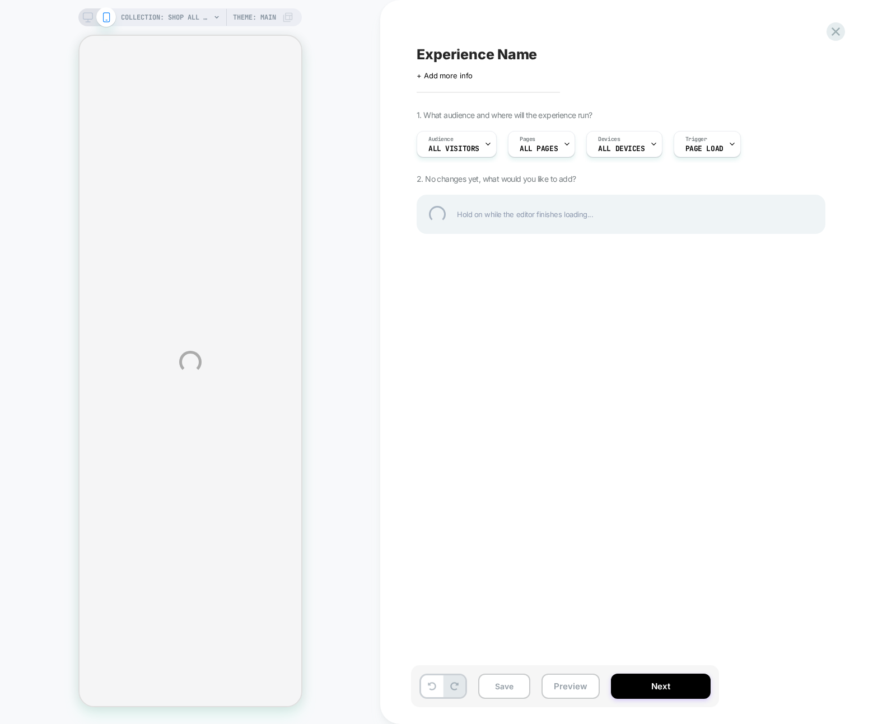
click at [366, 52] on div "COLLECTION: Shop All - BÉIS Products (Category) COLLECTION: Shop All - BÉIS Pro…" at bounding box center [436, 362] width 873 height 724
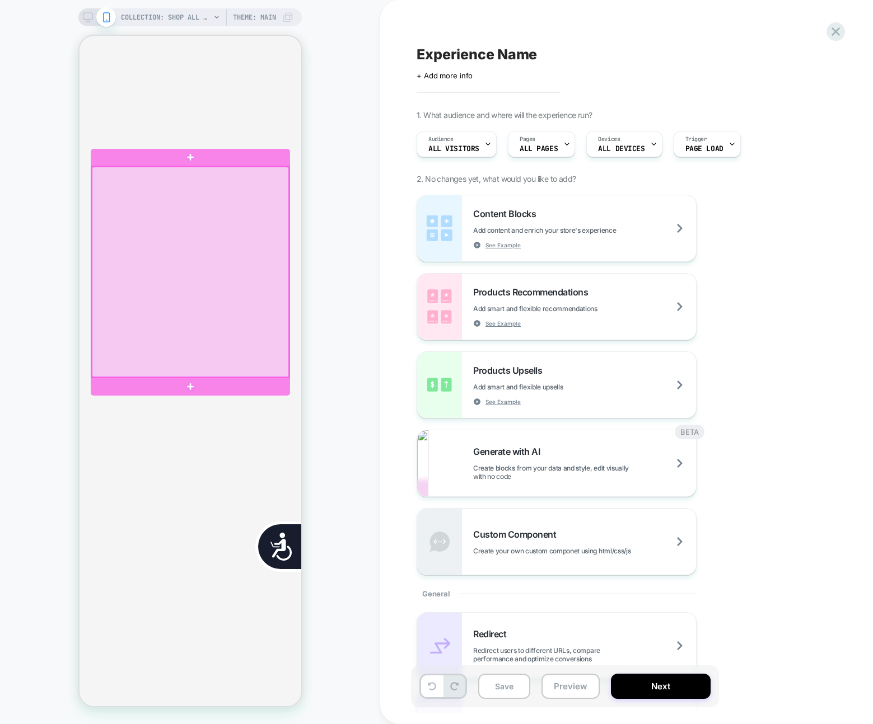
click at [207, 288] on div at bounding box center [189, 272] width 197 height 210
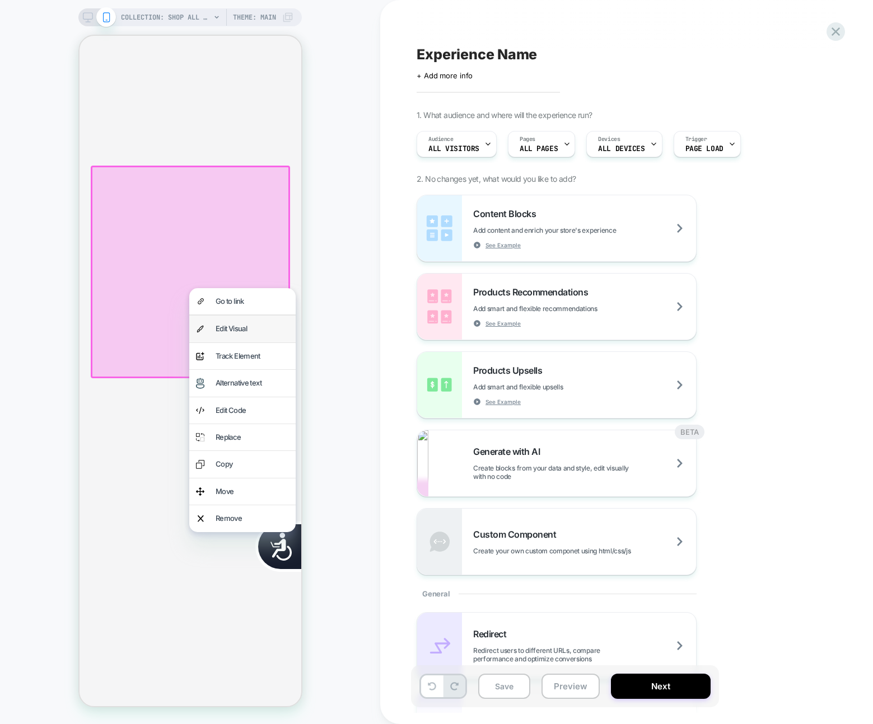
click at [233, 322] on div "Edit Visual" at bounding box center [251, 328] width 73 height 13
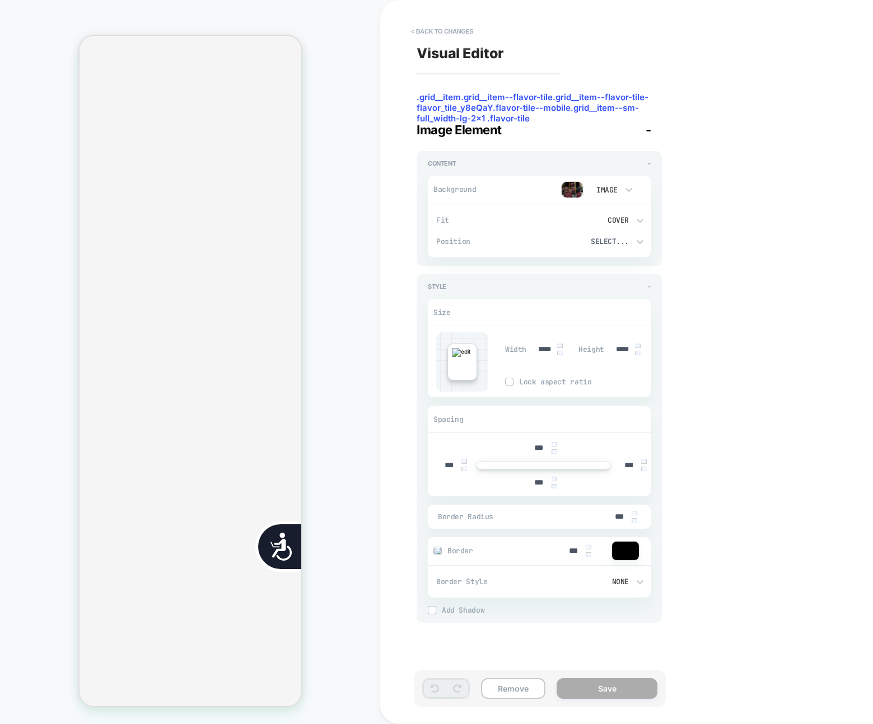
scroll to position [0, 452]
click at [579, 192] on img at bounding box center [572, 189] width 22 height 17
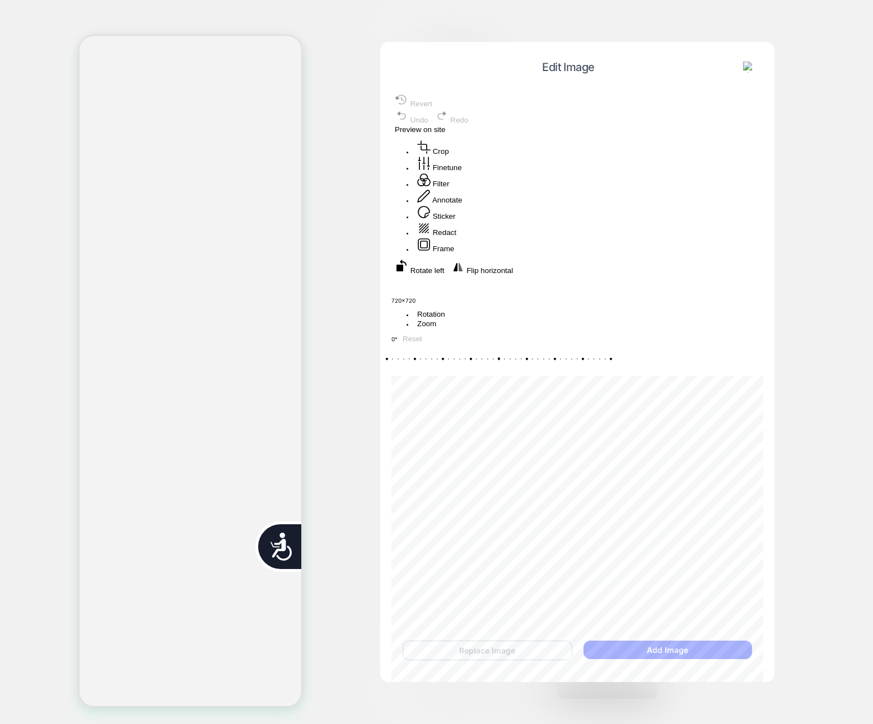
drag, startPoint x: 537, startPoint y: 273, endPoint x: 555, endPoint y: 310, distance: 40.3
click at [554, 292] on div "Recenter" at bounding box center [577, 283] width 372 height 16
drag, startPoint x: 573, startPoint y: 597, endPoint x: 576, endPoint y: 588, distance: 8.9
click at [465, 205] on button "Annotate" at bounding box center [439, 197] width 51 height 16
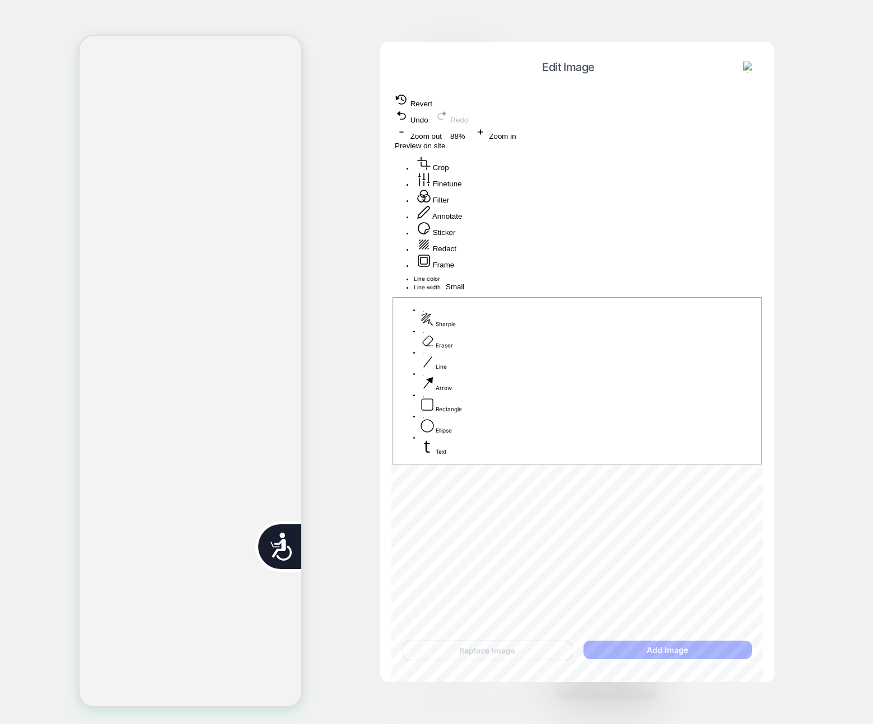
drag, startPoint x: 569, startPoint y: 257, endPoint x: 706, endPoint y: 144, distance: 177.4
click at [705, 275] on div at bounding box center [577, 275] width 372 height 0
click at [714, 275] on div "undefined" at bounding box center [577, 280] width 372 height 10
click at [724, 275] on div "undefined" at bounding box center [577, 280] width 372 height 10
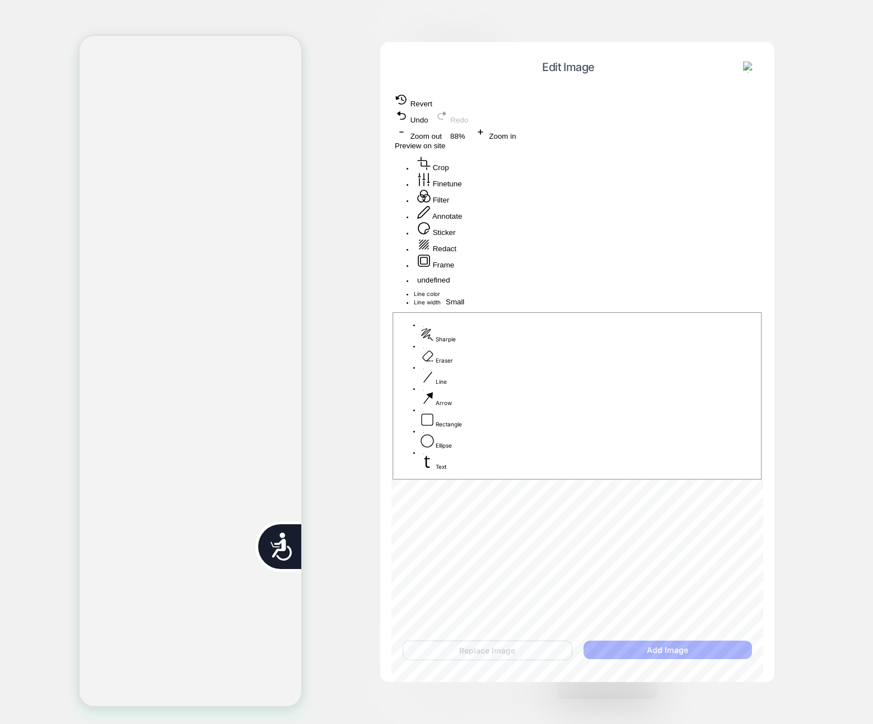
click at [445, 142] on span "Preview on site" at bounding box center [420, 146] width 50 height 8
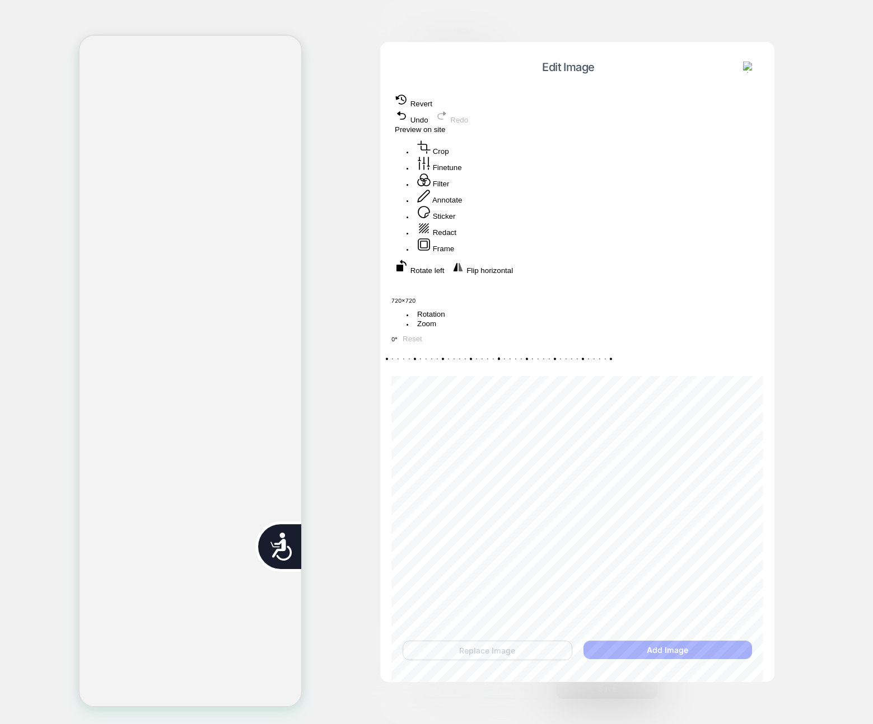
scroll to position [0, 226]
click at [669, 647] on button "Add Image" at bounding box center [667, 650] width 168 height 18
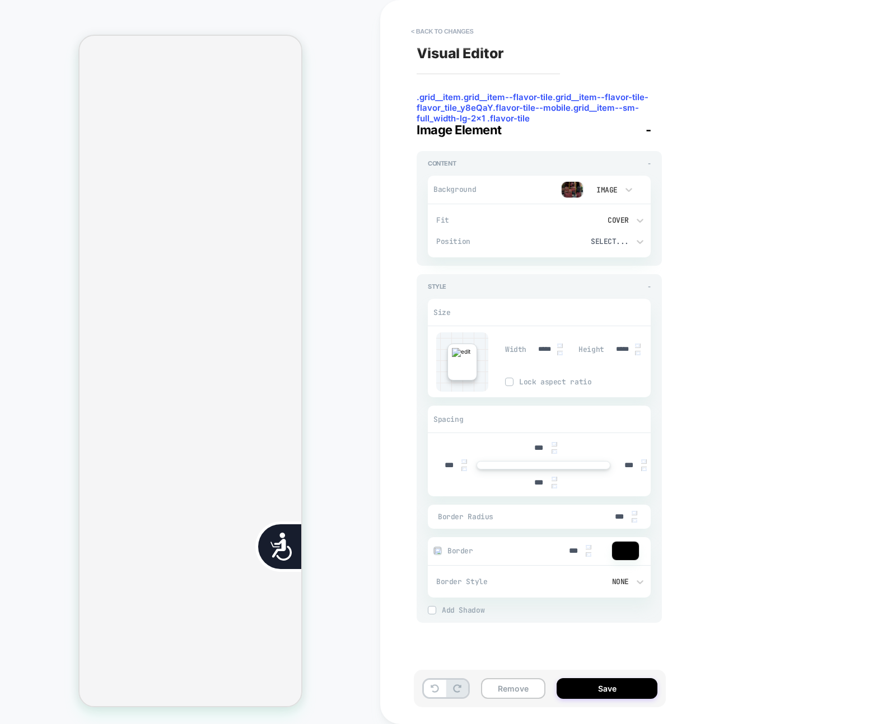
scroll to position [0, 452]
click at [442, 26] on button "< Back to changes" at bounding box center [442, 31] width 74 height 18
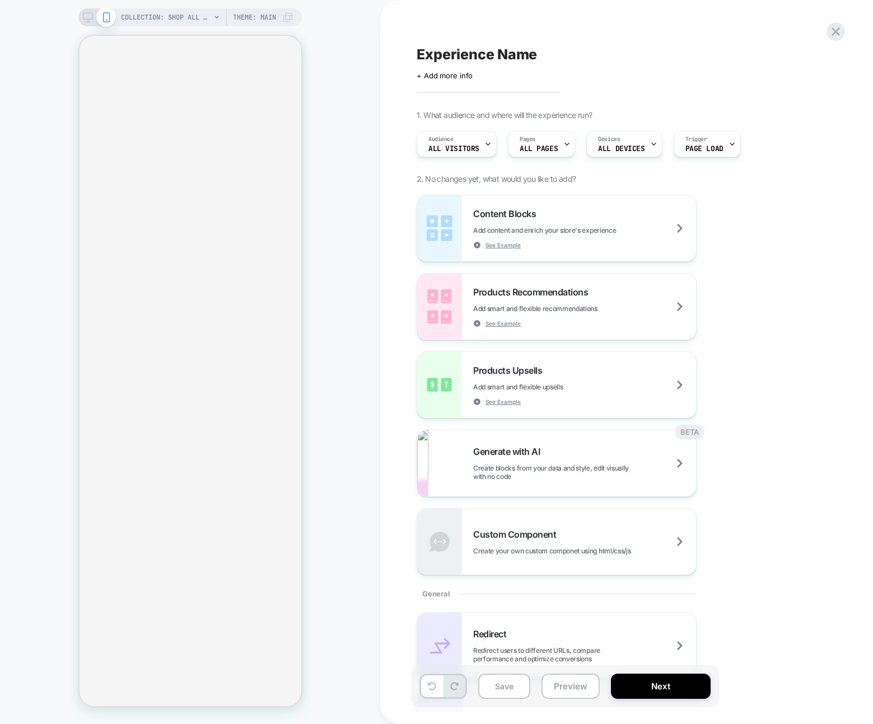
click at [302, 366] on div at bounding box center [190, 371] width 224 height 673
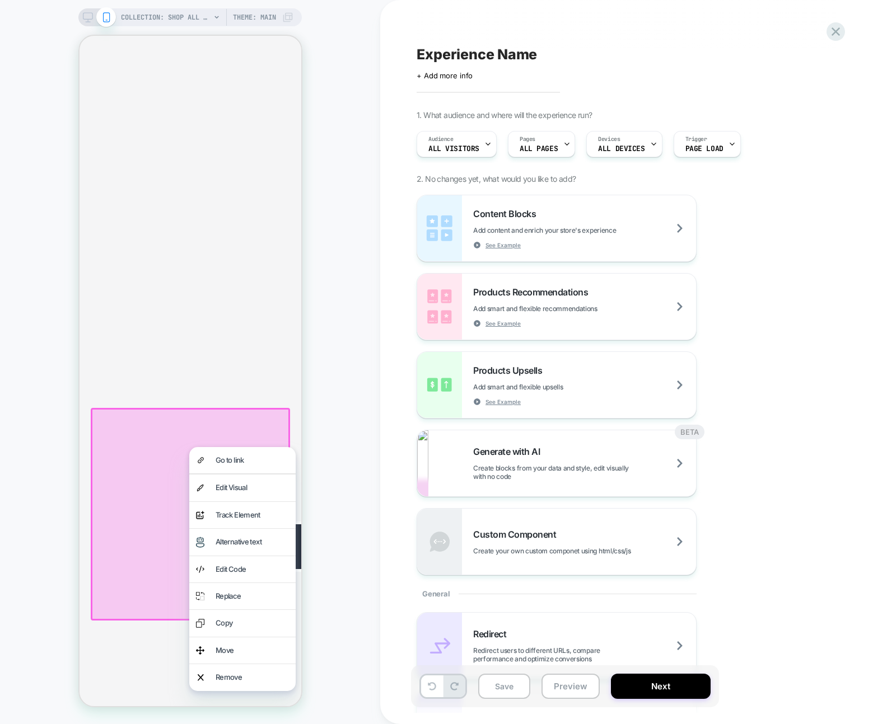
scroll to position [0, 226]
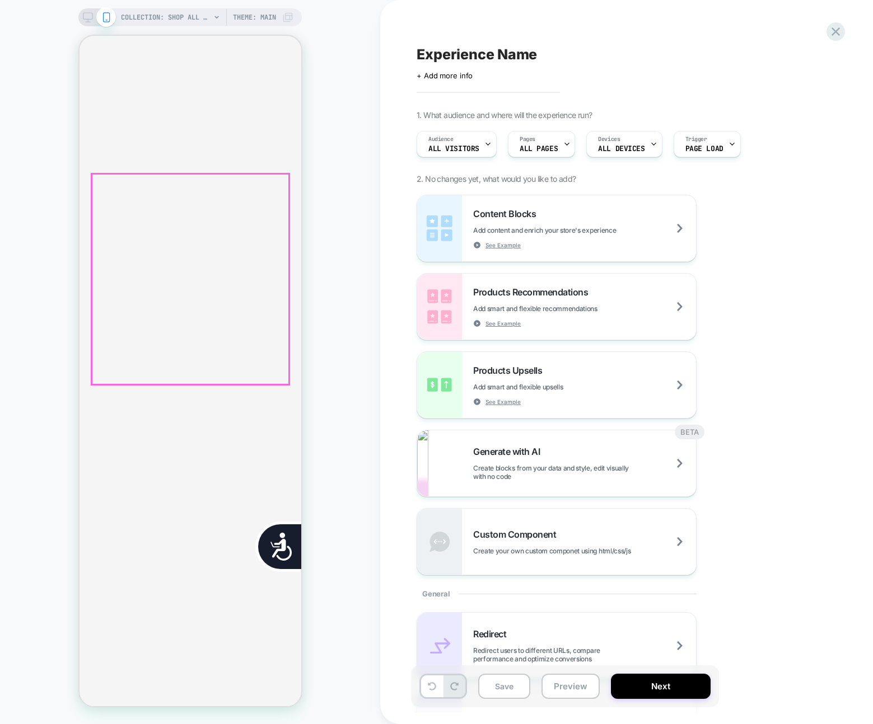
scroll to position [0, 0]
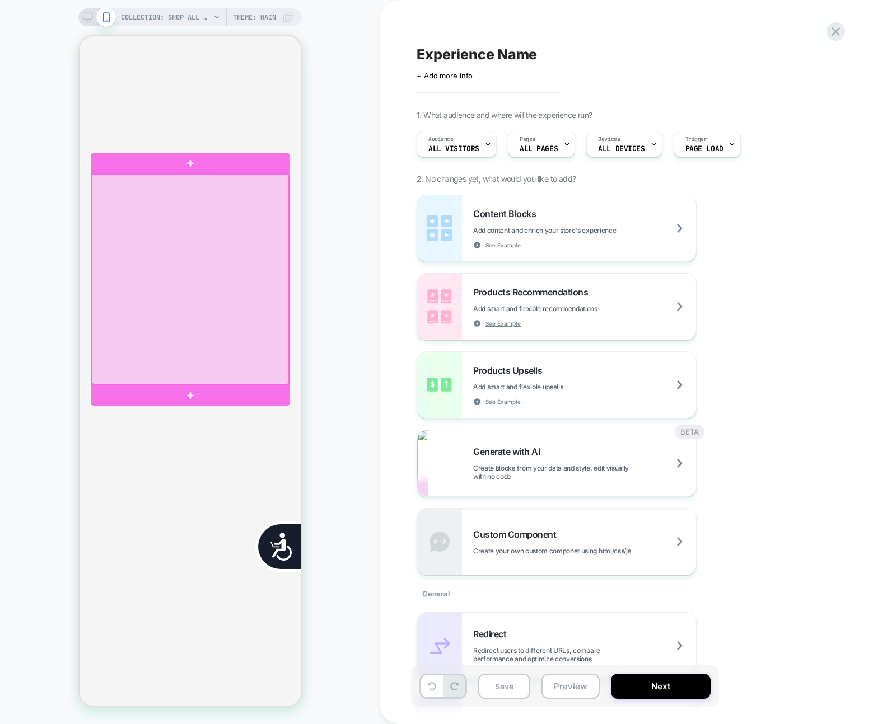
click at [269, 256] on div at bounding box center [189, 279] width 197 height 210
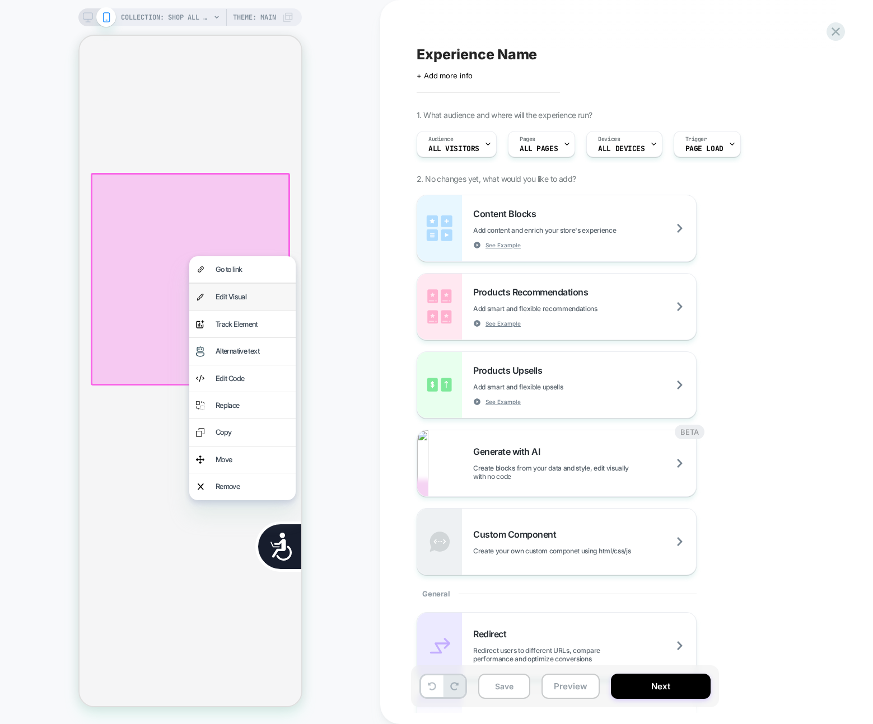
click at [269, 307] on div "Edit Visual" at bounding box center [242, 297] width 106 height 26
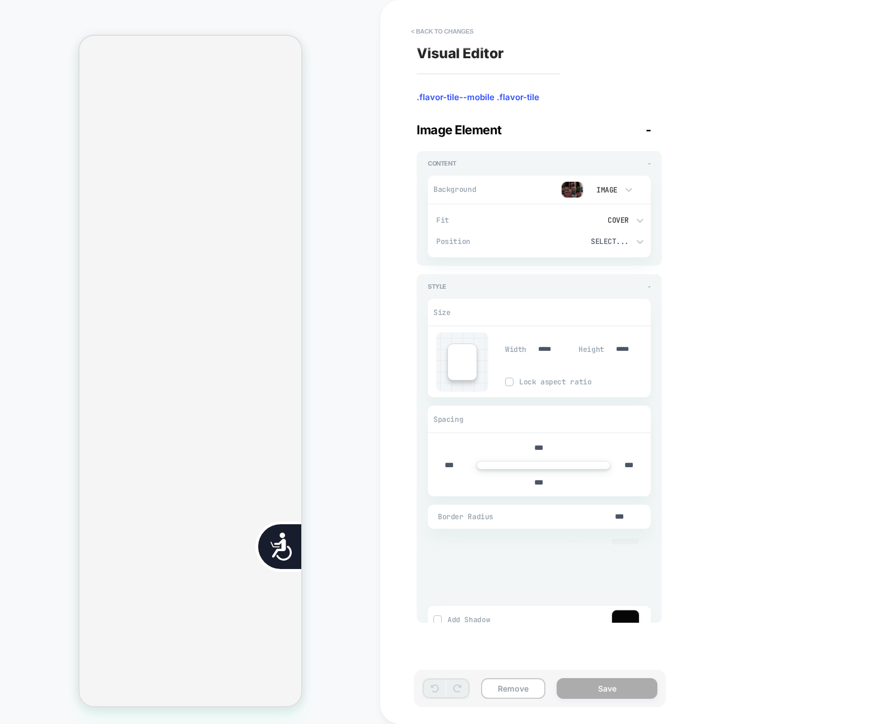
scroll to position [421, 0]
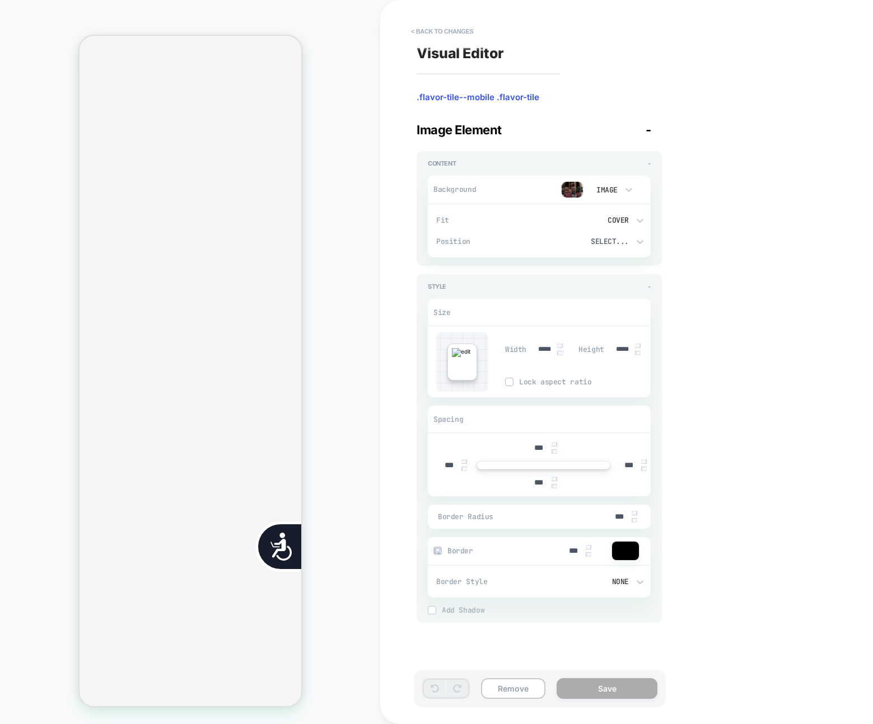
click at [578, 196] on img at bounding box center [572, 189] width 22 height 17
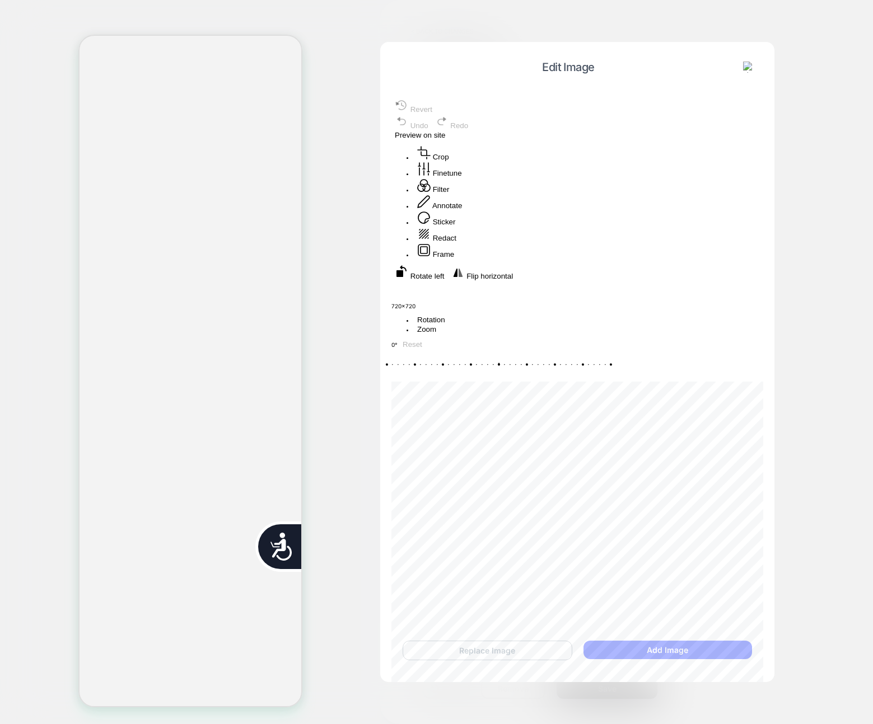
scroll to position [0, 0]
drag, startPoint x: 559, startPoint y: 227, endPoint x: 503, endPoint y: 243, distance: 58.4
click at [503, 275] on div "Recenter" at bounding box center [577, 283] width 372 height 16
click at [576, 376] on div "Rotation Zoom 0° Reset" at bounding box center [577, 343] width 372 height 67
drag, startPoint x: 575, startPoint y: 588, endPoint x: 579, endPoint y: 582, distance: 6.5
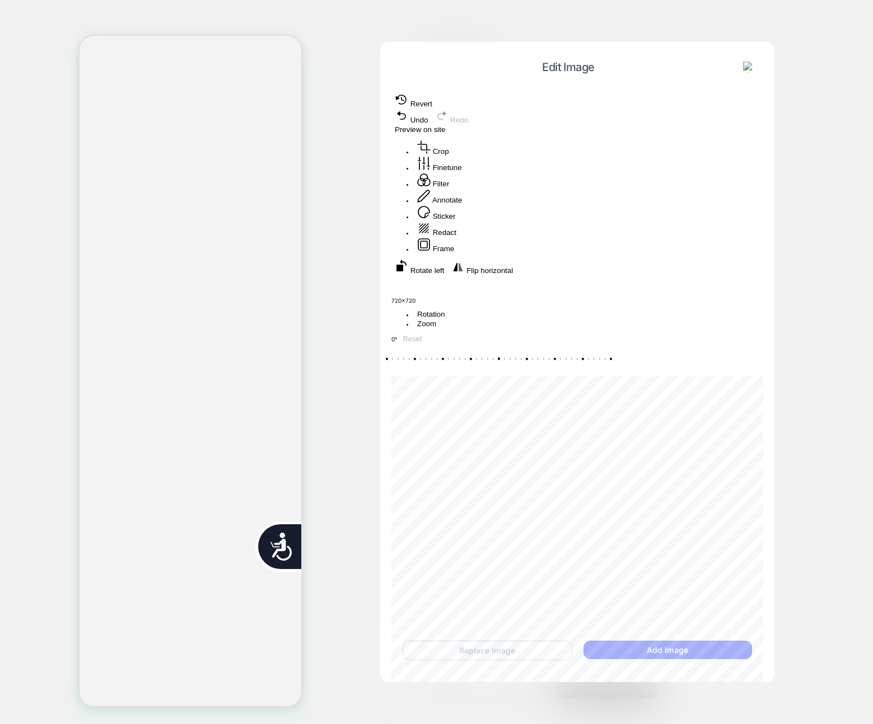
click at [465, 205] on button "Annotate" at bounding box center [439, 197] width 51 height 16
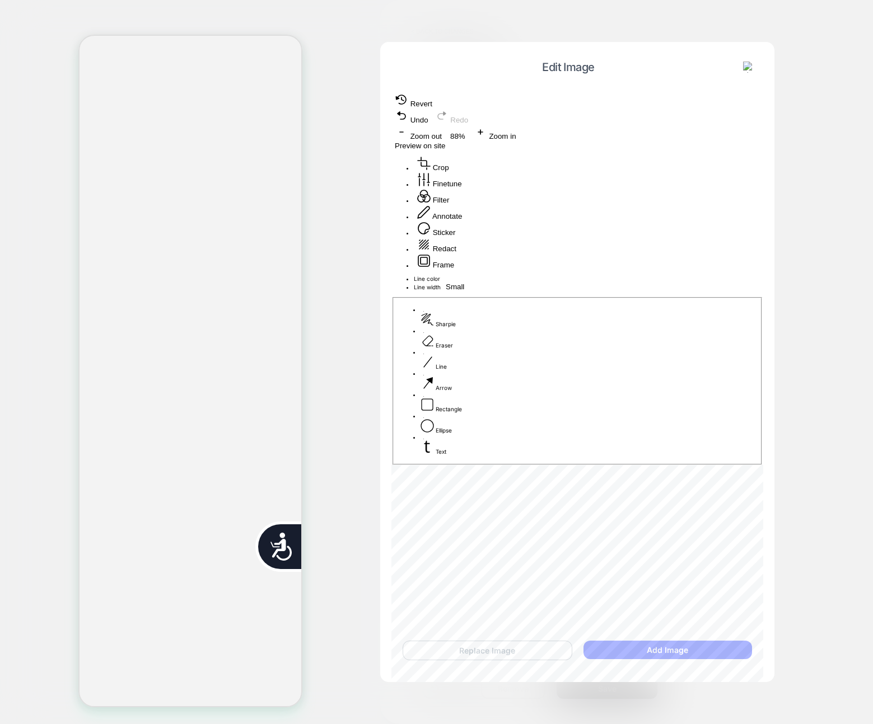
drag, startPoint x: 587, startPoint y: 353, endPoint x: 637, endPoint y: 190, distance: 170.3
click at [635, 275] on div at bounding box center [577, 275] width 372 height 0
click at [704, 275] on div "undefined" at bounding box center [577, 280] width 372 height 10
click at [445, 142] on span "Preview on site" at bounding box center [420, 146] width 50 height 8
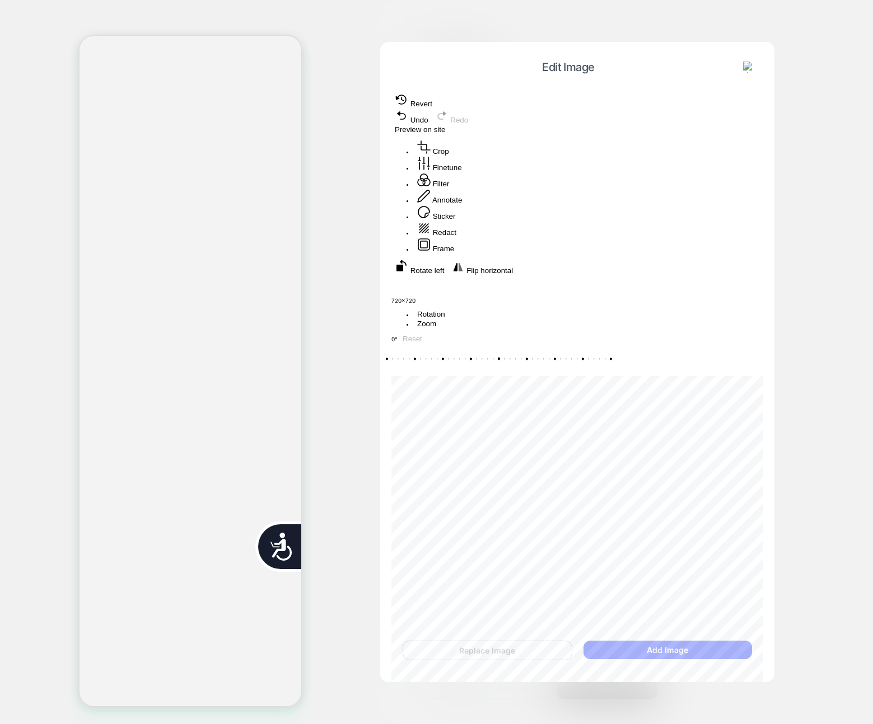
scroll to position [0, 226]
click at [753, 63] on img at bounding box center [748, 67] width 11 height 11
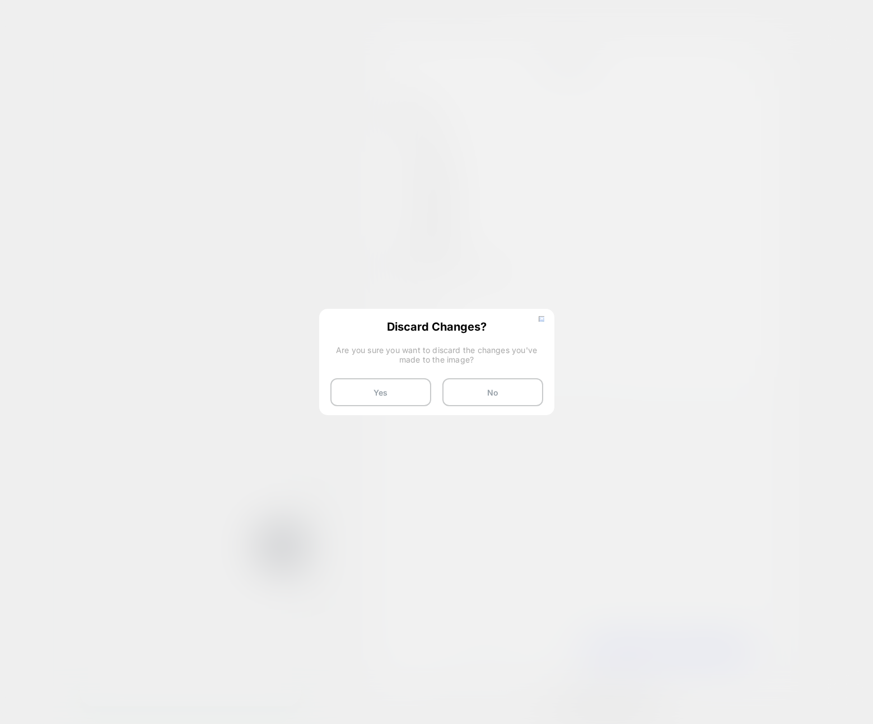
click at [538, 316] on button at bounding box center [541, 321] width 12 height 10
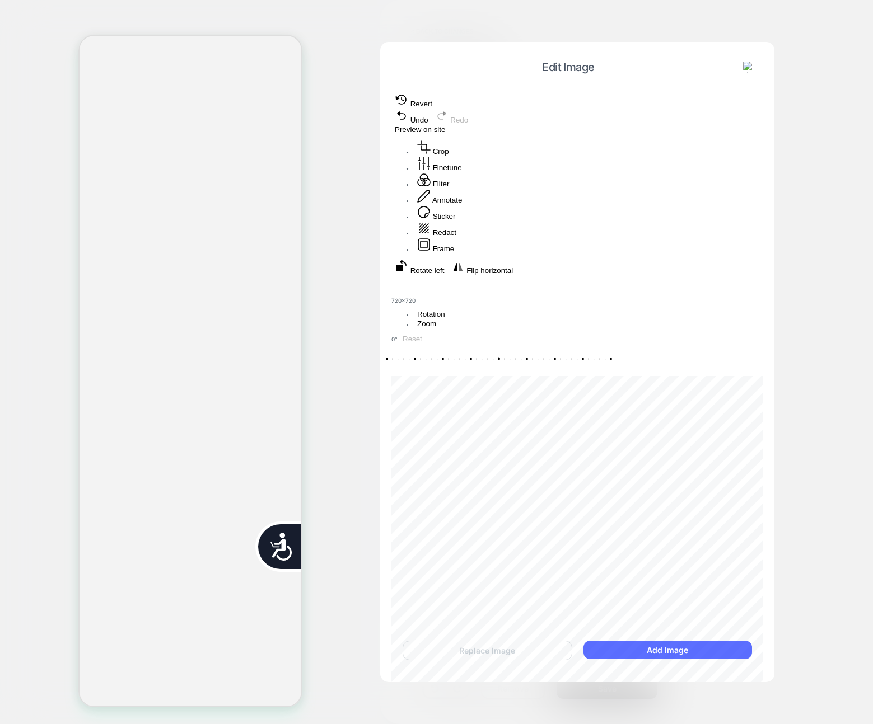
click at [648, 656] on button "Add Image" at bounding box center [667, 650] width 168 height 18
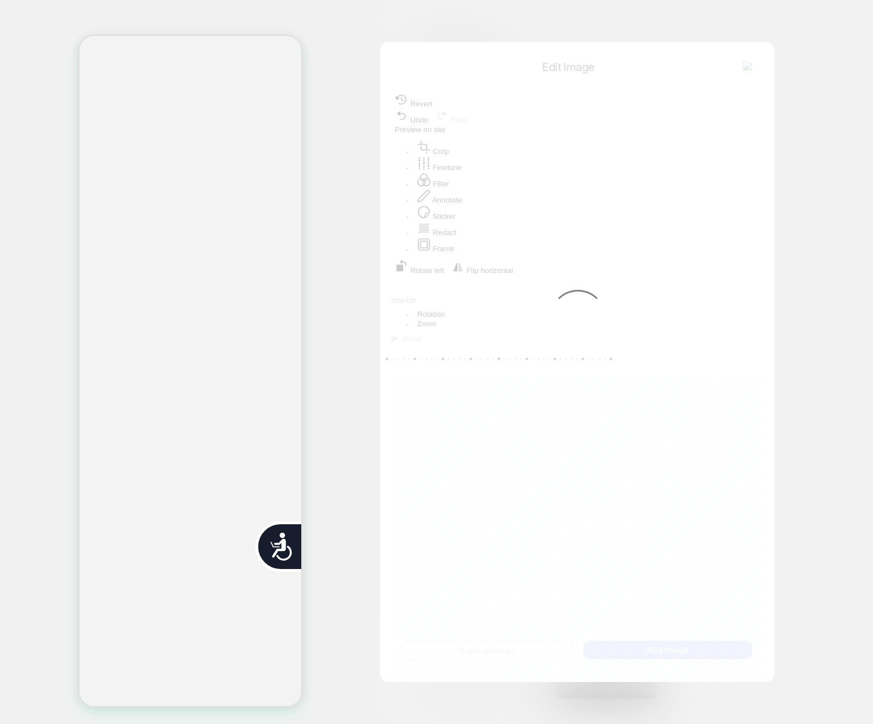
scroll to position [0, 452]
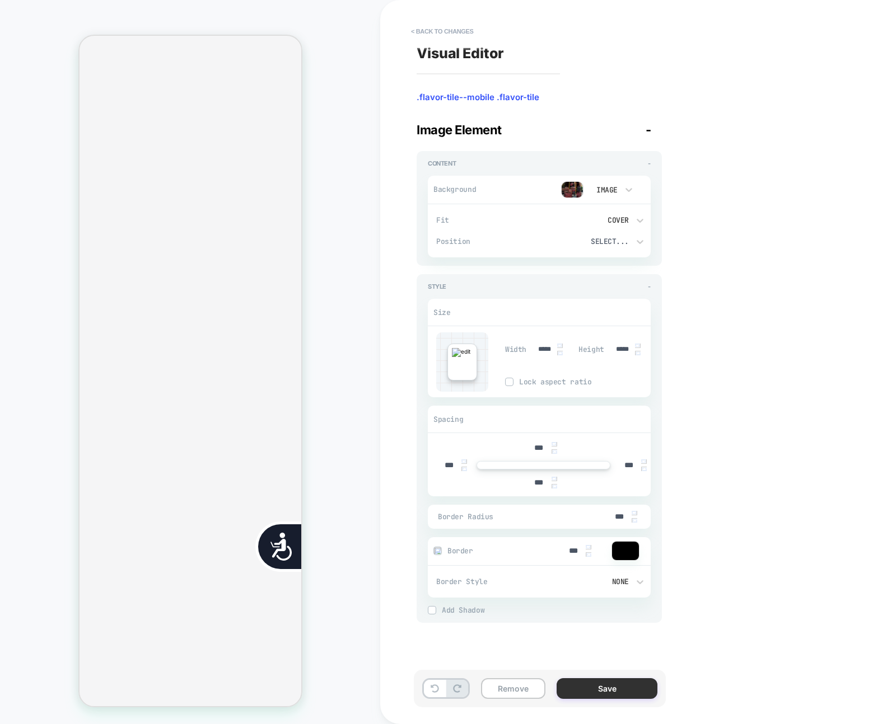
click at [602, 696] on button "Save" at bounding box center [606, 688] width 101 height 21
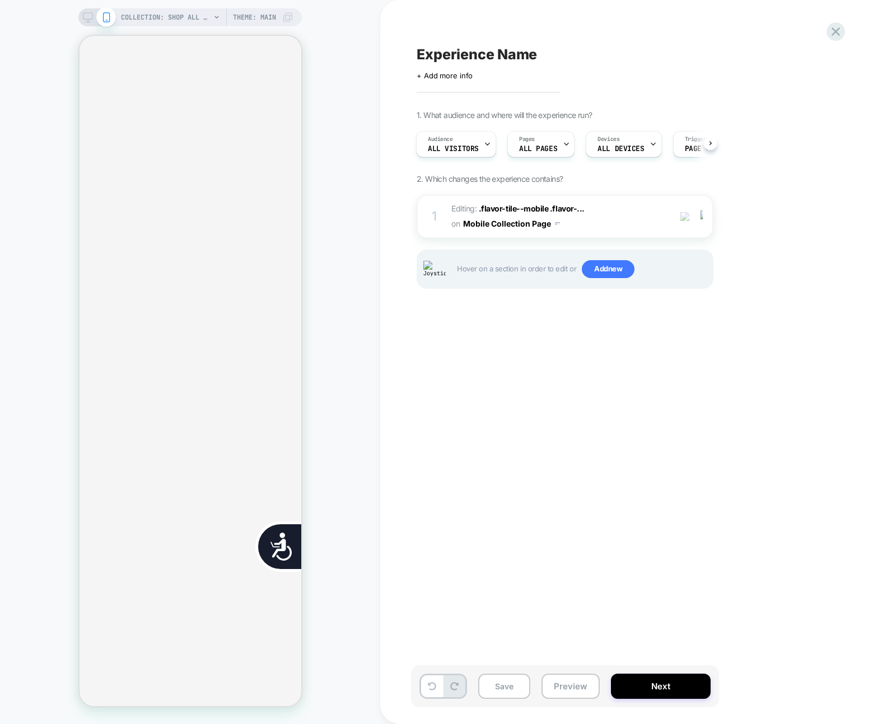
scroll to position [0, 0]
click at [698, 217] on div at bounding box center [703, 216] width 18 height 12
click at [704, 218] on div at bounding box center [703, 216] width 18 height 12
click at [687, 296] on div "Delete" at bounding box center [703, 306] width 100 height 30
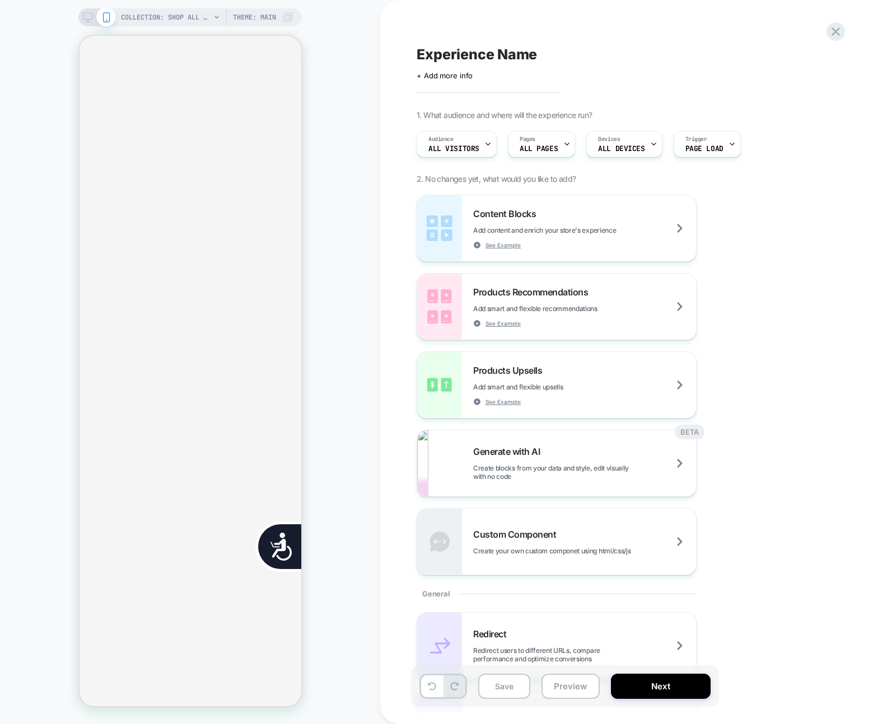
click at [653, 30] on div "Experience Name Click to edit experience details + Add more info 1. What audien…" at bounding box center [621, 362] width 420 height 702
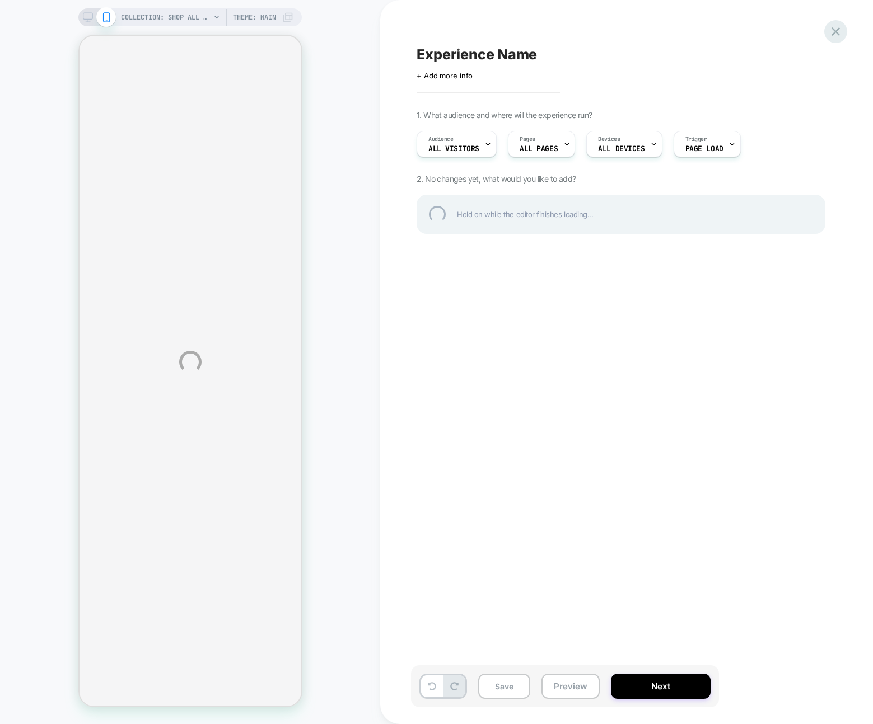
click at [842, 33] on div at bounding box center [835, 31] width 23 height 23
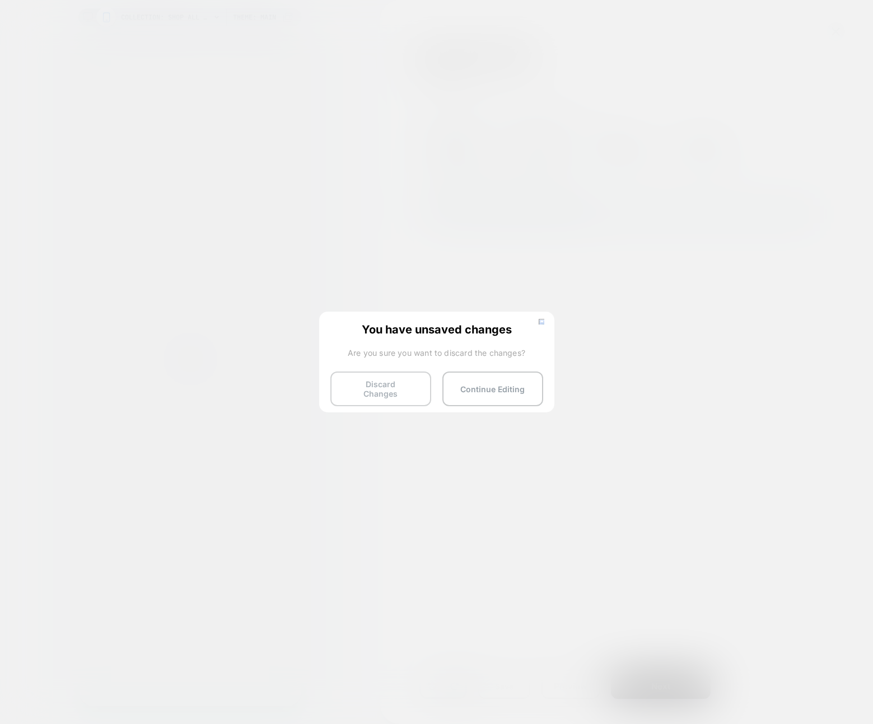
click at [365, 376] on button "Discard Changes" at bounding box center [380, 389] width 101 height 35
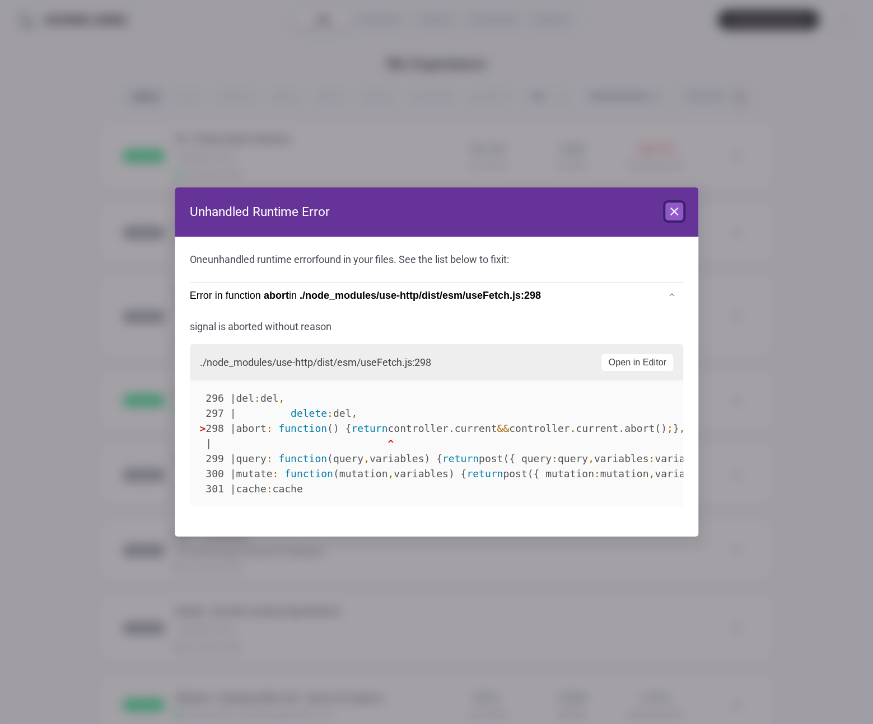
click at [677, 213] on icon at bounding box center [673, 211] width 13 height 13
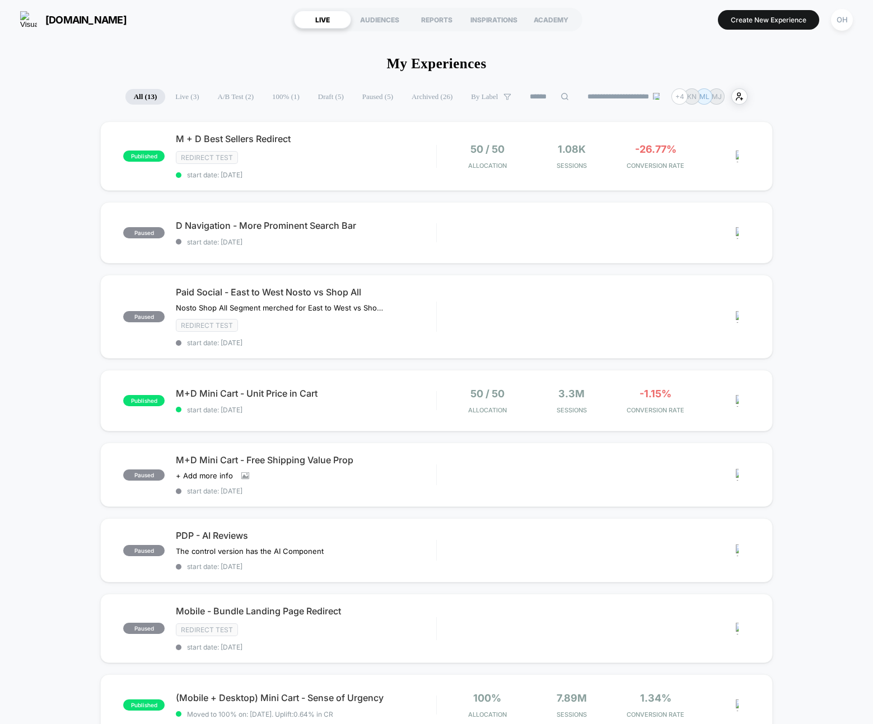
drag, startPoint x: 852, startPoint y: 17, endPoint x: 851, endPoint y: 29, distance: 11.8
click at [852, 17] on div "OH" at bounding box center [842, 20] width 22 height 22
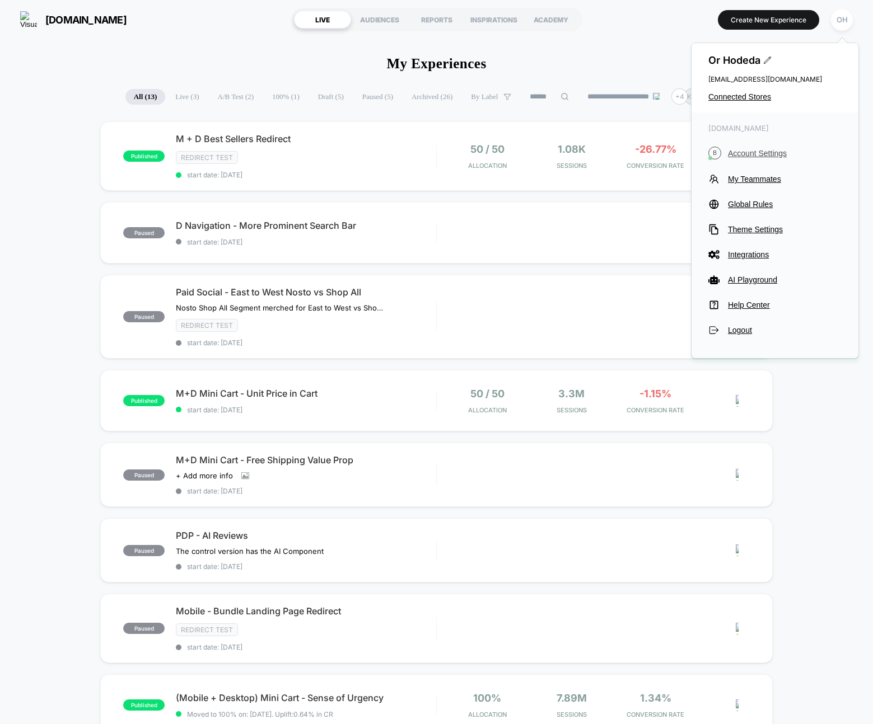
click at [790, 152] on span "Account Settings" at bounding box center [785, 153] width 114 height 9
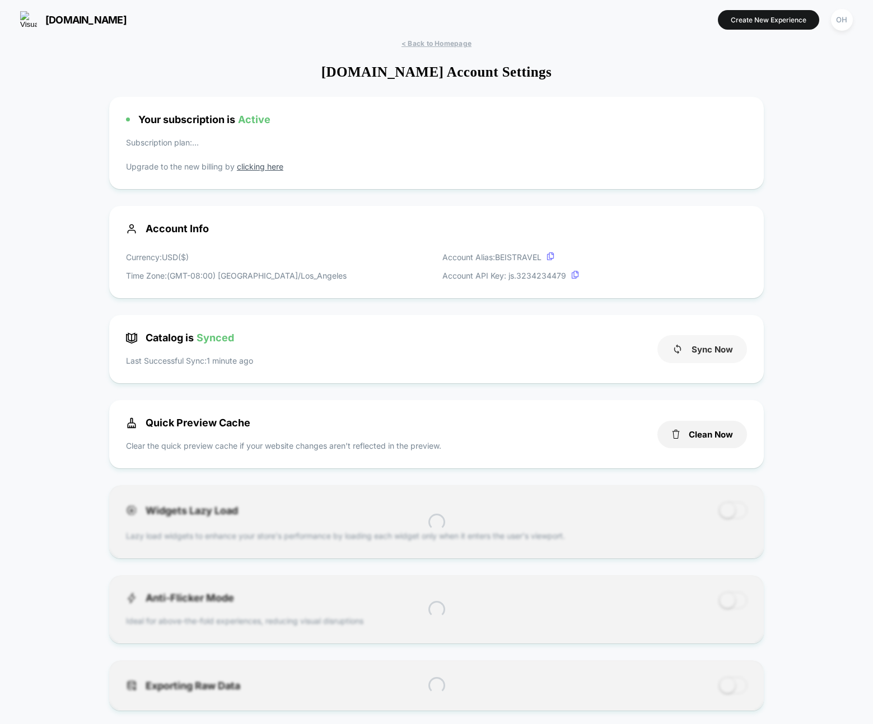
scroll to position [151, 0]
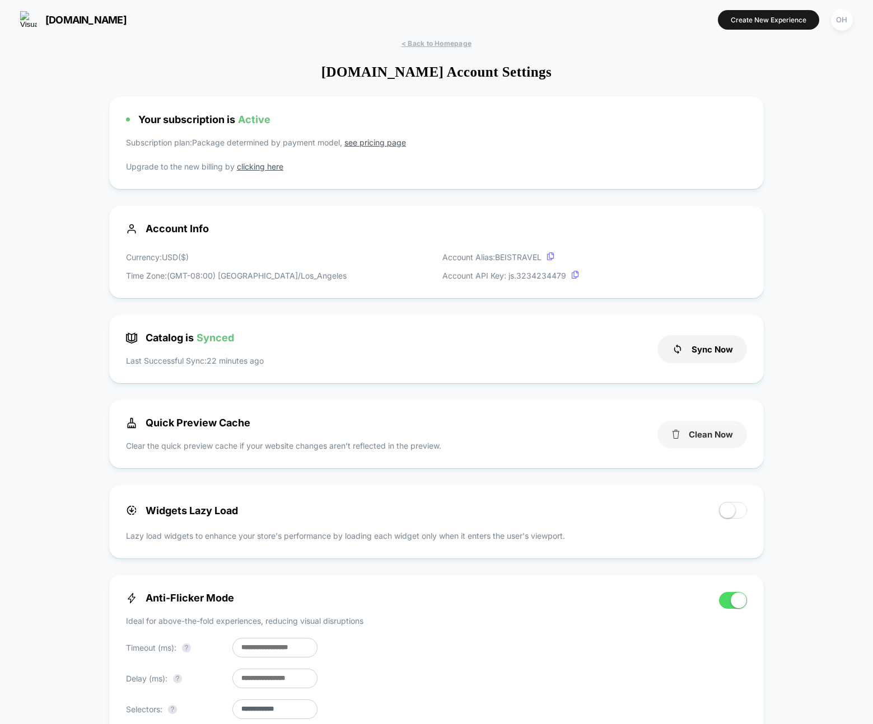
click at [721, 446] on button "Clean Now" at bounding box center [702, 434] width 90 height 27
click at [767, 20] on button "Create New Experience" at bounding box center [768, 20] width 101 height 20
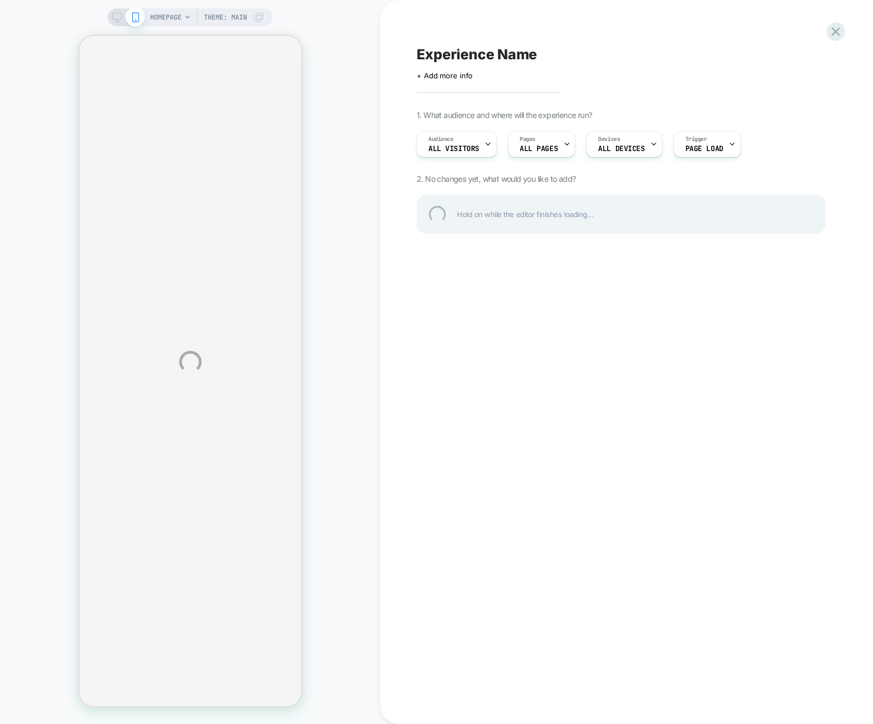
click at [350, 24] on div "HOMEPAGE Theme: MAIN Experience Name Click to edit experience details + Add mor…" at bounding box center [436, 362] width 873 height 724
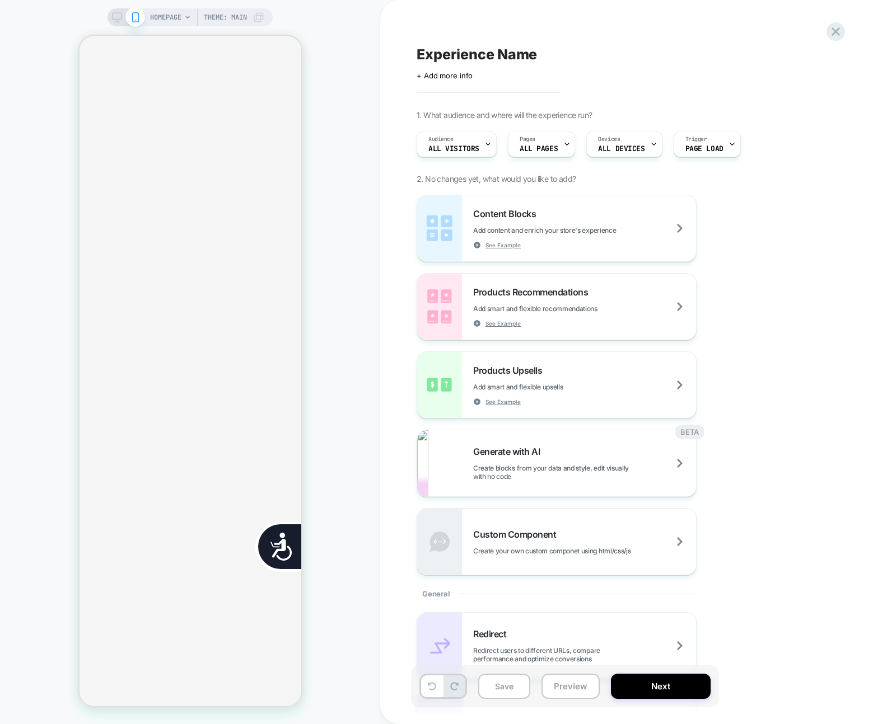
scroll to position [0, 226]
click at [166, 17] on span "HOMEPAGE" at bounding box center [165, 17] width 31 height 18
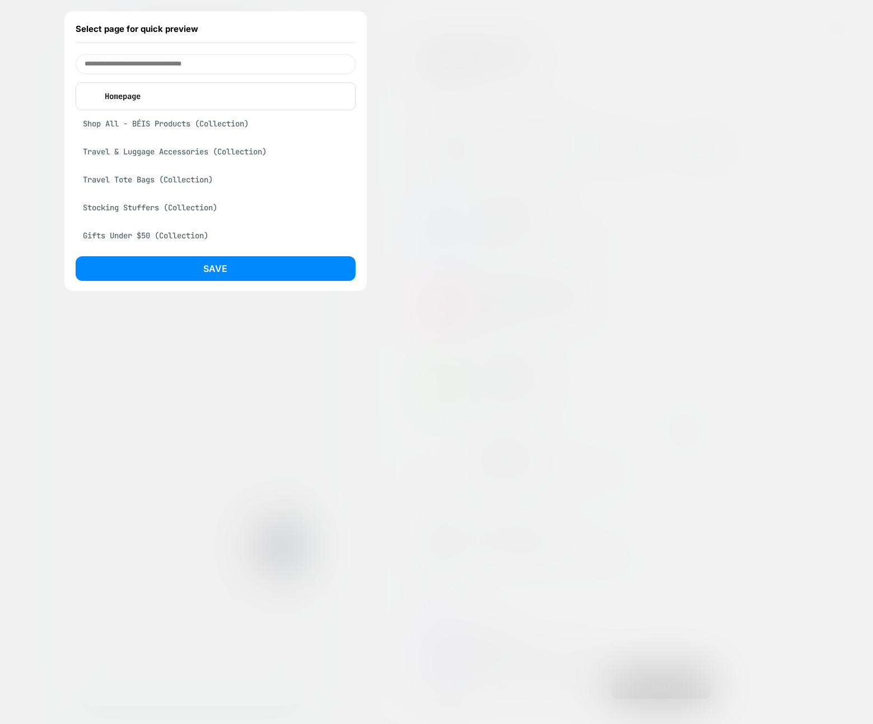
scroll to position [0, 0]
click at [122, 128] on div "Shop All - BÉIS Products (Collection)" at bounding box center [216, 123] width 280 height 21
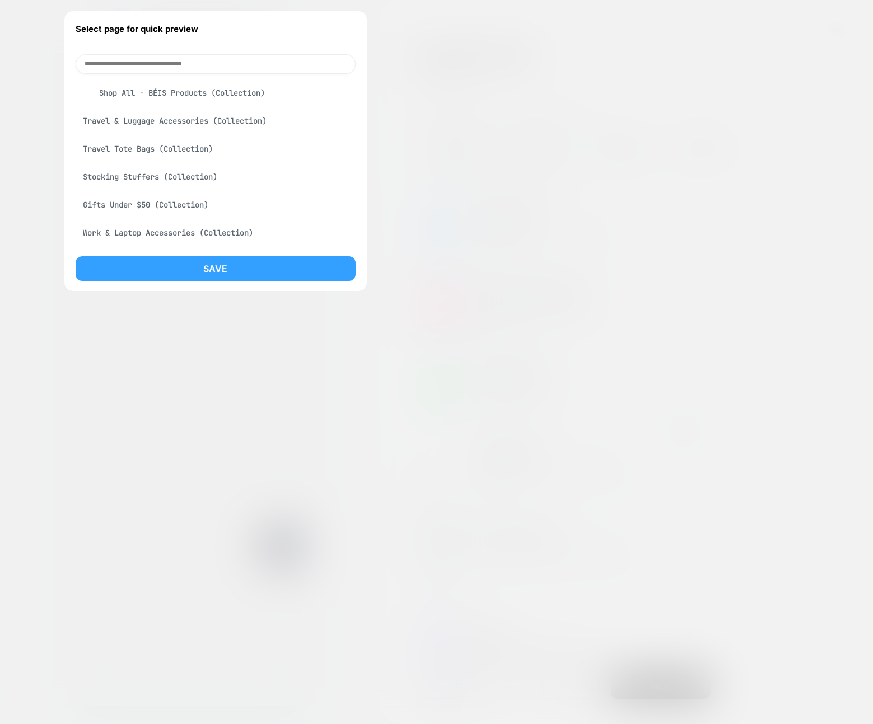
click at [169, 262] on button "Save" at bounding box center [216, 268] width 280 height 25
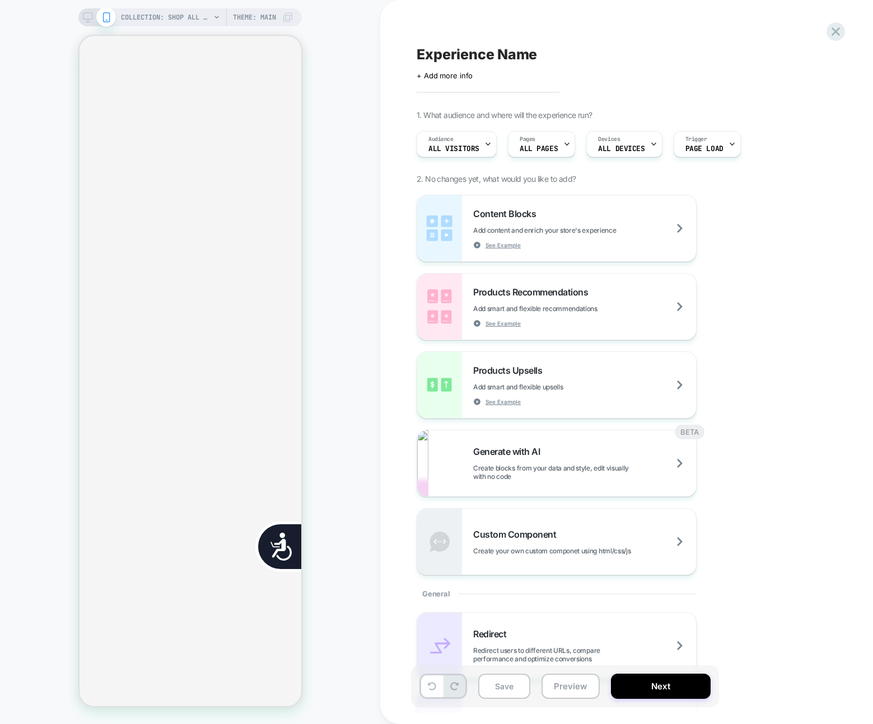
scroll to position [416, 0]
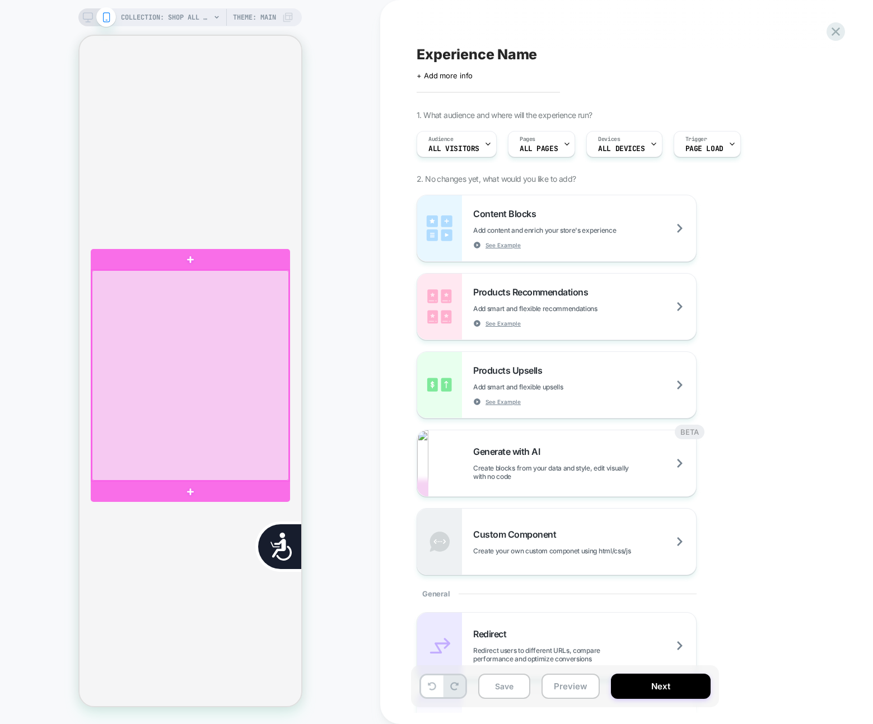
click at [248, 344] on div at bounding box center [189, 375] width 197 height 210
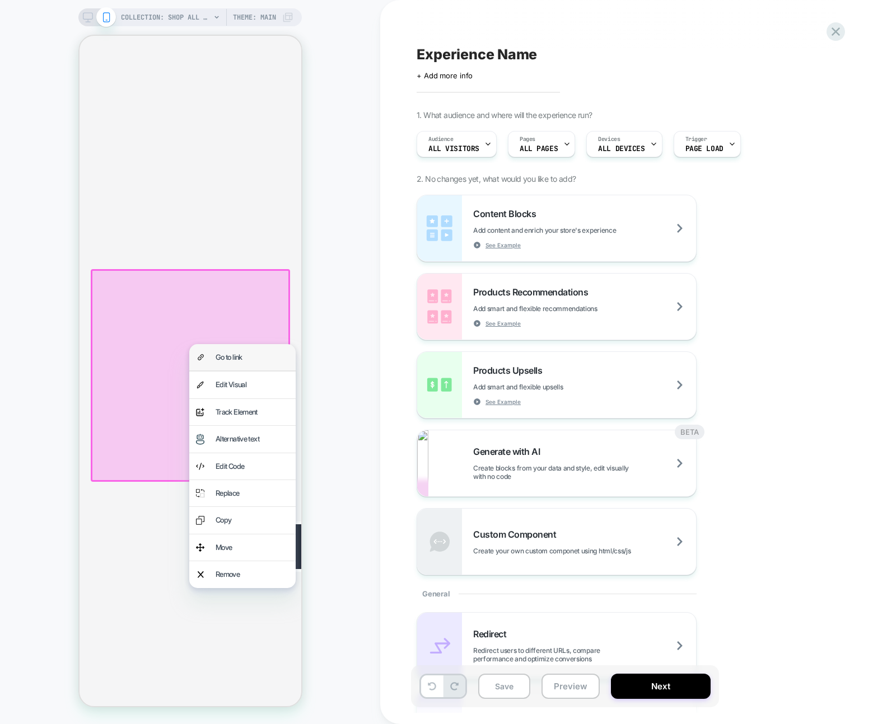
scroll to position [0, 0]
drag, startPoint x: 407, startPoint y: 411, endPoint x: 238, endPoint y: 382, distance: 171.0
click at [238, 382] on div "Edit Visual" at bounding box center [251, 384] width 73 height 13
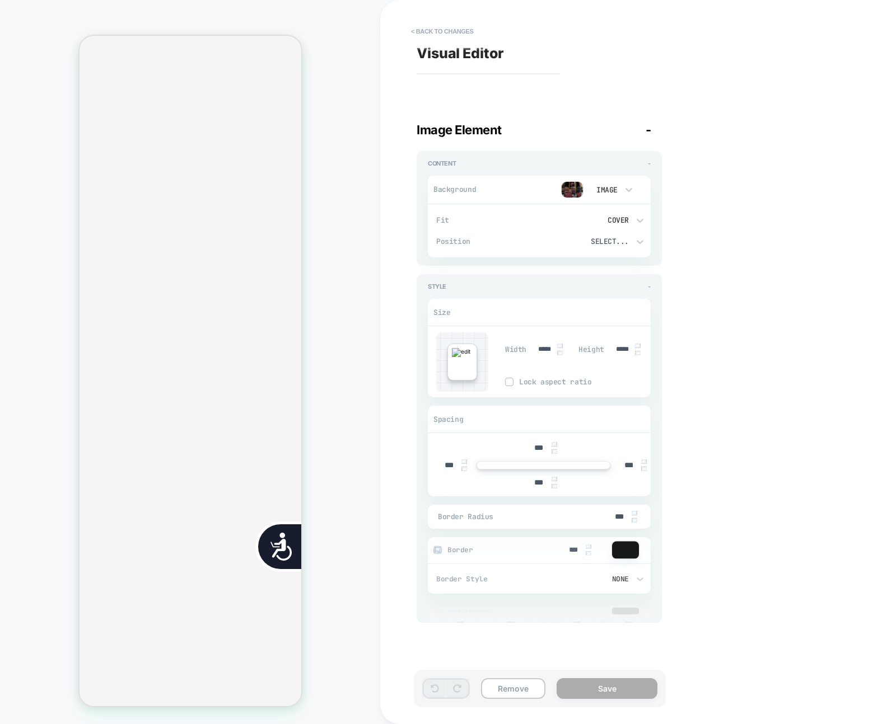
scroll to position [0, 452]
click at [575, 190] on img at bounding box center [572, 189] width 22 height 17
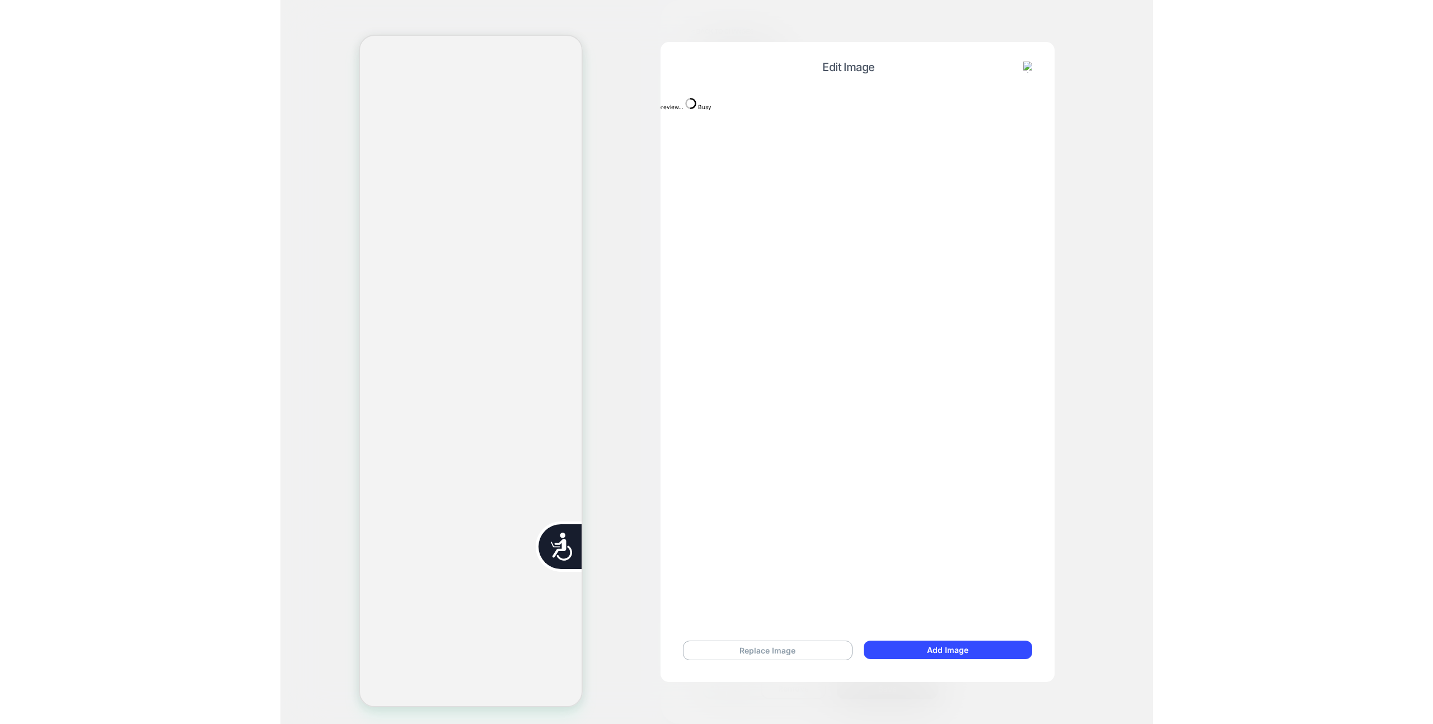
scroll to position [0, 226]
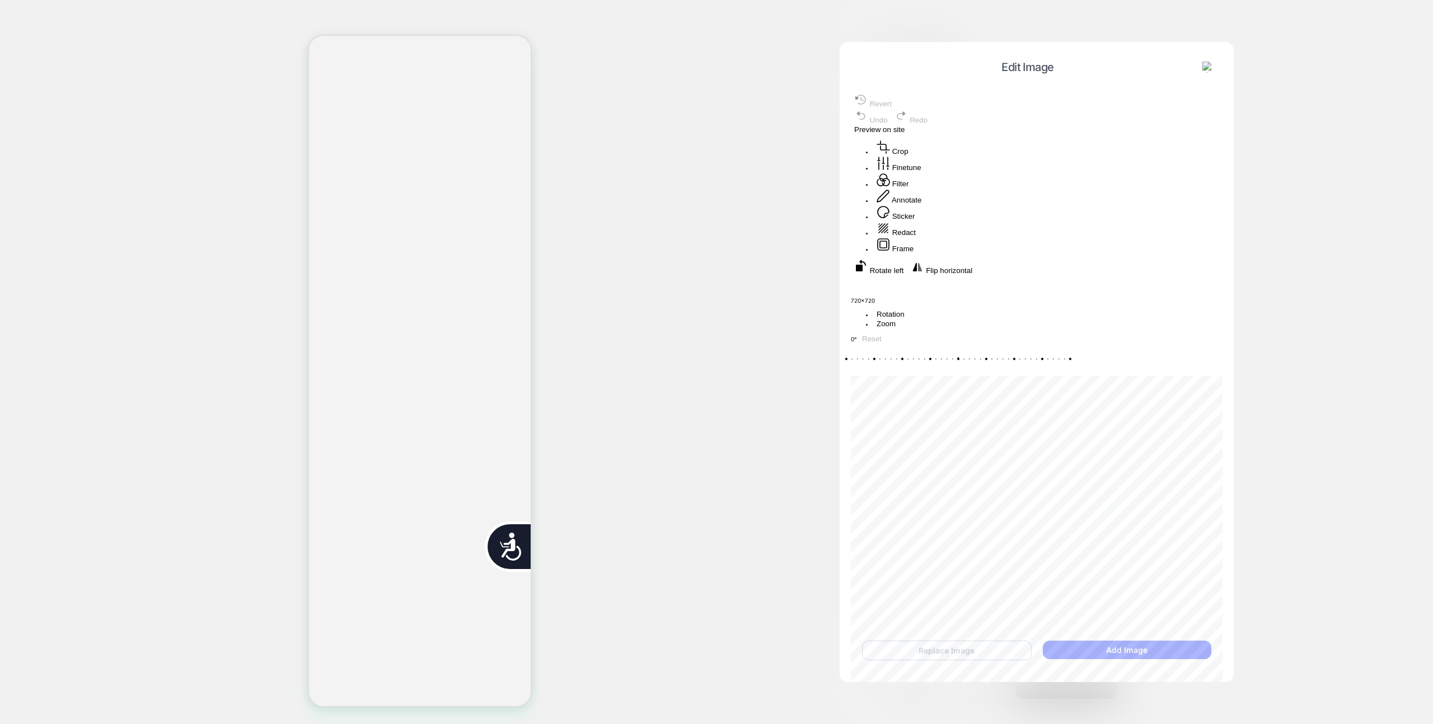
drag, startPoint x: 1080, startPoint y: 227, endPoint x: 1007, endPoint y: 521, distance: 302.9
click at [872, 292] on div "Recenter" at bounding box center [1037, 283] width 372 height 16
click at [872, 205] on button "Annotate" at bounding box center [898, 197] width 51 height 16
drag, startPoint x: 989, startPoint y: 379, endPoint x: 1179, endPoint y: 150, distance: 298.1
click at [872, 275] on div at bounding box center [1037, 275] width 372 height 0
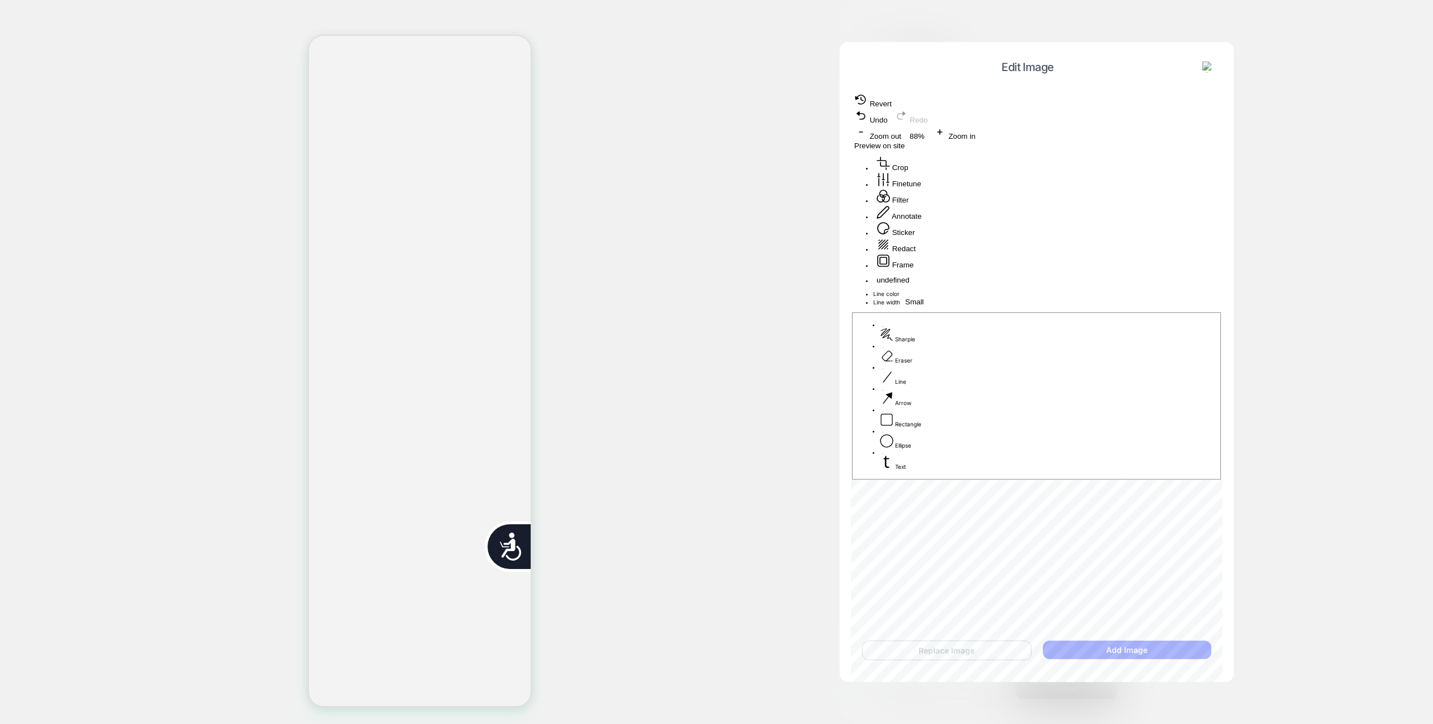
scroll to position [0, 452]
click at [872, 142] on span "Preview on site" at bounding box center [879, 146] width 50 height 8
click at [872, 63] on img at bounding box center [1207, 67] width 11 height 11
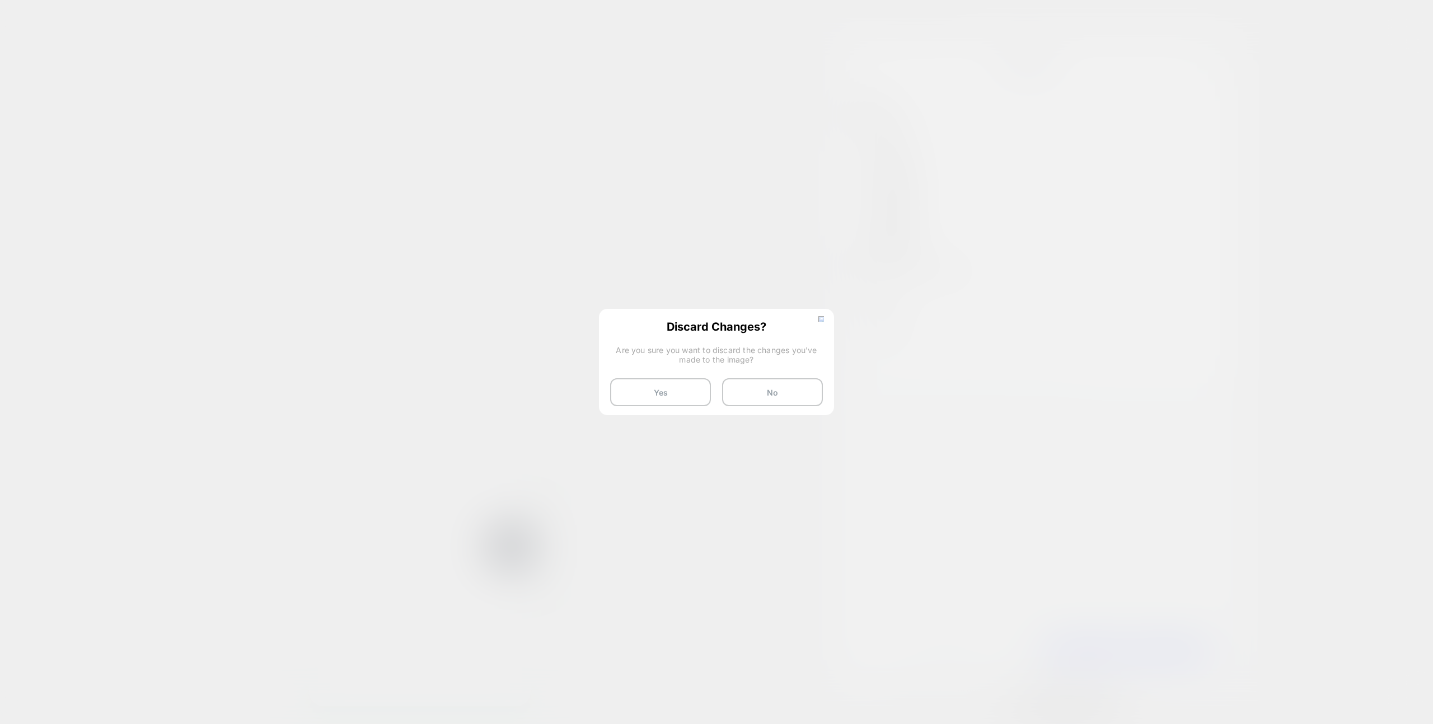
click at [696, 374] on div "Discard Changes? Are you sure you want to discard the changes you've made to th…" at bounding box center [716, 363] width 235 height 109
click at [697, 388] on button "Yes" at bounding box center [660, 392] width 101 height 28
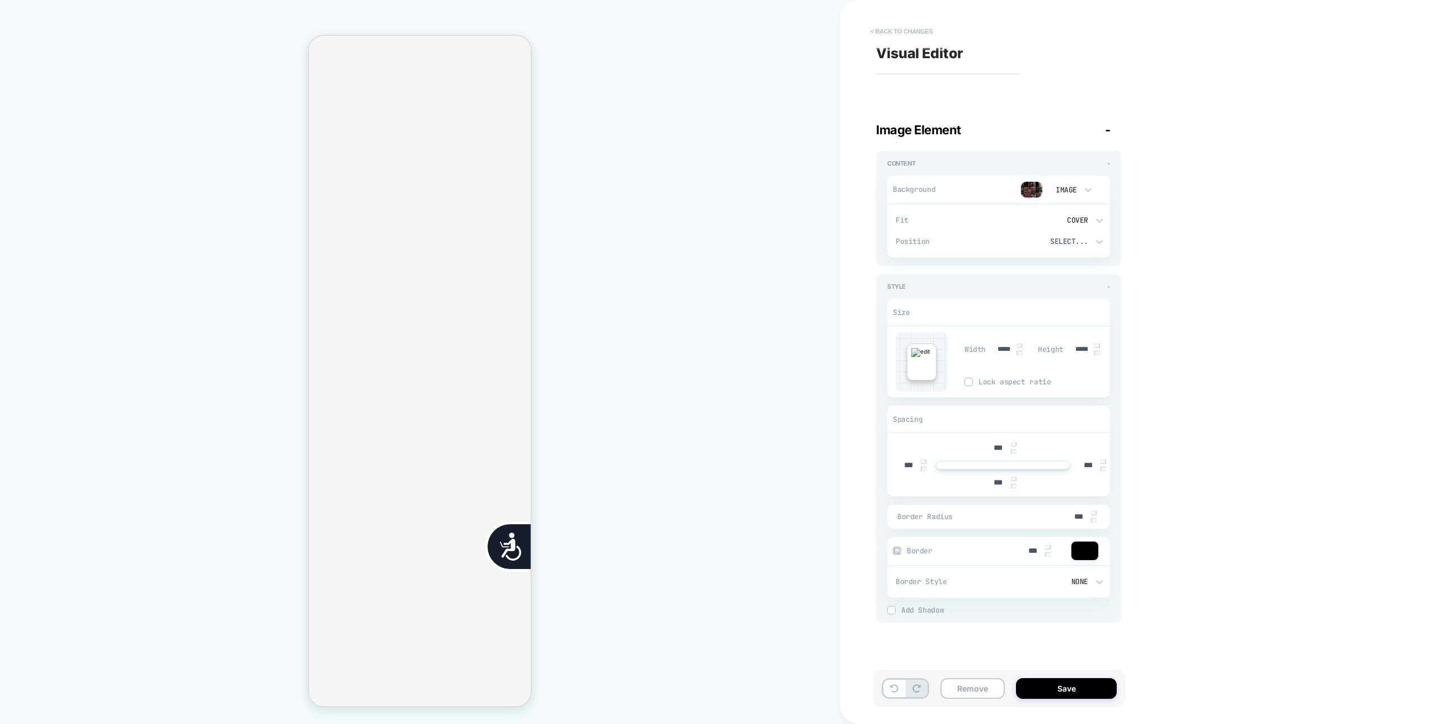
click at [872, 27] on button "< Back to changes" at bounding box center [902, 31] width 74 height 18
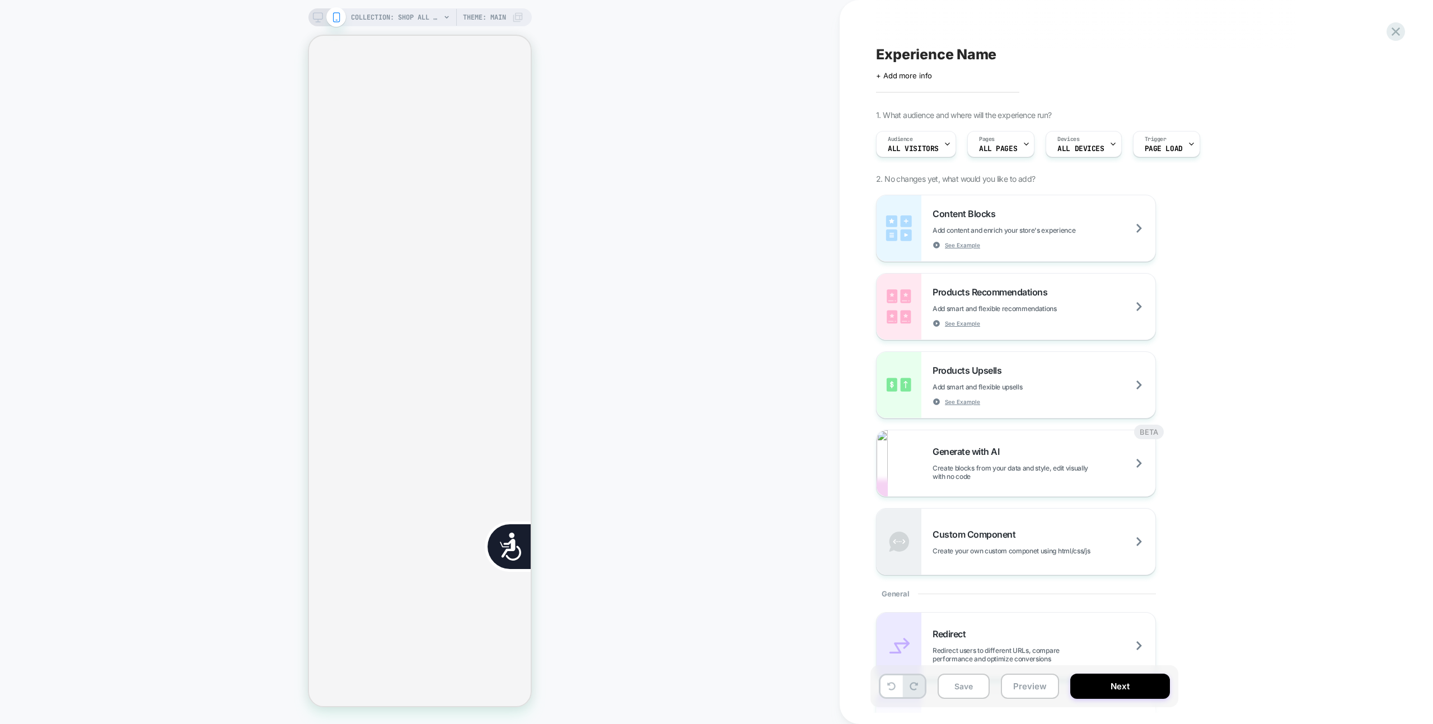
scroll to position [0, 452]
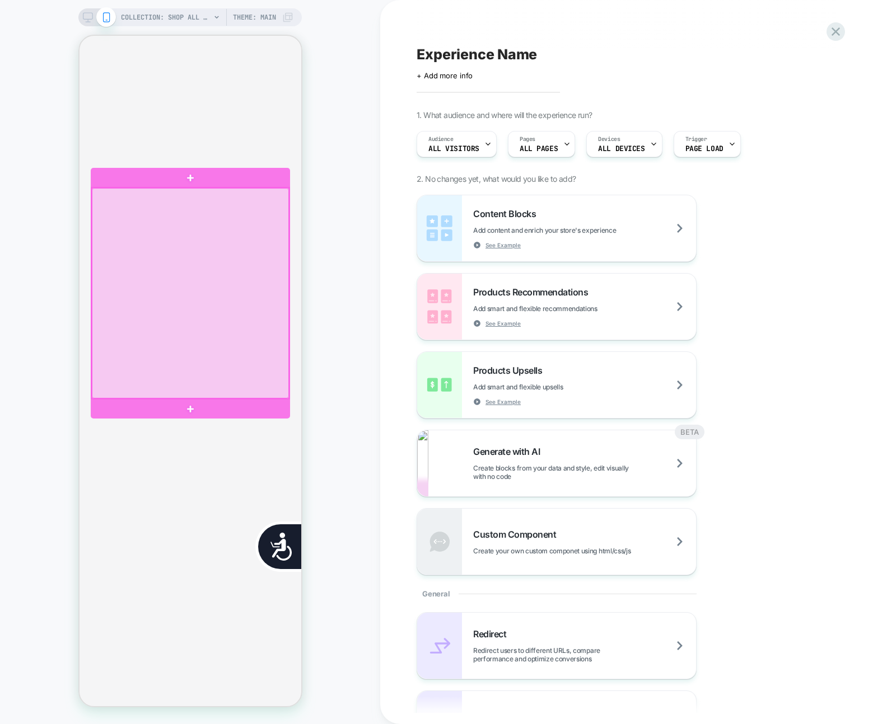
scroll to position [0, 226]
click at [203, 266] on div at bounding box center [189, 293] width 197 height 210
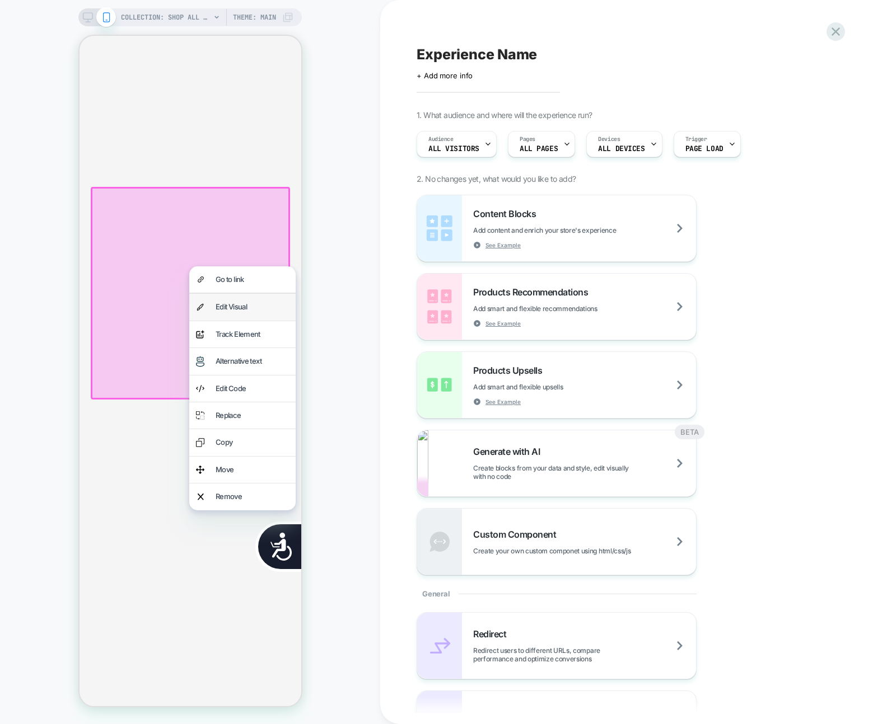
click at [212, 303] on div "Edit Visual" at bounding box center [242, 307] width 106 height 26
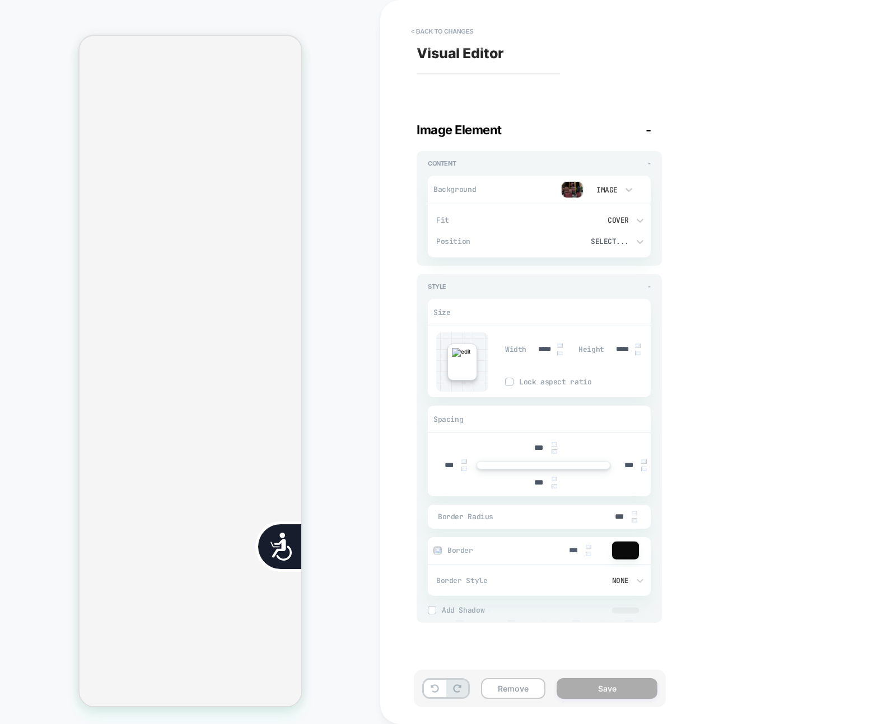
scroll to position [0, 452]
click at [437, 28] on button "< Back to changes" at bounding box center [442, 31] width 74 height 18
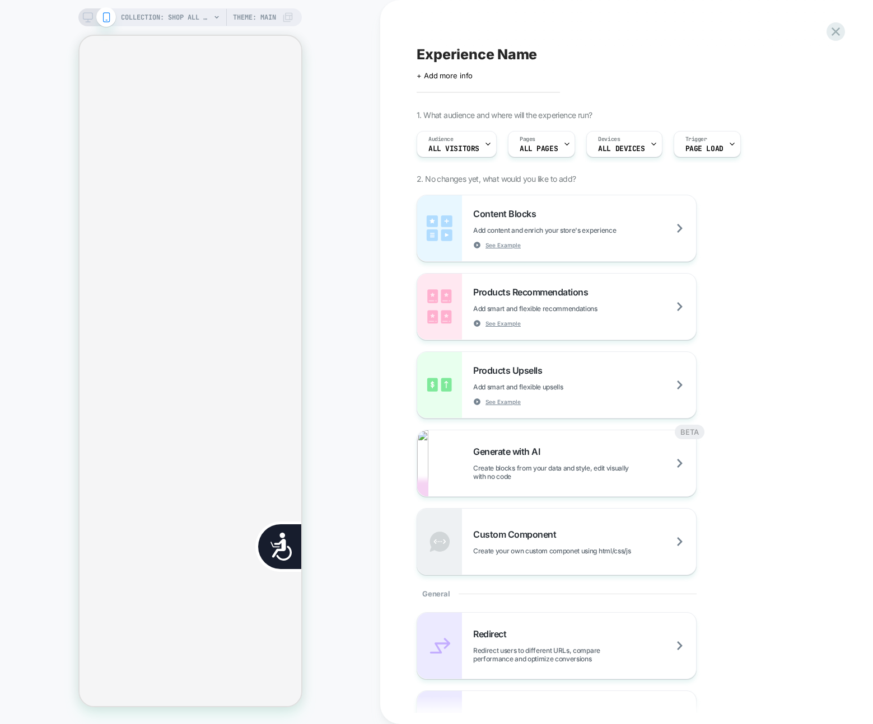
scroll to position [0, 0]
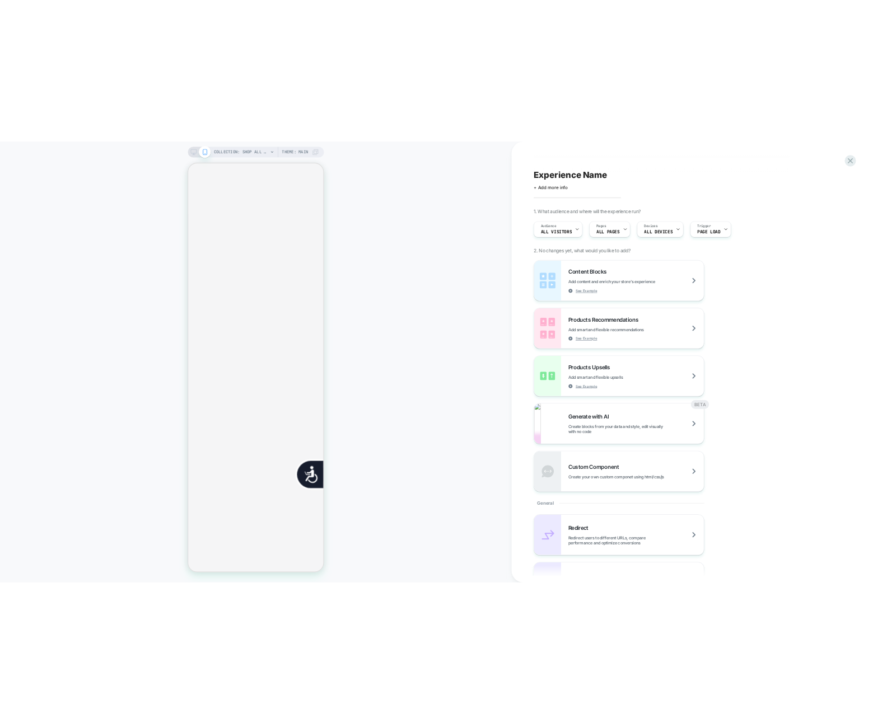
scroll to position [0, 226]
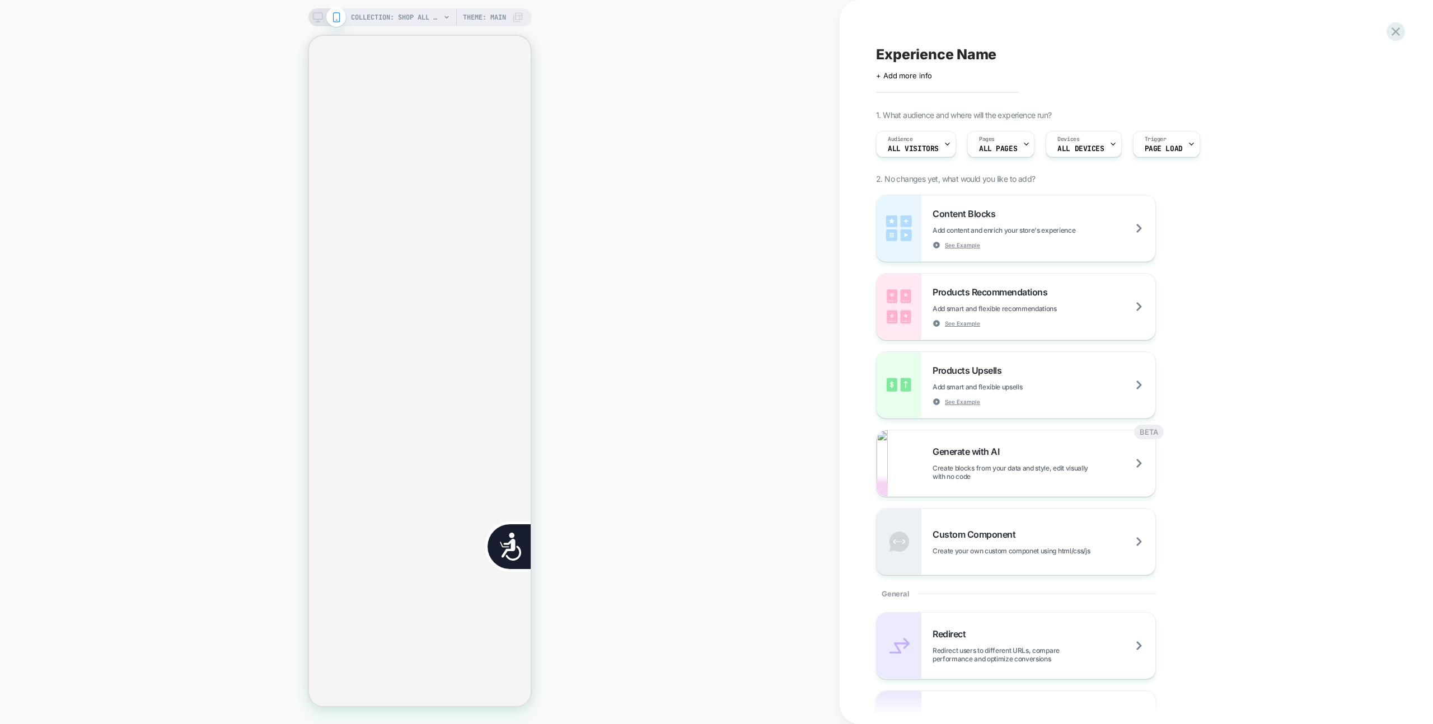
click at [642, 170] on div "COLLECTION: Shop All - BÉIS Products (Category) COLLECTION: Shop All - BÉIS Pro…" at bounding box center [420, 362] width 840 height 702
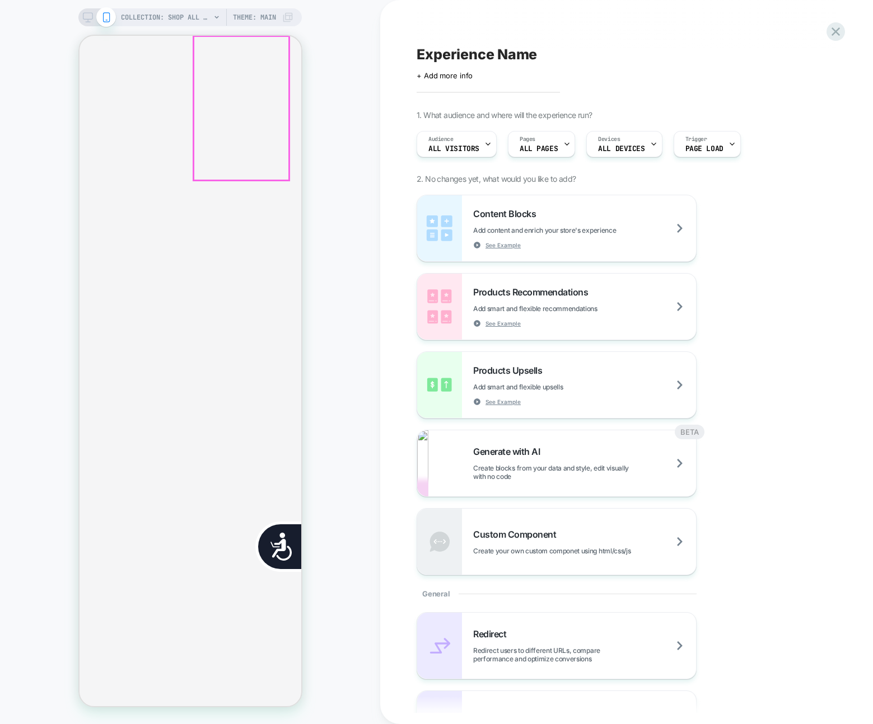
scroll to position [344, 0]
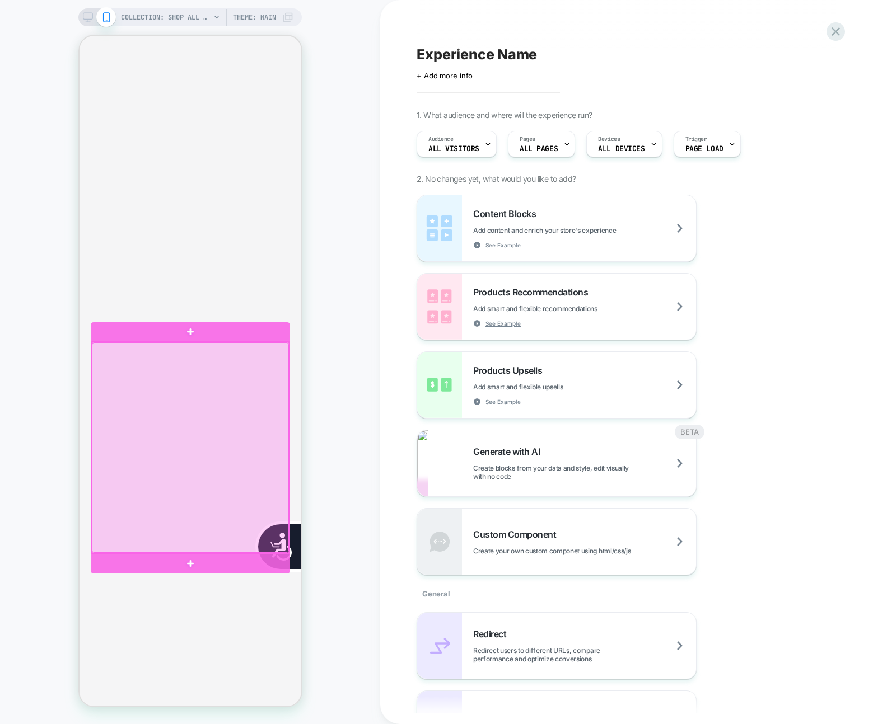
click at [243, 403] on div at bounding box center [189, 448] width 197 height 210
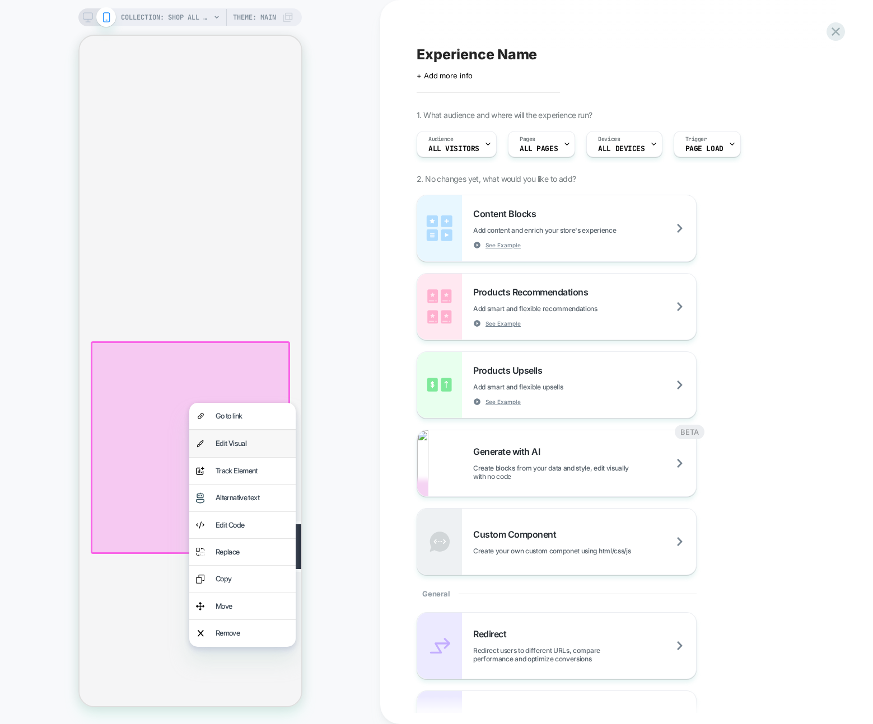
click at [241, 438] on div "Edit Visual" at bounding box center [251, 443] width 73 height 13
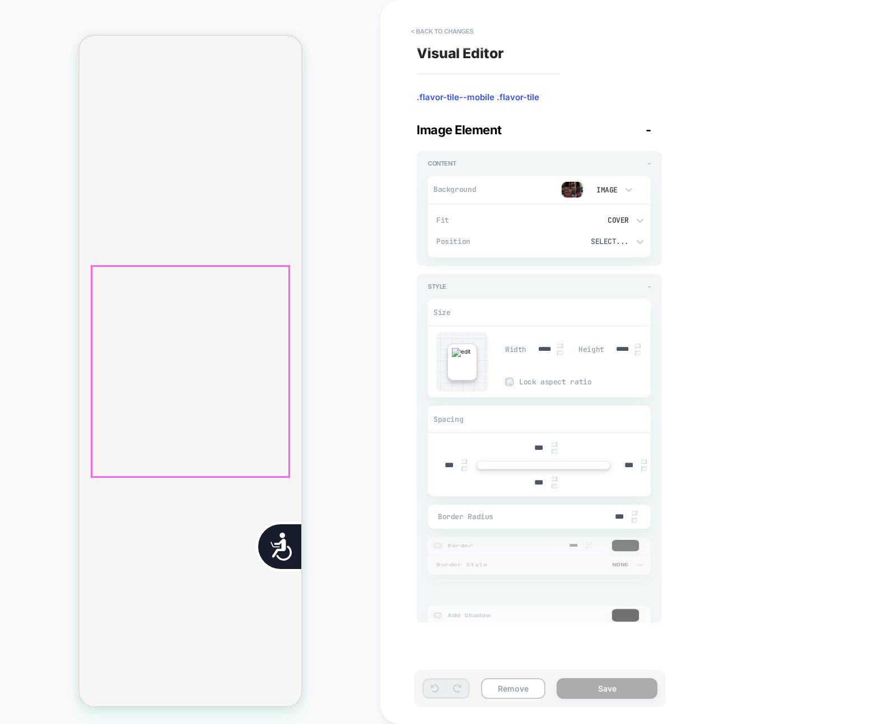
scroll to position [421, 0]
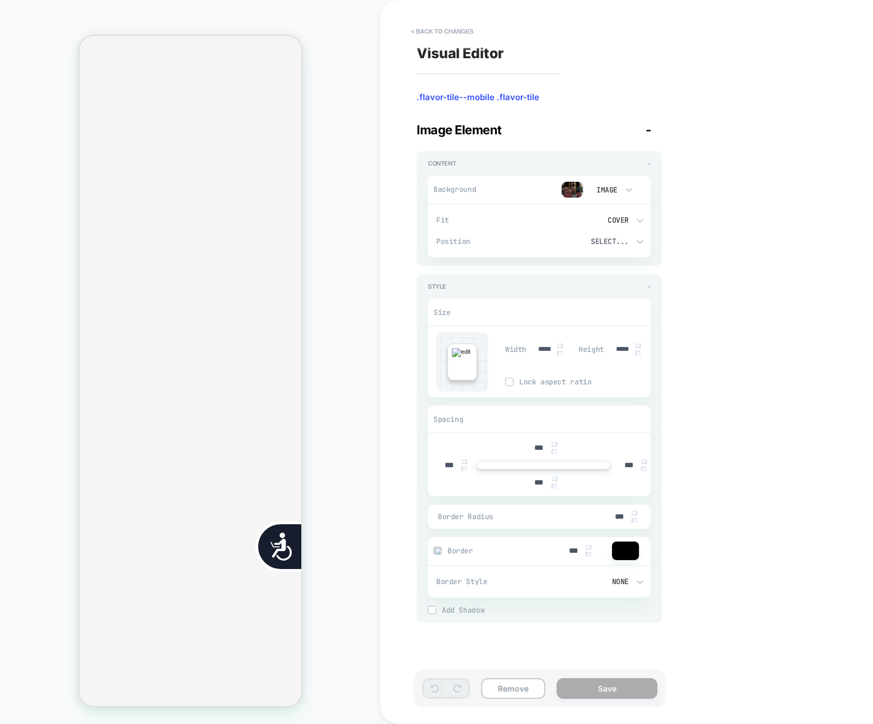
click at [577, 190] on img at bounding box center [572, 189] width 22 height 17
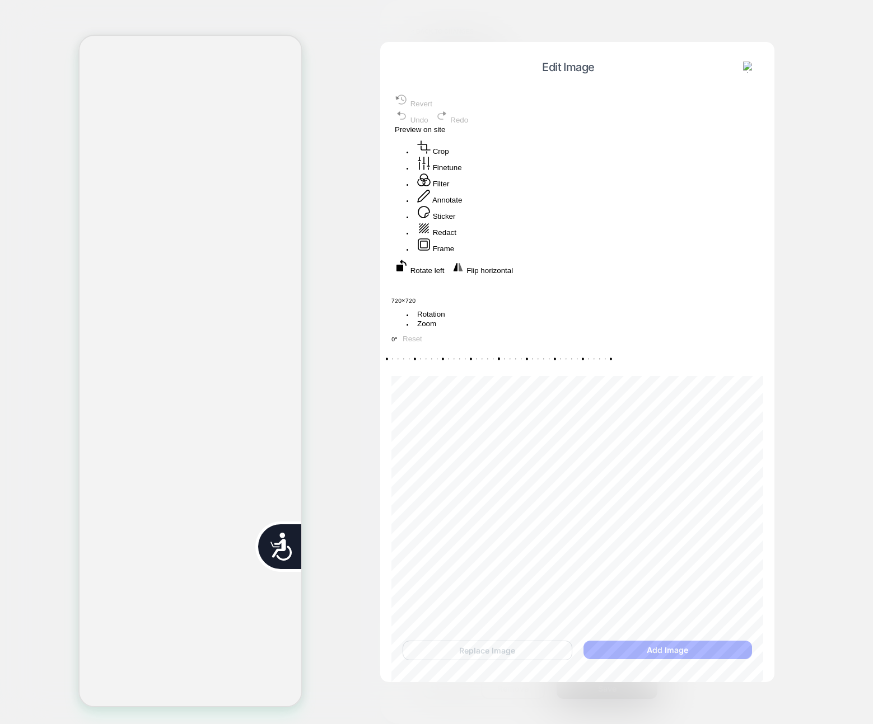
drag, startPoint x: 516, startPoint y: 318, endPoint x: 631, endPoint y: 401, distance: 141.9
click at [631, 292] on div "Recenter" at bounding box center [577, 283] width 372 height 16
click at [465, 205] on button "Annotate" at bounding box center [439, 197] width 51 height 16
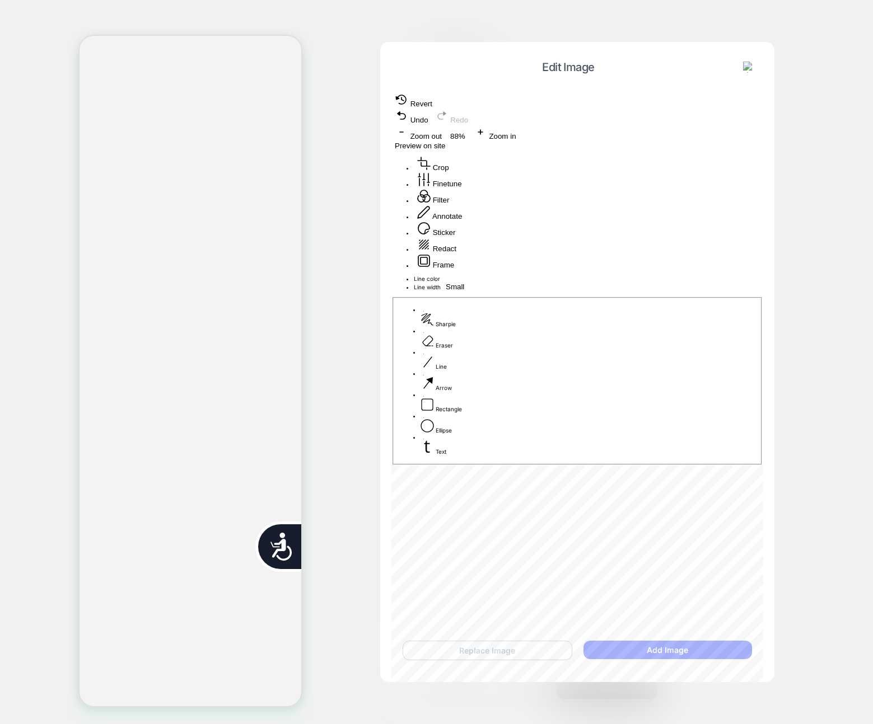
scroll to position [0, 0]
click at [597, 275] on div at bounding box center [577, 275] width 372 height 0
click at [742, 275] on div "undefined" at bounding box center [577, 280] width 372 height 10
click at [445, 142] on span "Preview on site" at bounding box center [420, 146] width 50 height 8
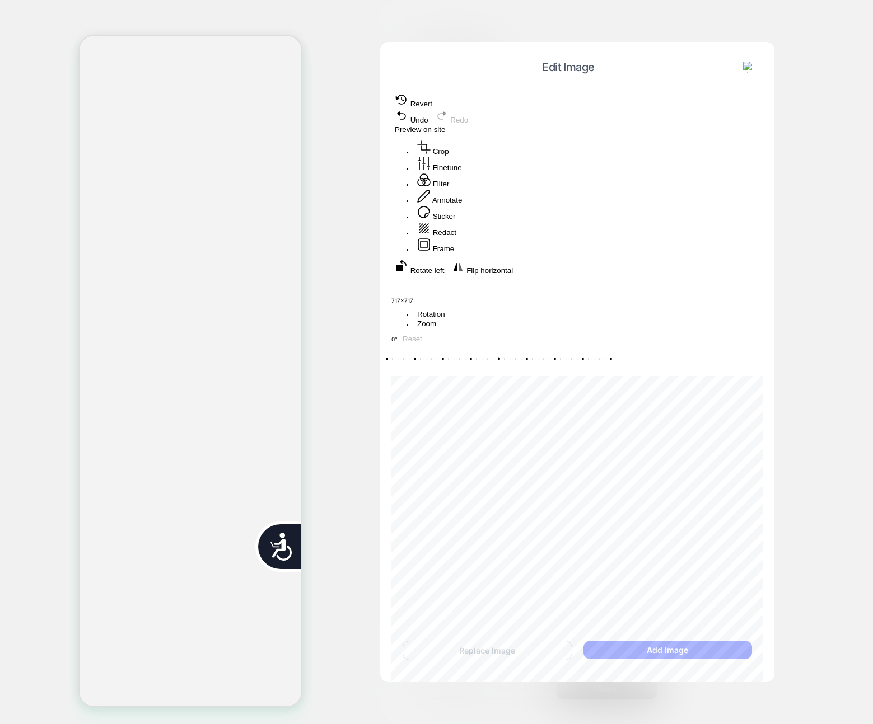
scroll to position [0, 452]
